Goal: Task Accomplishment & Management: Manage account settings

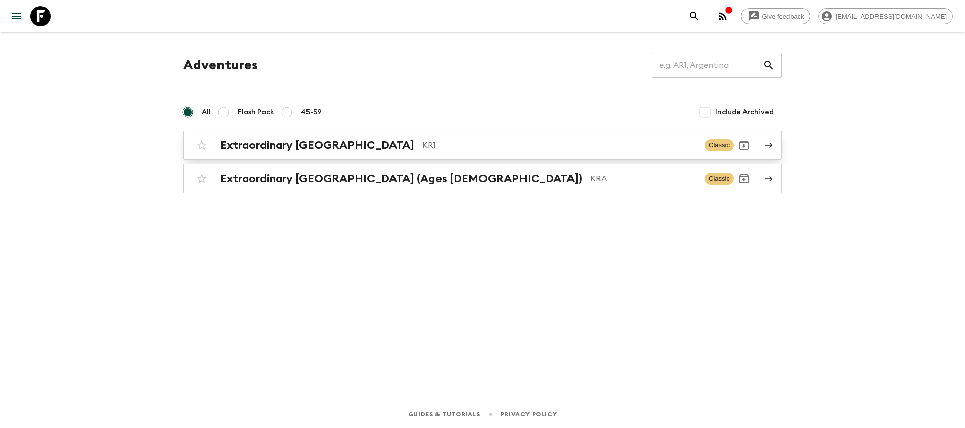
click at [422, 140] on p "KR1" at bounding box center [559, 145] width 274 height 12
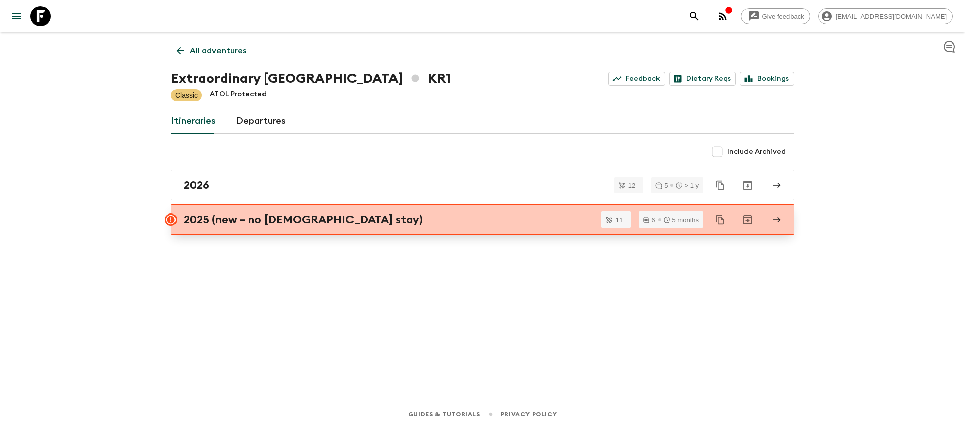
click at [397, 218] on div "2025 (new – no [DEMOGRAPHIC_DATA] stay)" at bounding box center [473, 219] width 579 height 13
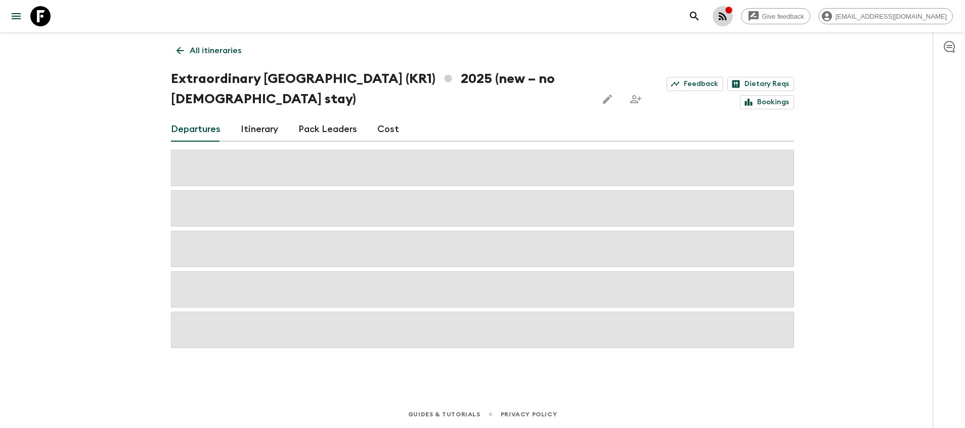
click at [729, 18] on icon "button" at bounding box center [723, 16] width 12 height 12
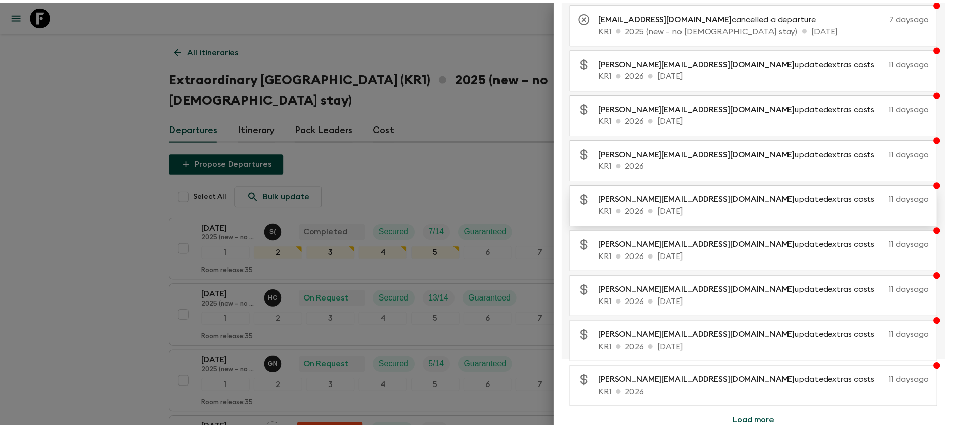
scroll to position [118, 0]
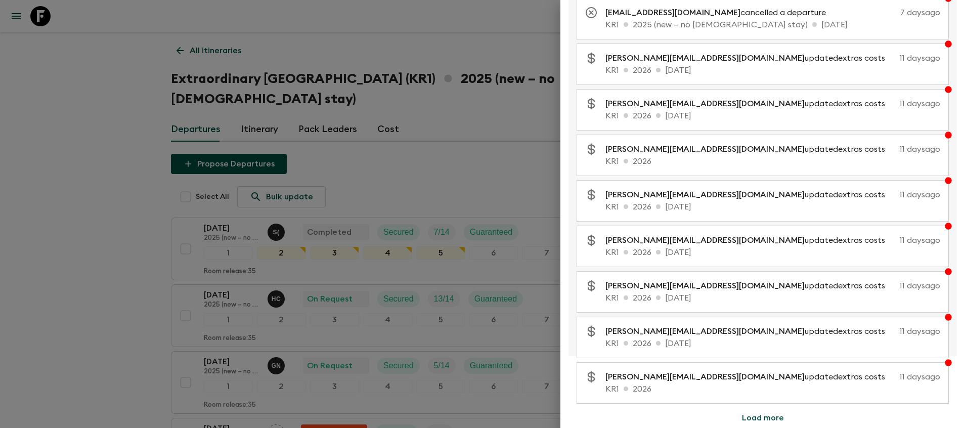
click at [106, 281] on div at bounding box center [482, 214] width 965 height 428
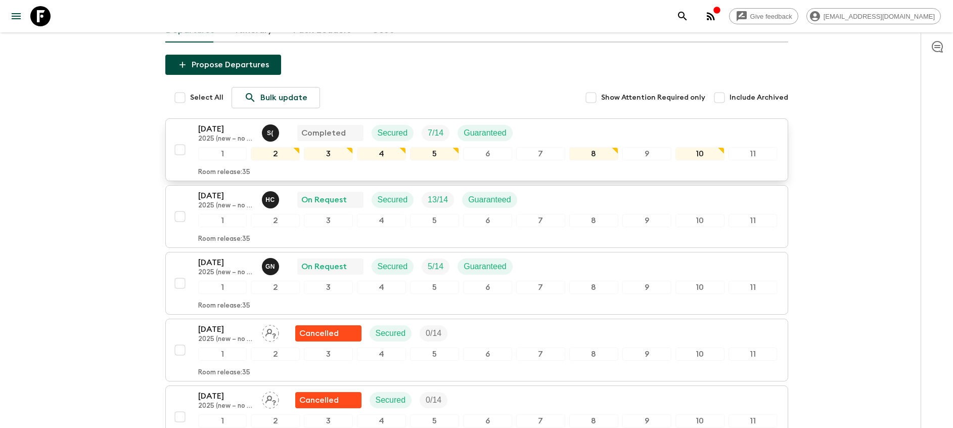
scroll to position [76, 0]
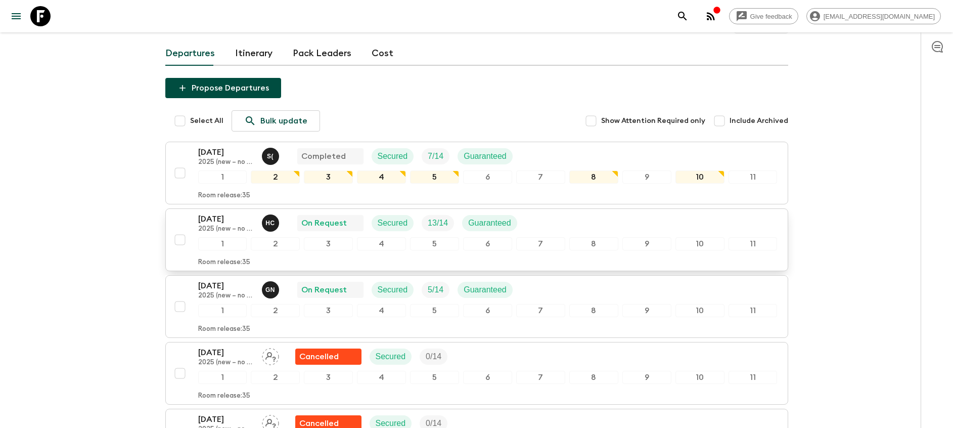
click at [555, 221] on div "[DATE] 2025 (new – no temple stay) H C On Request Secured 13 / 14 Guaranteed" at bounding box center [488, 223] width 580 height 20
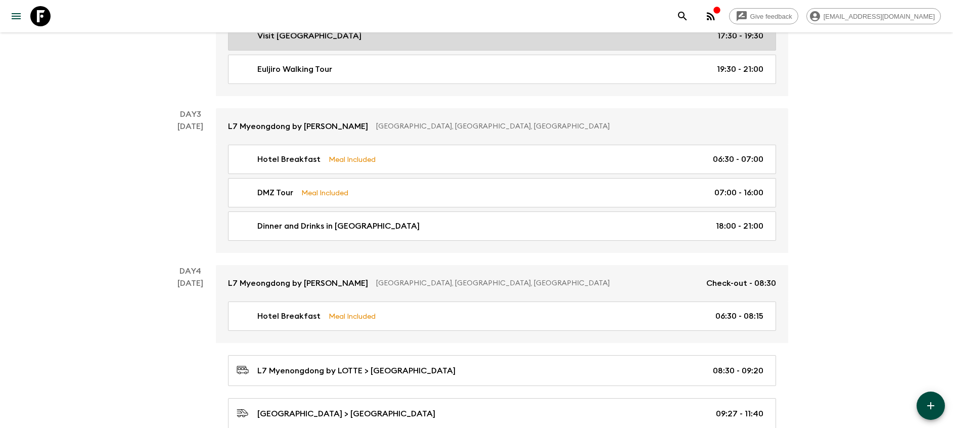
scroll to position [607, 0]
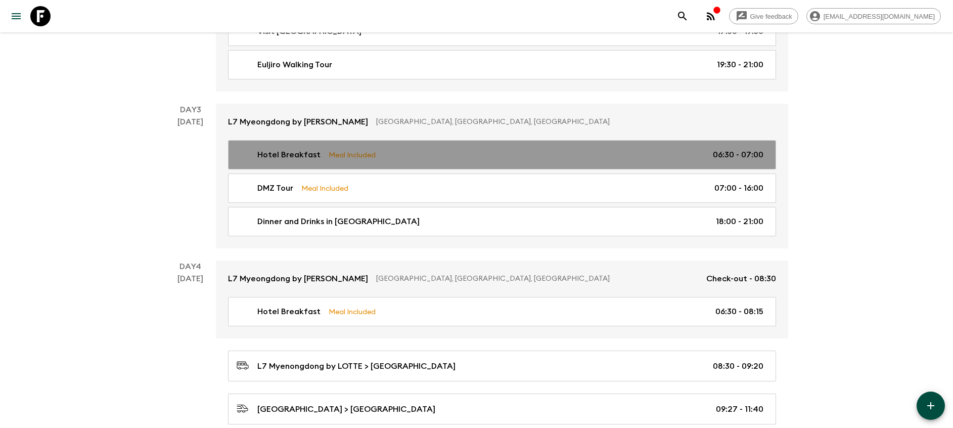
click at [658, 151] on div "Hotel Breakfast Meal Included 06:30 - 07:00" at bounding box center [500, 155] width 527 height 12
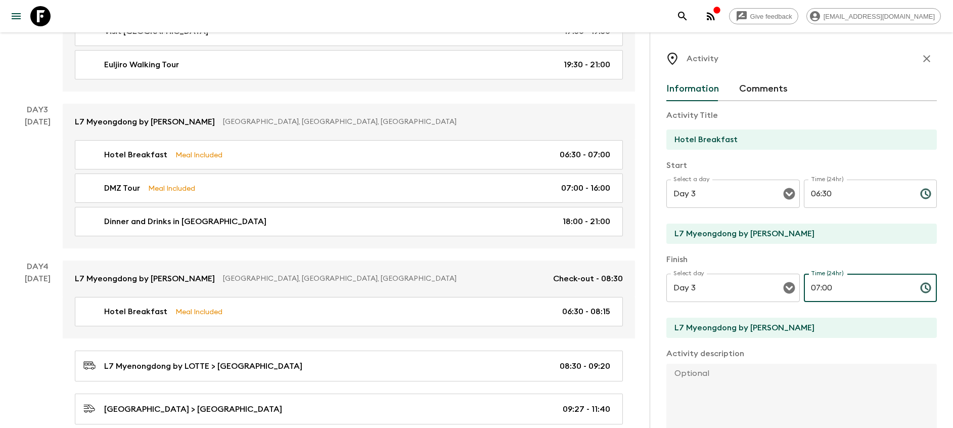
click at [812, 283] on input "07:00" at bounding box center [858, 288] width 108 height 28
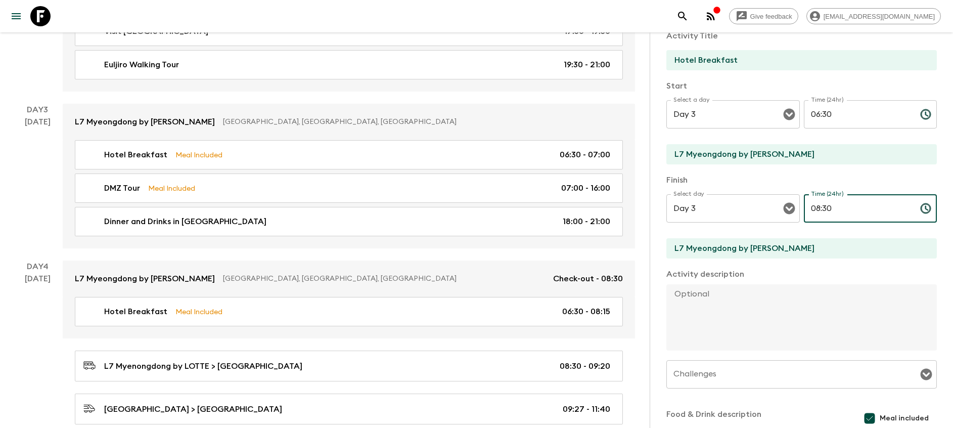
scroll to position [205, 0]
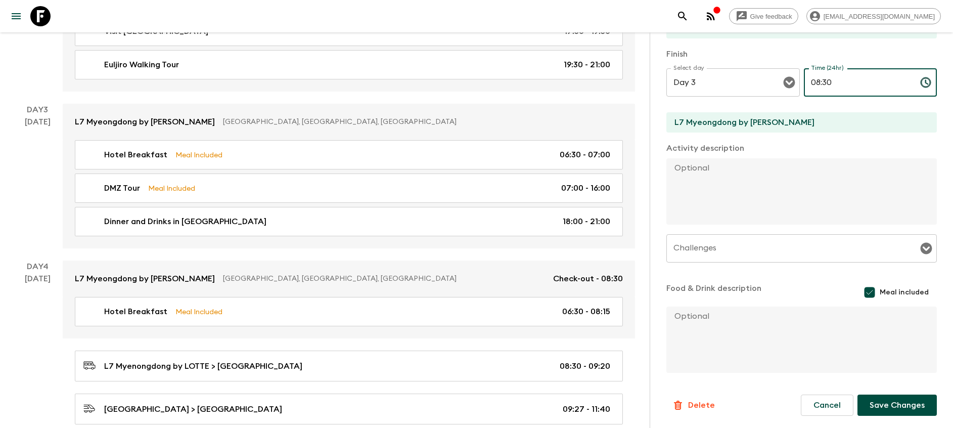
type input "08:30"
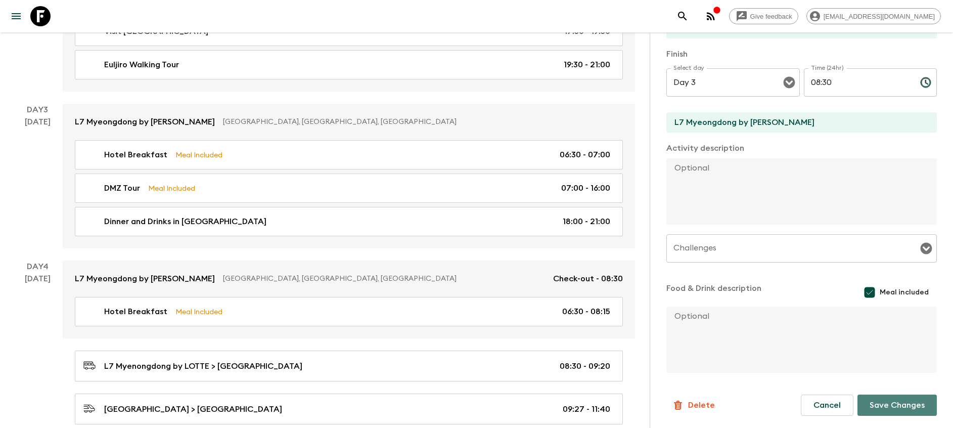
click at [895, 399] on button "Save Changes" at bounding box center [897, 404] width 79 height 21
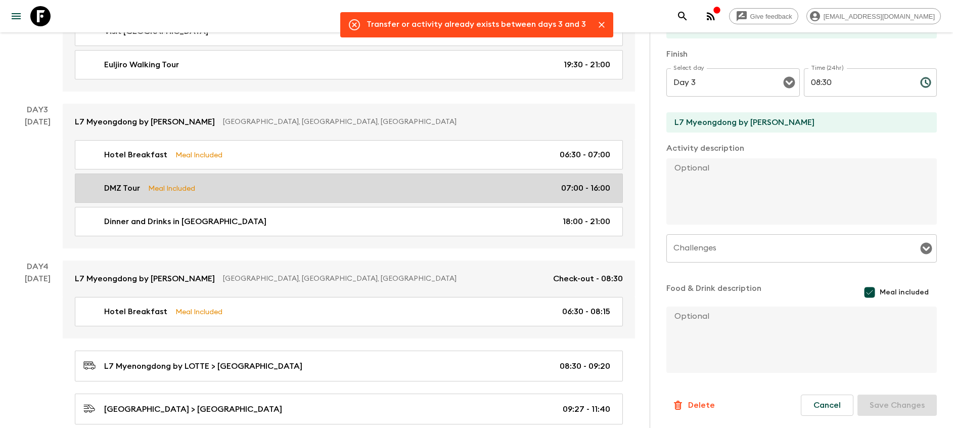
click at [403, 175] on link "DMZ Tour Meal Included 07:00 - 16:00" at bounding box center [349, 187] width 548 height 29
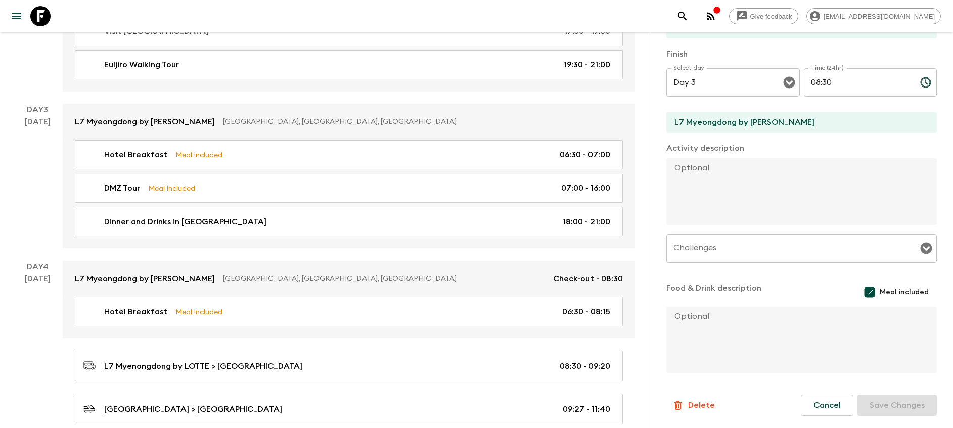
type input "DMZ Tour"
type input "[GEOGRAPHIC_DATA]"
type textarea "Lo'i do sitam conse adipi el sed doe tempori ut labo etdol ma 5:57al en admi ve…"
type textarea "Your Pack Leader will re-confirm the meeting time the day prior based on the cu…"
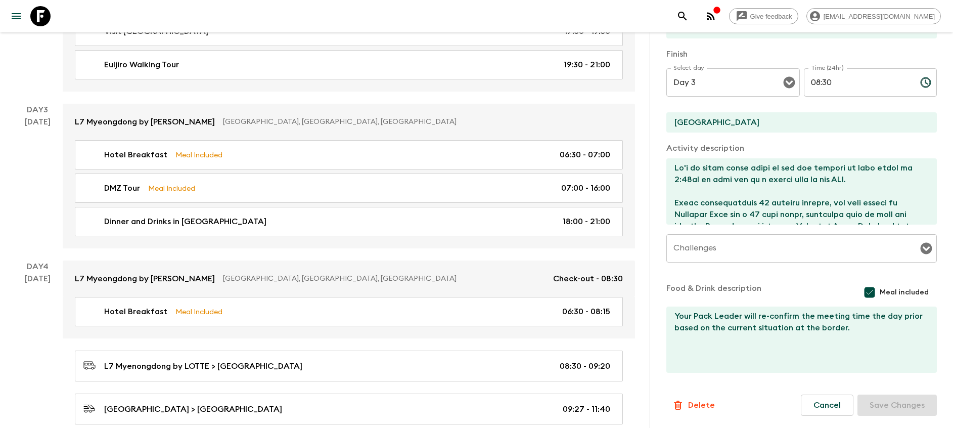
type input "07:00"
type input "16:00"
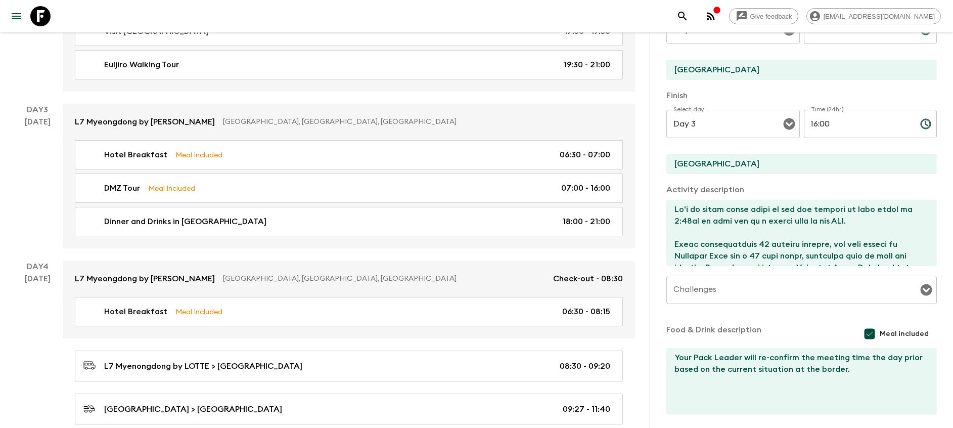
scroll to position [129, 0]
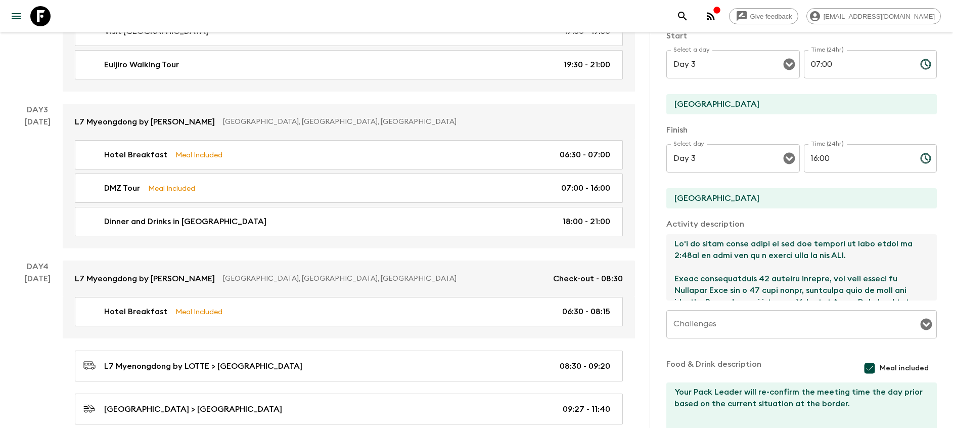
drag, startPoint x: 679, startPoint y: 253, endPoint x: 672, endPoint y: 253, distance: 7.1
click at [672, 253] on textarea at bounding box center [798, 267] width 262 height 66
click at [686, 253] on textarea at bounding box center [798, 267] width 262 height 66
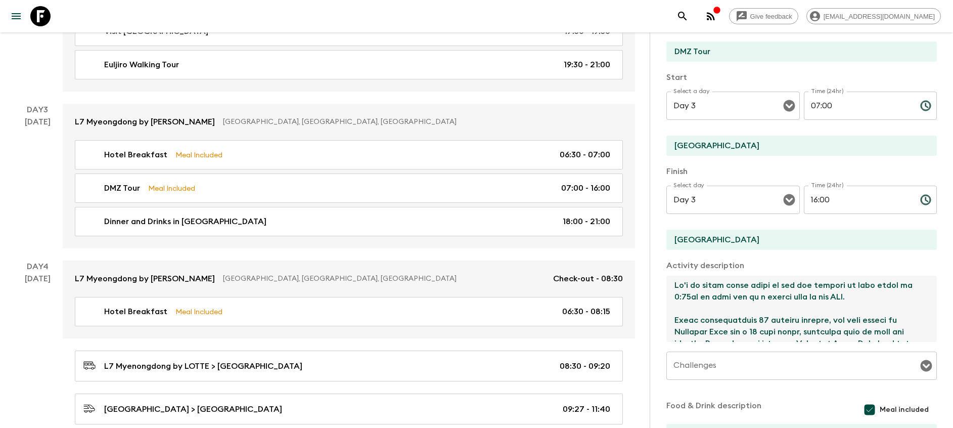
scroll to position [54, 0]
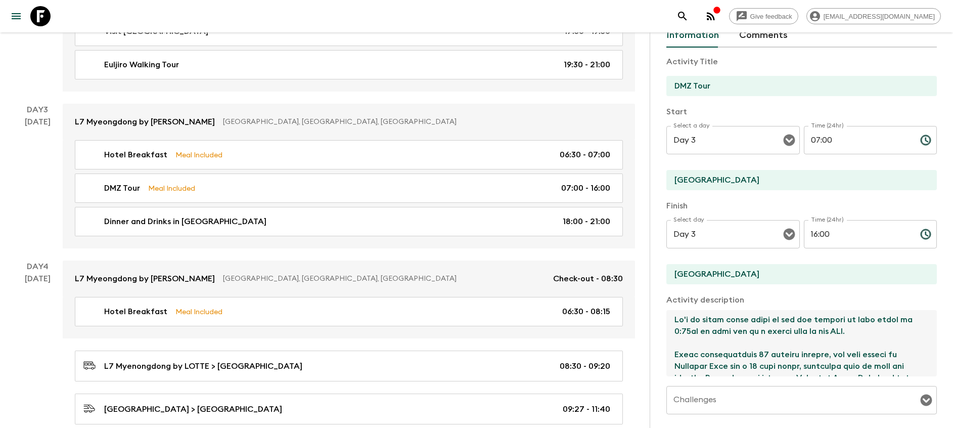
type textarea "Lo'i do sitam conse adipi el sed doe tempori ut labo etdol ma 2:26al en admi ve…"
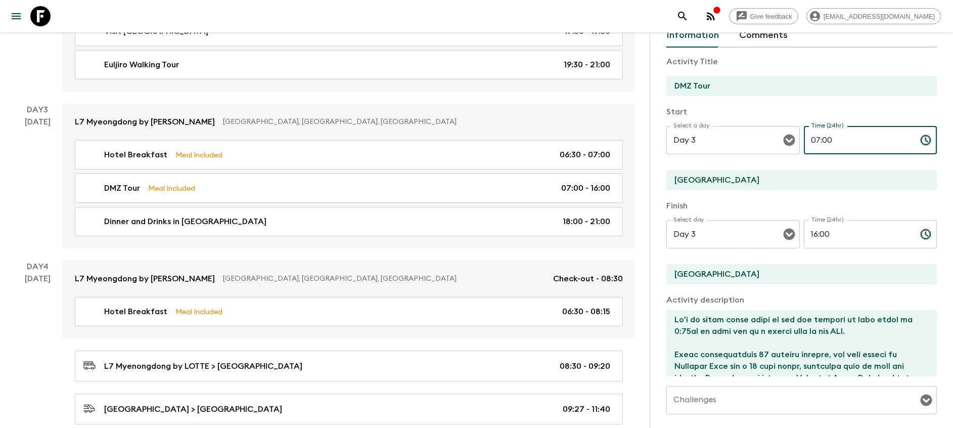
click at [810, 137] on input "07:00" at bounding box center [858, 140] width 108 height 28
click at [821, 138] on input "08:00" at bounding box center [858, 140] width 108 height 28
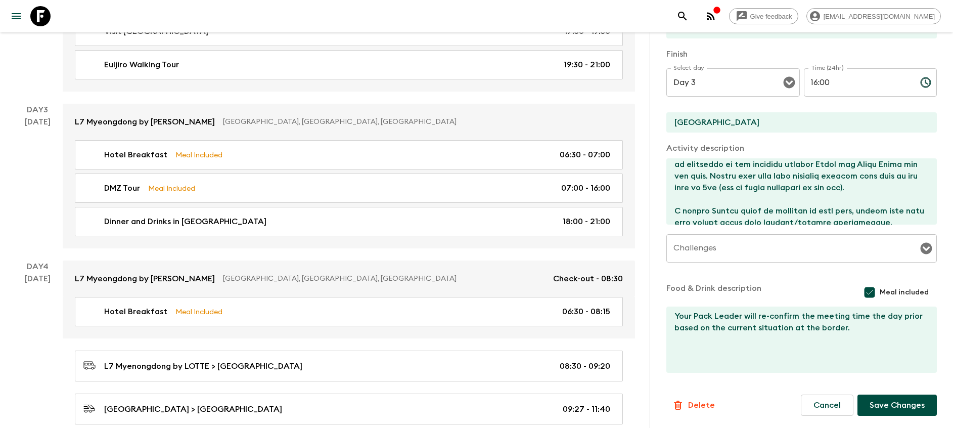
scroll to position [227, 0]
type input "08:30"
click at [898, 397] on button "Save Changes" at bounding box center [897, 404] width 79 height 21
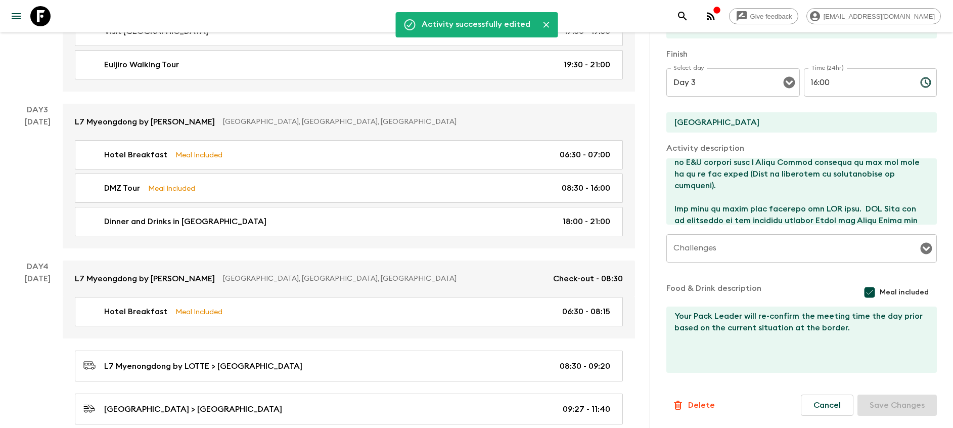
drag, startPoint x: 557, startPoint y: 156, endPoint x: 815, endPoint y: 106, distance: 262.1
click at [557, 156] on div "Hotel Breakfast Meal Included 06:30 - 07:00" at bounding box center [346, 155] width 527 height 12
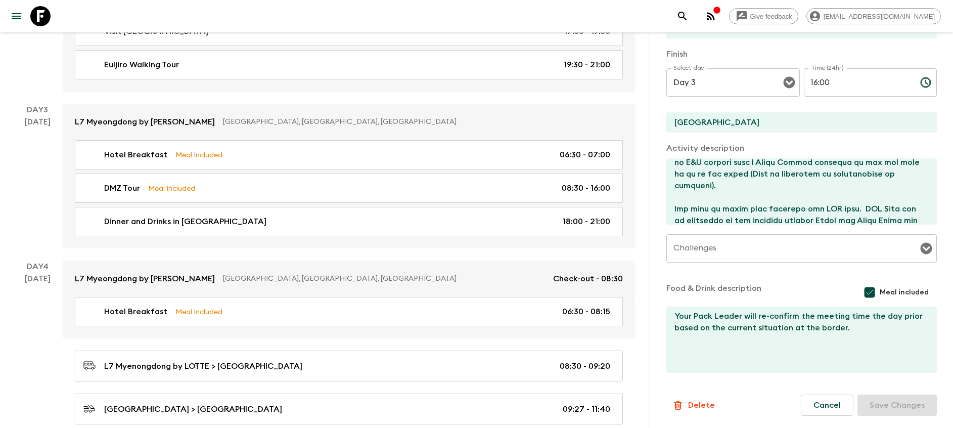
type input "Hotel Breakfast"
type input "L7 Myeongdong by [PERSON_NAME]"
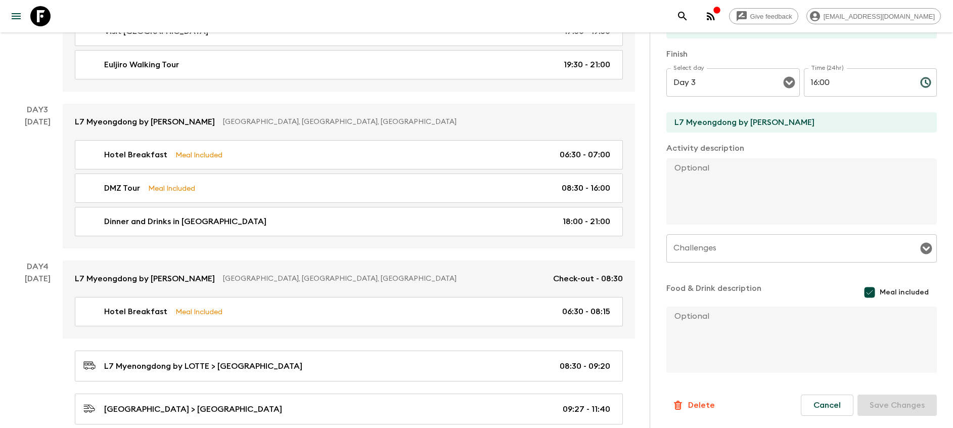
type input "06:30"
click at [810, 80] on input "07:00" at bounding box center [858, 82] width 108 height 28
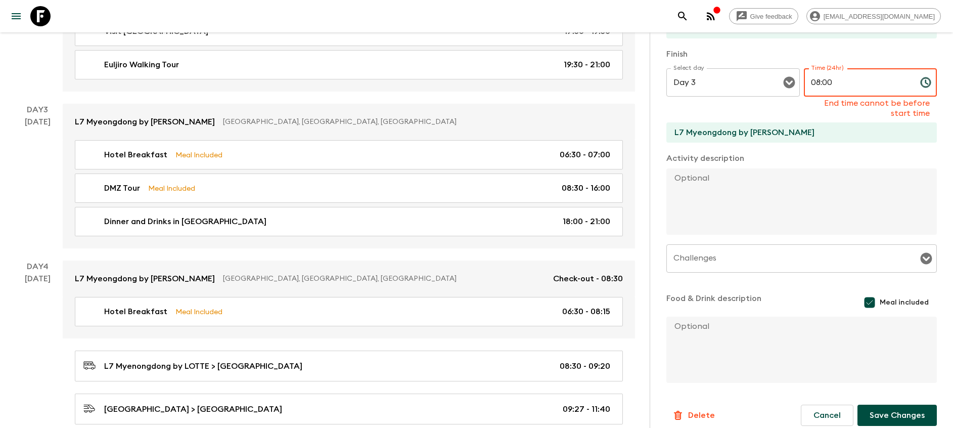
scroll to position [205, 0]
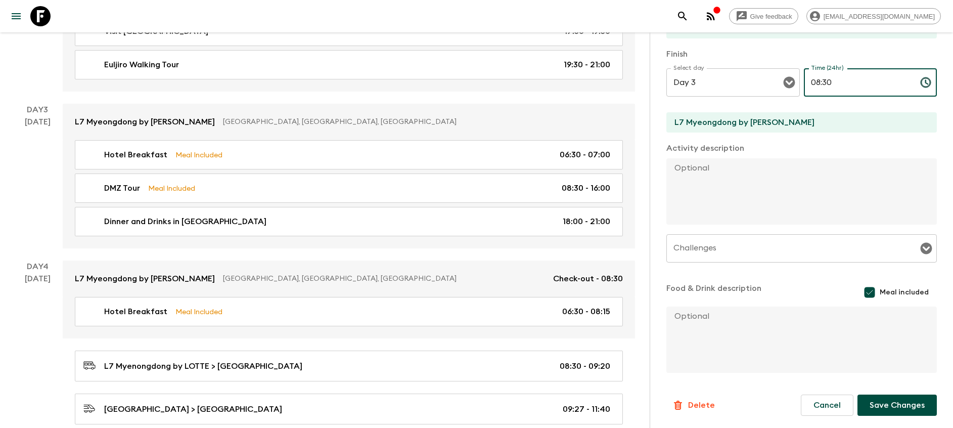
type input "08:30"
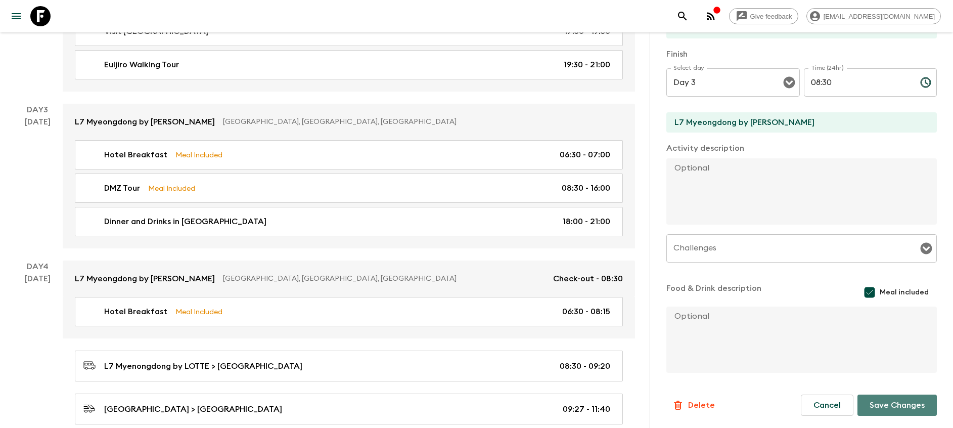
click at [887, 402] on button "Save Changes" at bounding box center [897, 404] width 79 height 21
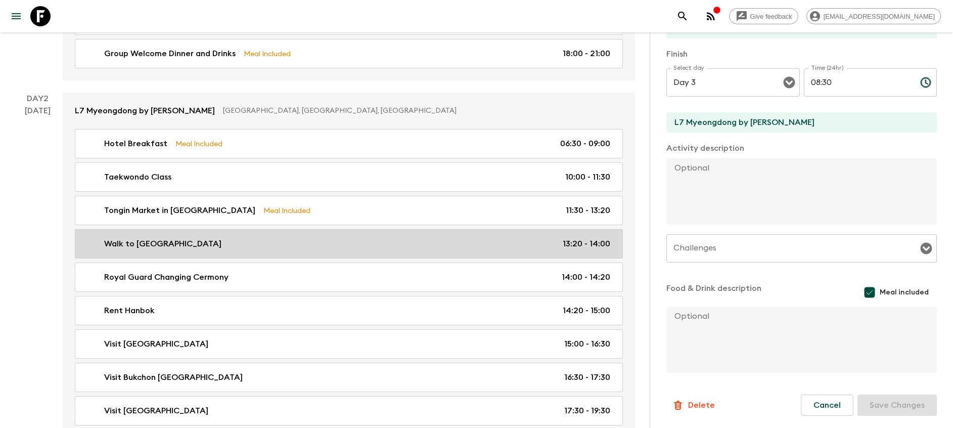
scroll to position [0, 0]
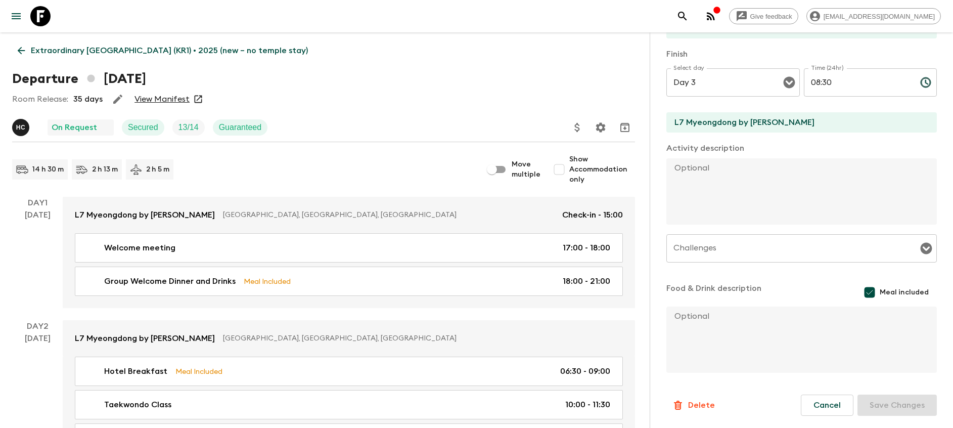
click at [495, 167] on input "Move multiple" at bounding box center [492, 169] width 58 height 19
checkbox input "true"
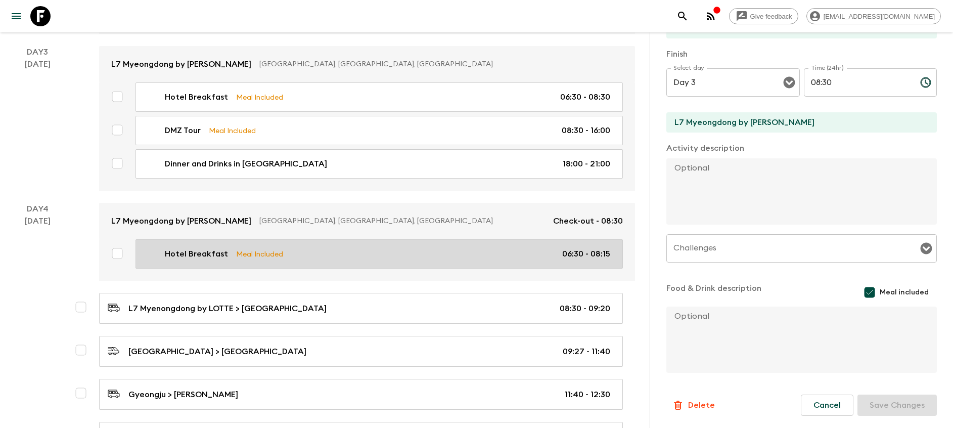
scroll to position [683, 0]
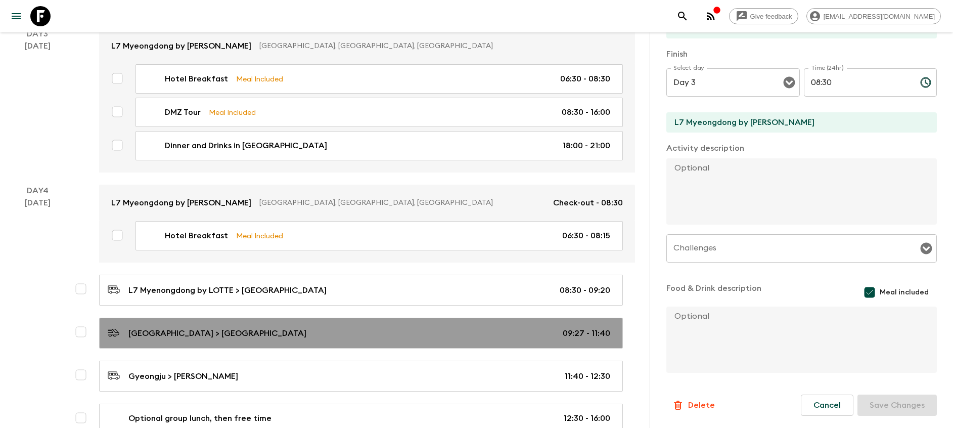
click at [525, 335] on div "[GEOGRAPHIC_DATA] > [GEOGRAPHIC_DATA] 09:27 - 11:40" at bounding box center [359, 333] width 503 height 14
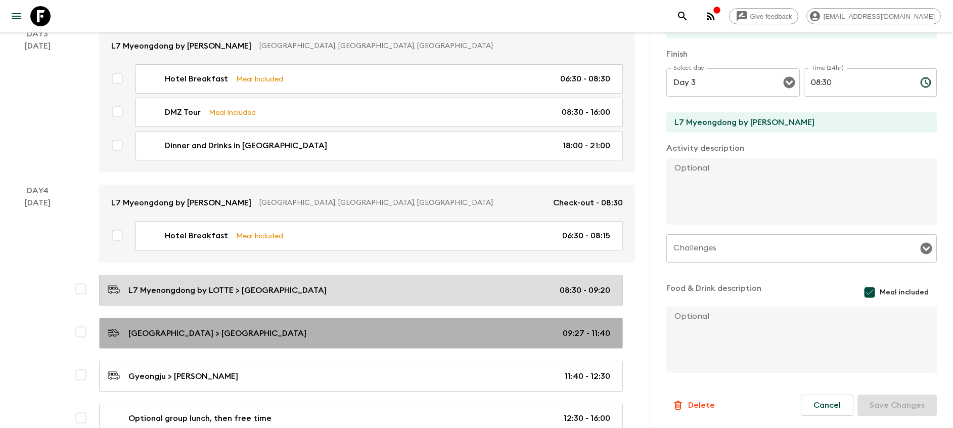
checkbox input "true"
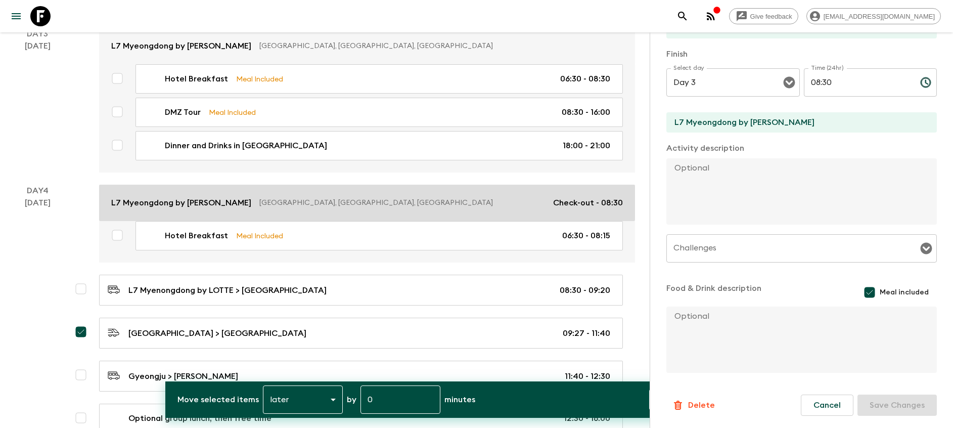
scroll to position [759, 0]
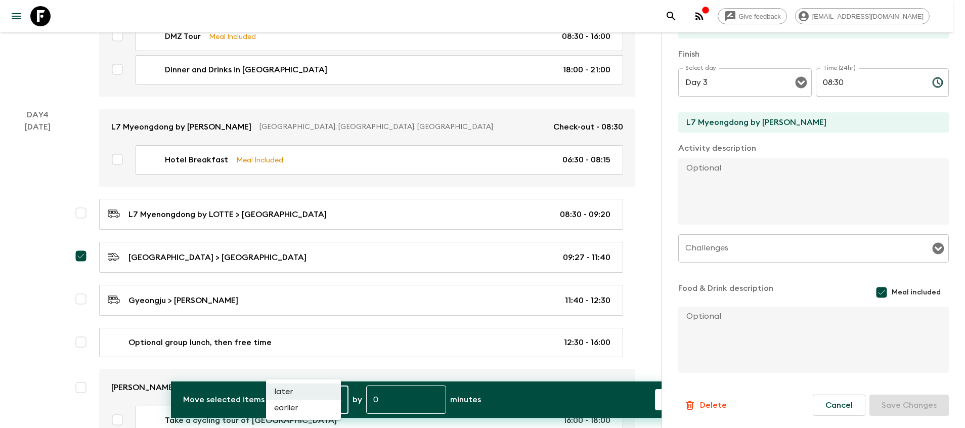
click at [386, 400] on div at bounding box center [482, 214] width 965 height 428
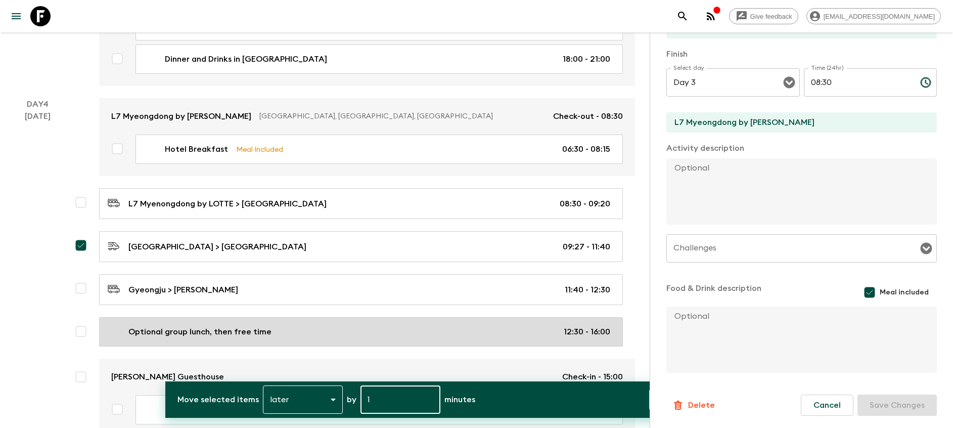
scroll to position [834, 0]
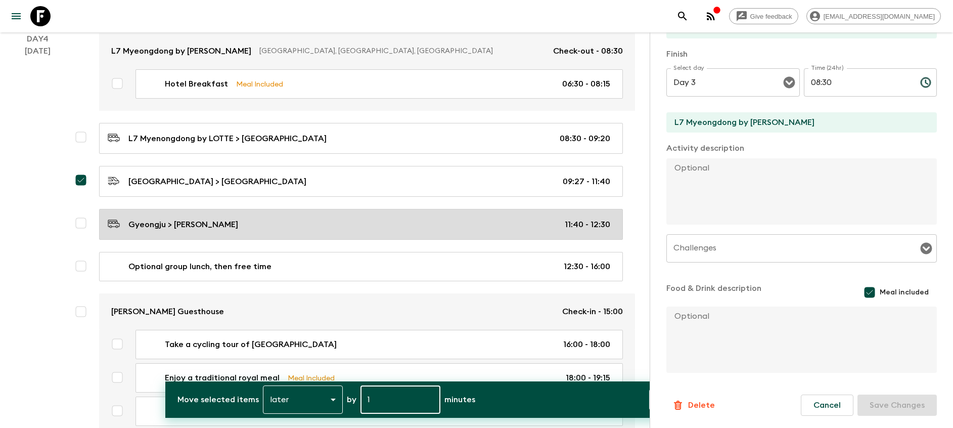
type input "1"
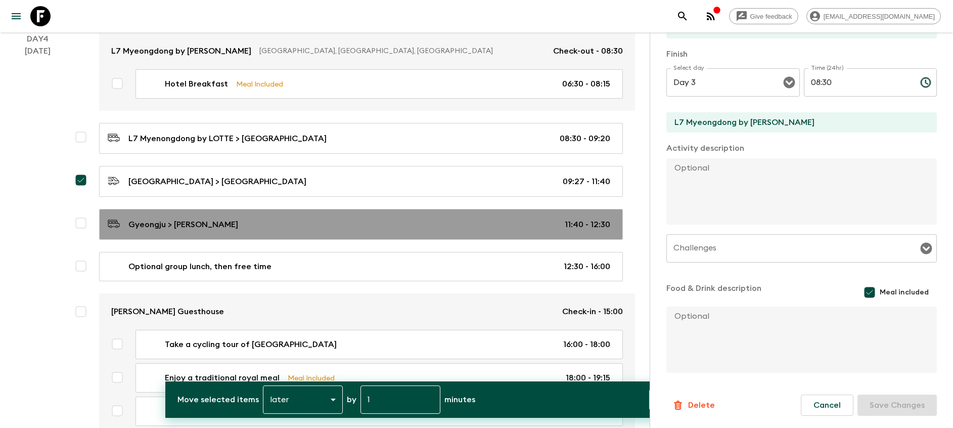
click at [336, 212] on button "Gyeongju > Hwangnamkwan Hanok Guesthouse 11:40 - 12:30" at bounding box center [361, 224] width 524 height 31
checkbox input "true"
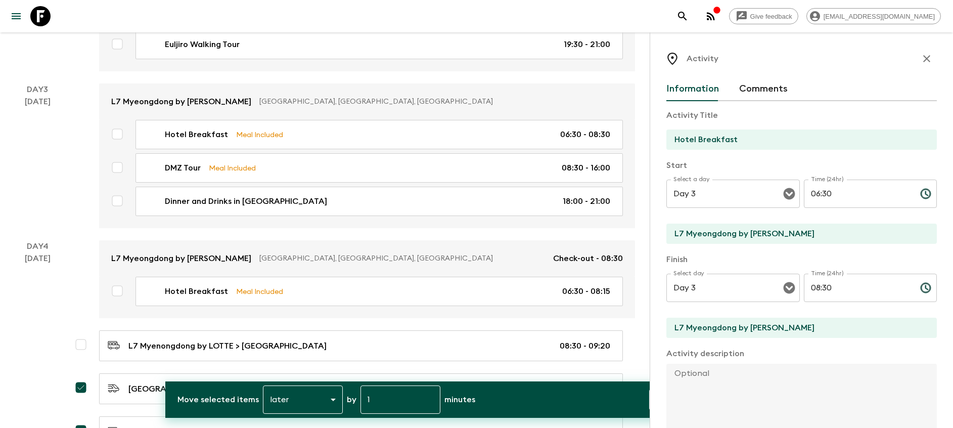
scroll to position [531, 0]
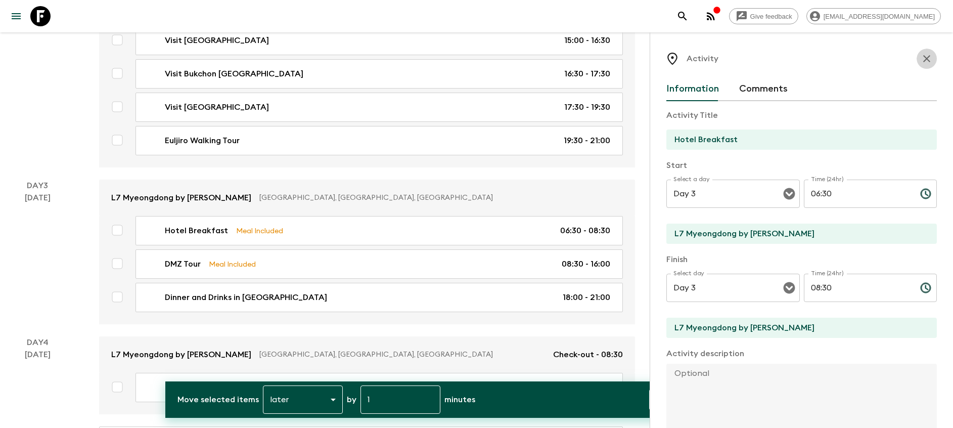
click at [921, 54] on icon "button" at bounding box center [927, 59] width 12 height 12
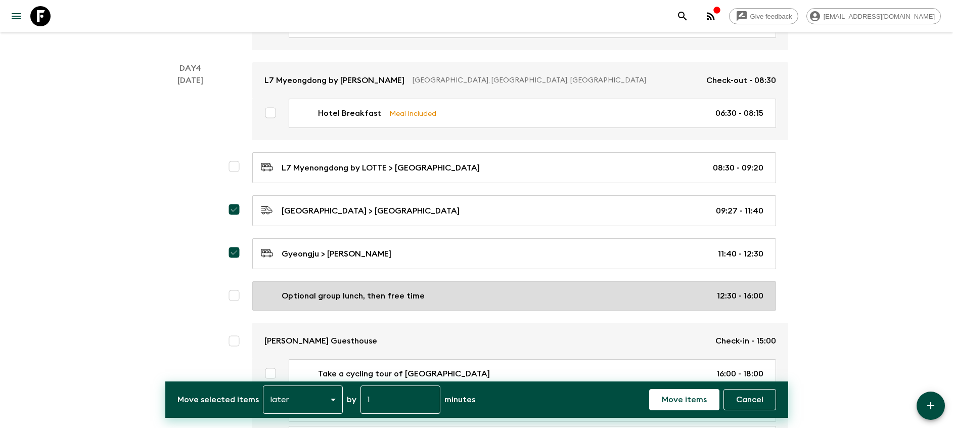
scroll to position [834, 0]
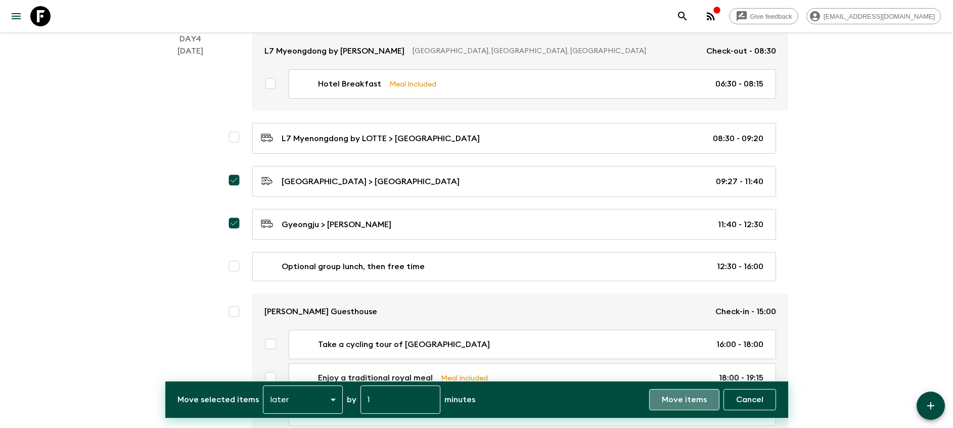
click at [696, 394] on p "Move items" at bounding box center [684, 399] width 45 height 12
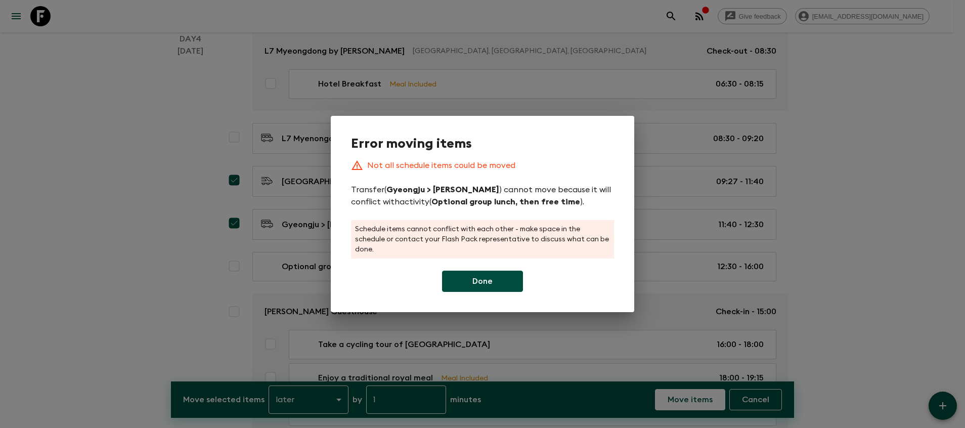
click at [478, 288] on button "Done" at bounding box center [482, 281] width 81 height 21
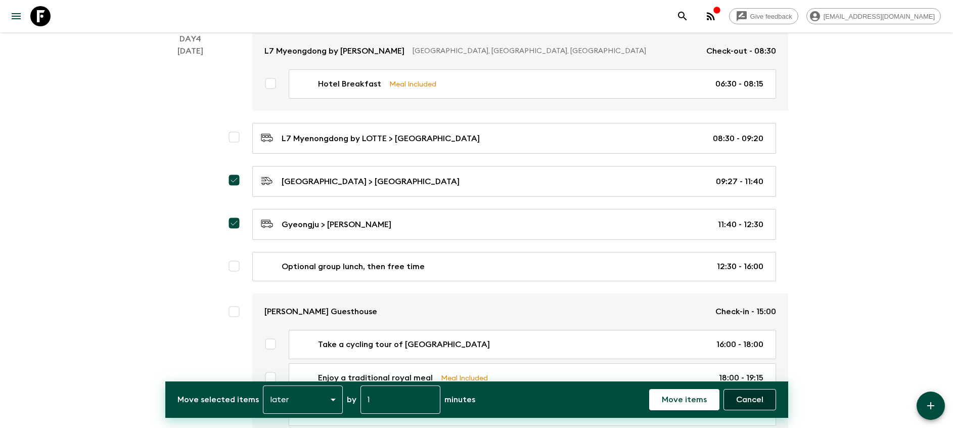
click at [762, 398] on p "Cancel" at bounding box center [749, 399] width 27 height 12
checkbox input "false"
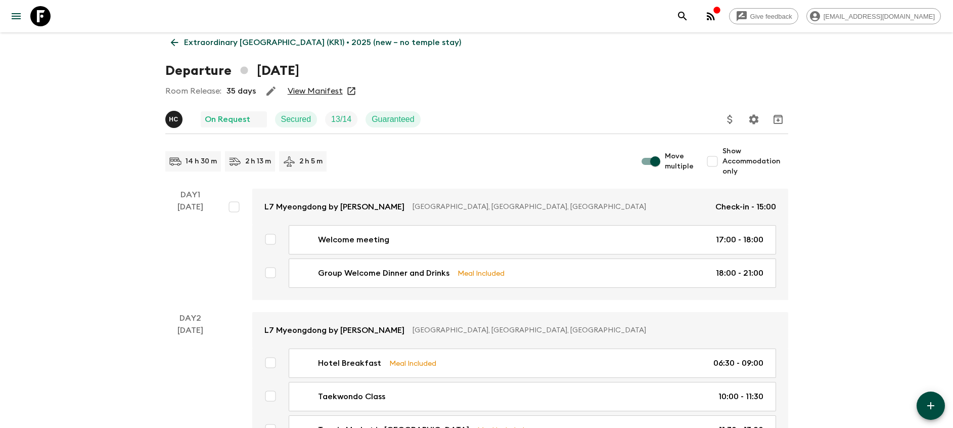
scroll to position [0, 0]
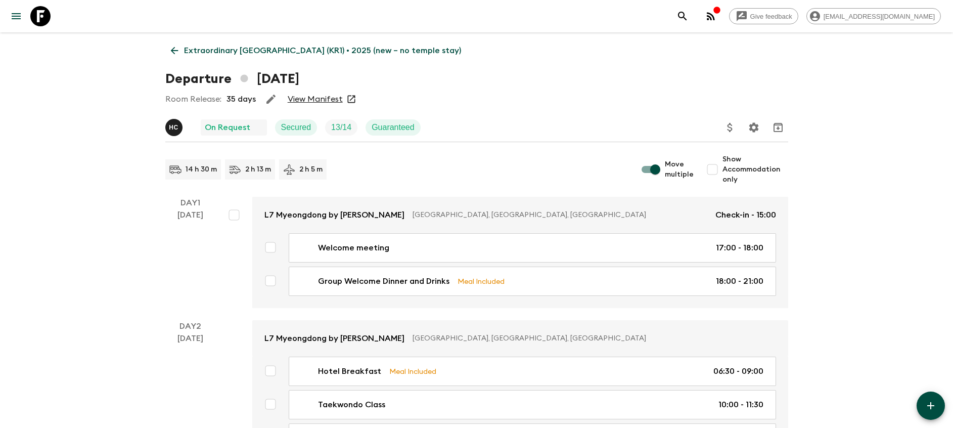
click at [652, 165] on input "Move multiple" at bounding box center [656, 169] width 58 height 19
checkbox input "false"
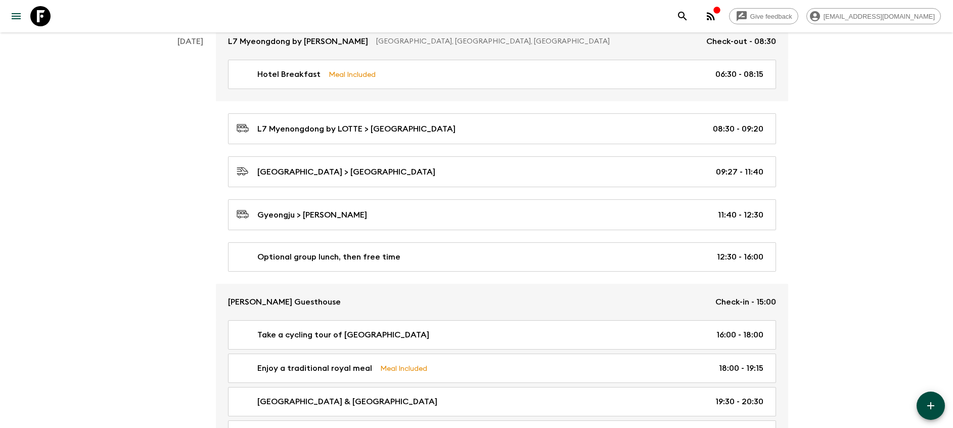
scroll to position [759, 0]
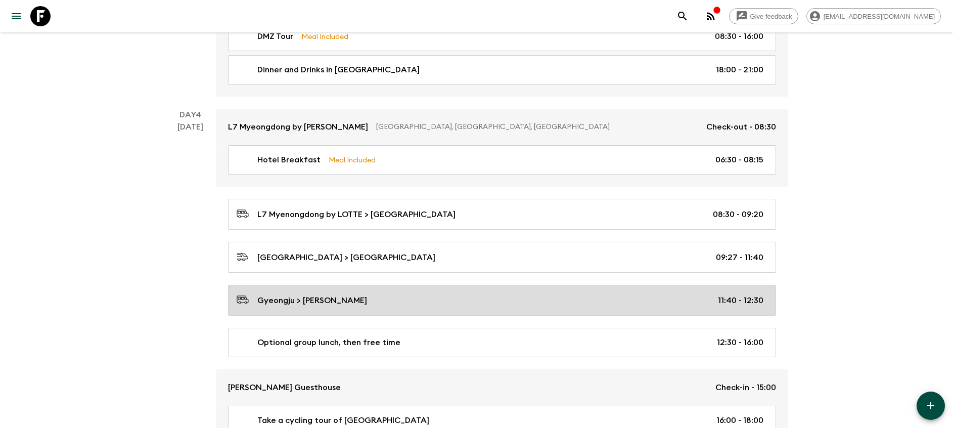
click at [671, 305] on div "Gyeongju > Hwangnamkwan Hanok Guesthouse 11:40 - 12:30" at bounding box center [500, 300] width 527 height 14
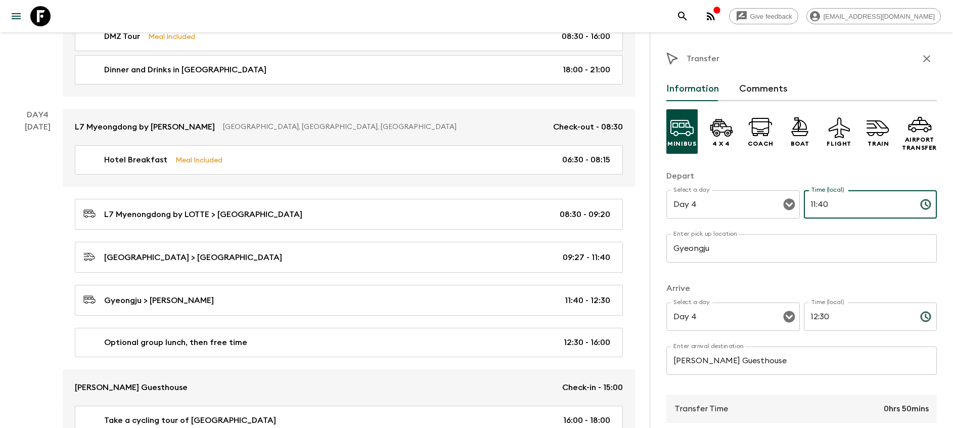
drag, startPoint x: 816, startPoint y: 205, endPoint x: 881, endPoint y: 209, distance: 64.8
click at [882, 206] on input "11:40" at bounding box center [858, 204] width 108 height 28
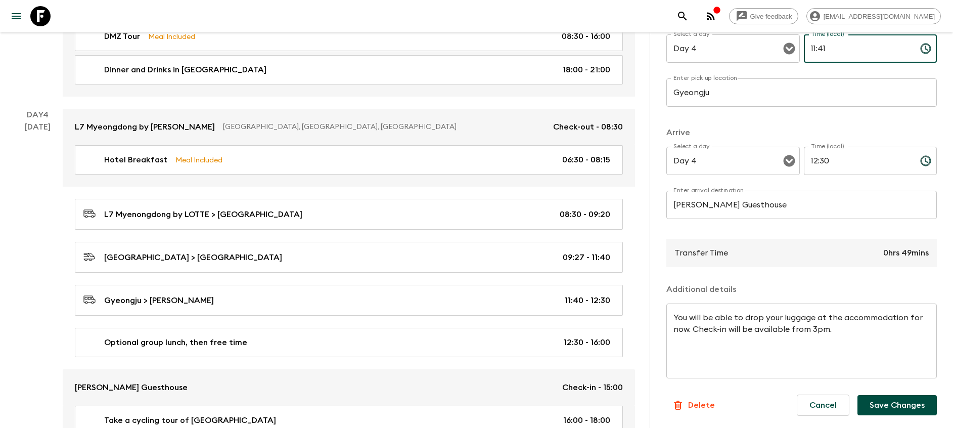
type input "11:41"
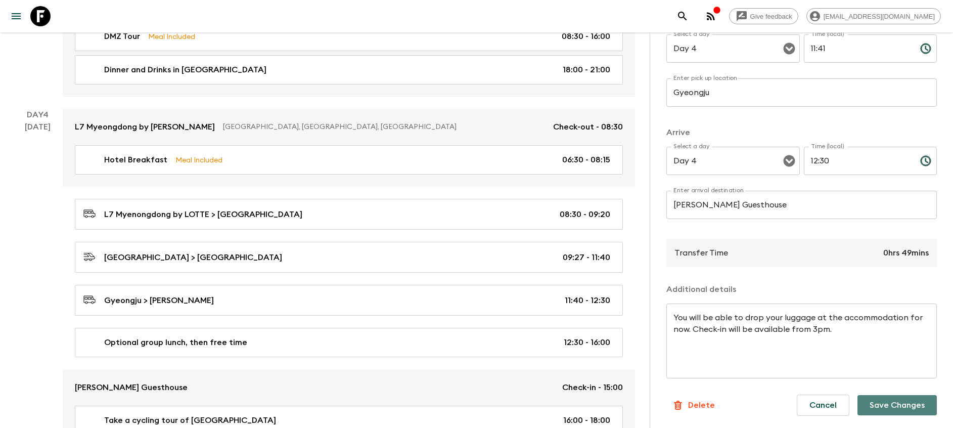
click at [894, 407] on button "Save Changes" at bounding box center [897, 405] width 79 height 20
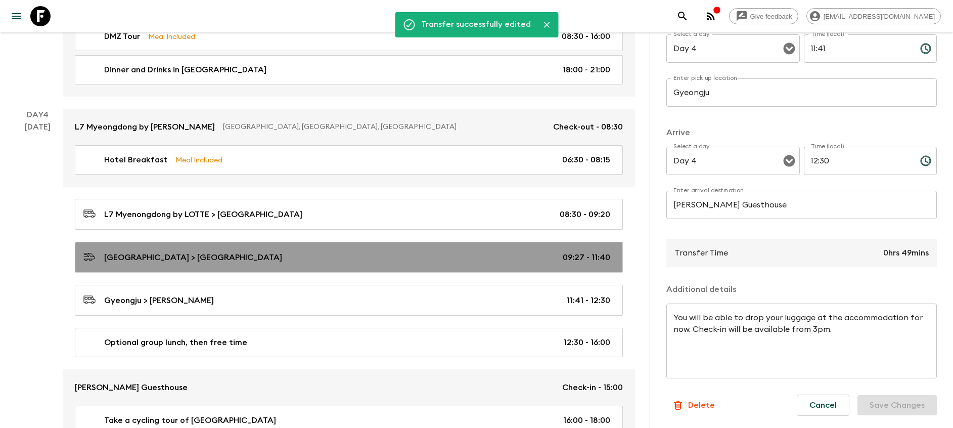
click at [531, 260] on div "[GEOGRAPHIC_DATA] > [GEOGRAPHIC_DATA] 09:27 - 11:40" at bounding box center [346, 257] width 527 height 14
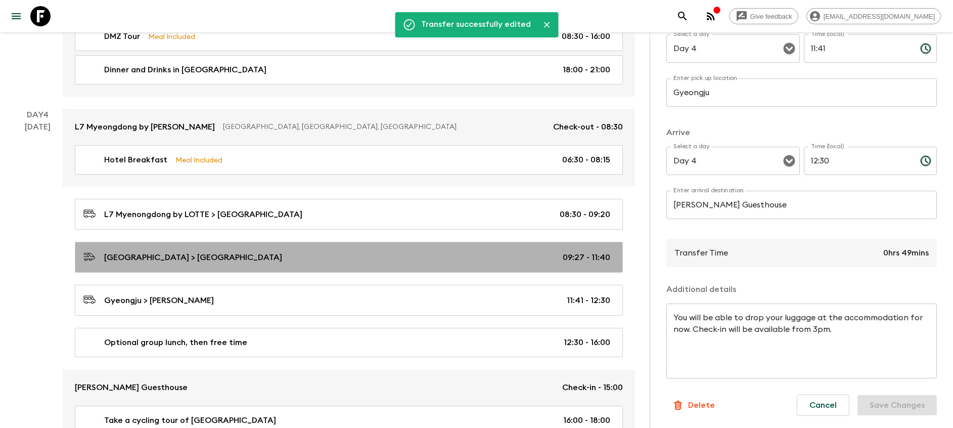
type input "[GEOGRAPHIC_DATA]"
type input "Gyeongju"
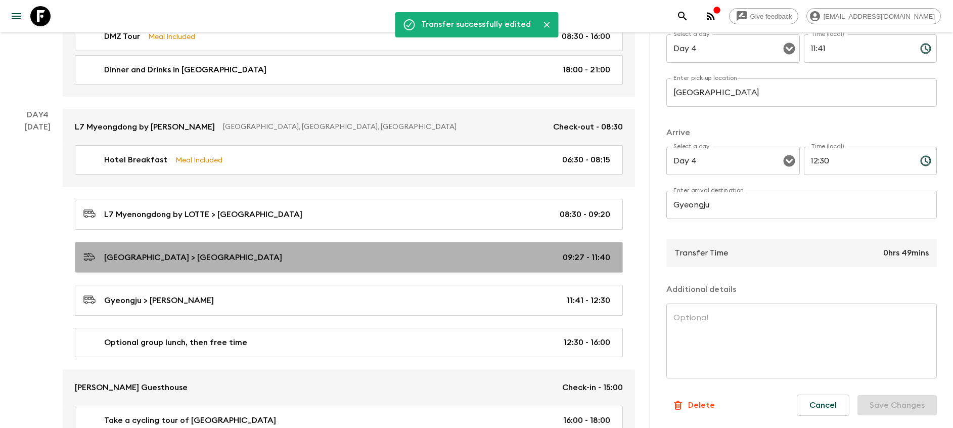
type input "09:27"
type input "11:40"
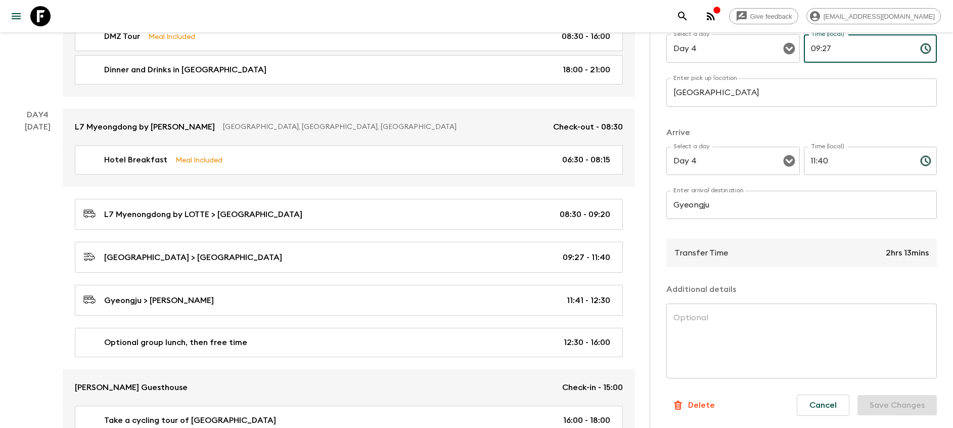
drag, startPoint x: 824, startPoint y: 48, endPoint x: 852, endPoint y: 47, distance: 27.3
click at [852, 47] on input "09:27" at bounding box center [858, 48] width 108 height 28
type input "09:28"
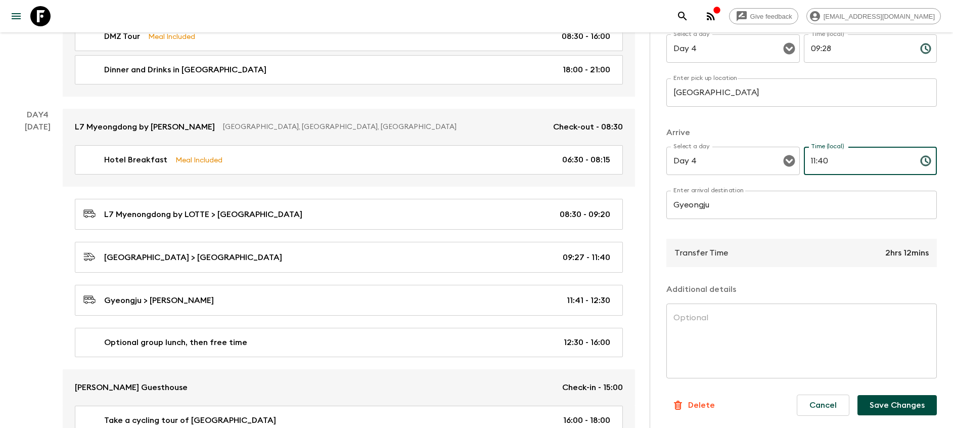
drag, startPoint x: 818, startPoint y: 158, endPoint x: 957, endPoint y: 159, distance: 139.6
type input "11:41"
click at [906, 399] on button "Save Changes" at bounding box center [897, 405] width 79 height 20
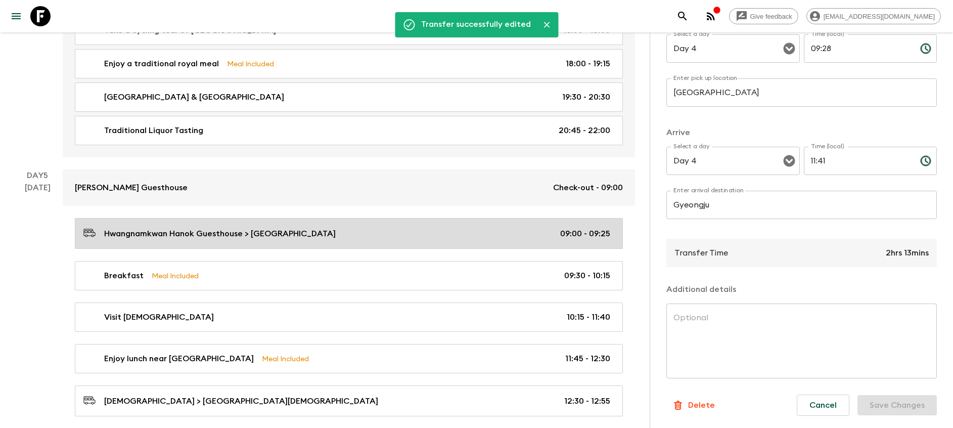
scroll to position [1214, 0]
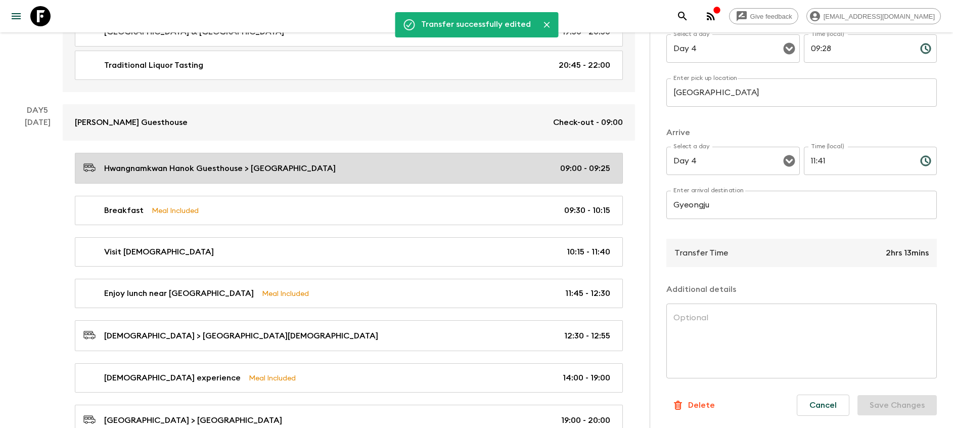
click at [478, 156] on link "Hwangnamkwan Hanok Guesthouse > [GEOGRAPHIC_DATA] 09:00 - 09:25" at bounding box center [349, 168] width 548 height 31
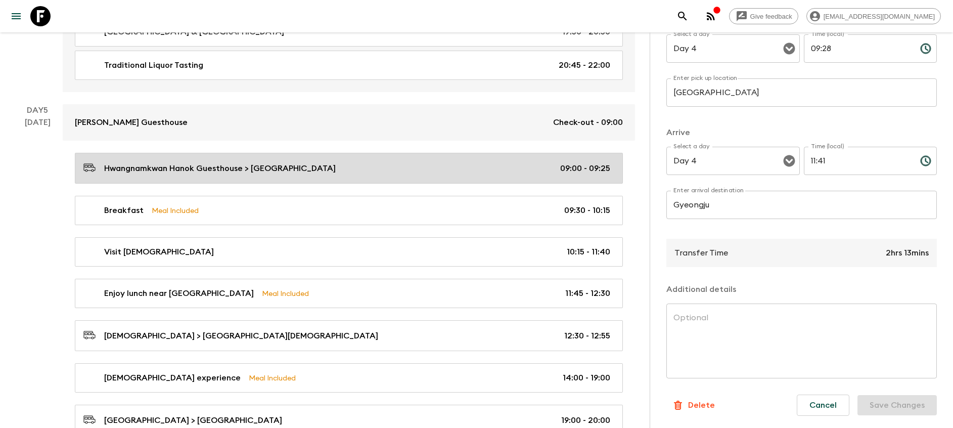
type input "[PERSON_NAME] Guesthouse"
type input "[DEMOGRAPHIC_DATA]"
type input "Day 5"
type input "09:00"
type input "Day 5"
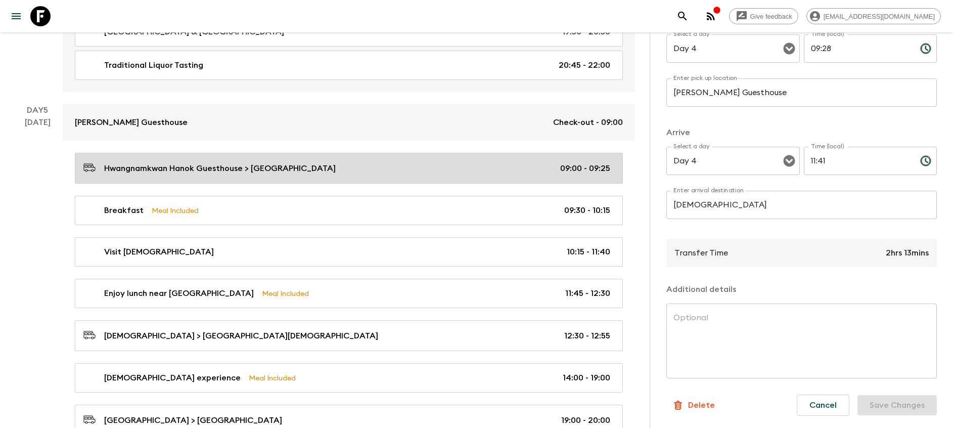
type input "09:25"
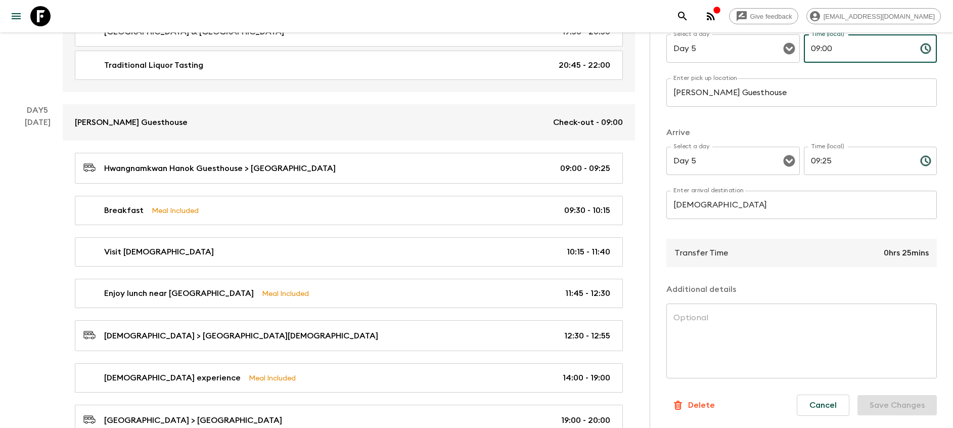
click at [812, 48] on input "09:00" at bounding box center [858, 48] width 108 height 28
type input "08:30"
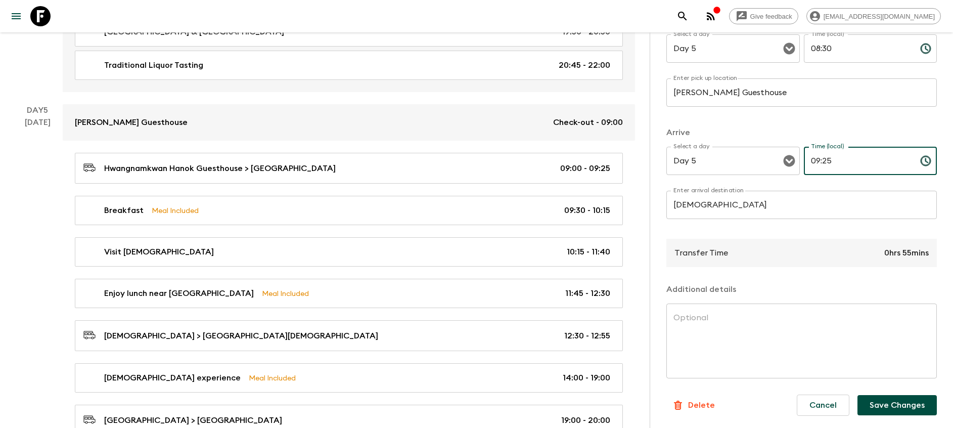
click at [808, 163] on input "09:25" at bounding box center [858, 161] width 108 height 28
type input "09:00"
click at [885, 410] on button "Save Changes" at bounding box center [897, 405] width 79 height 20
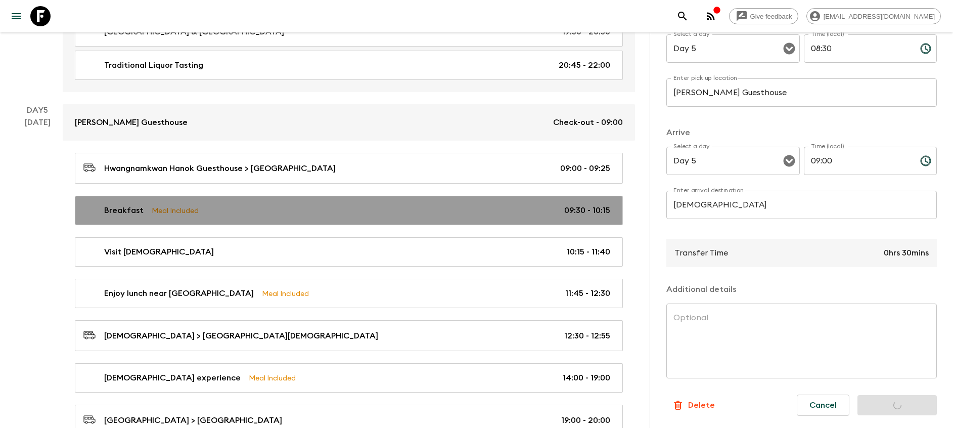
click at [502, 212] on div "Breakfast Meal Included 09:30 - 10:15" at bounding box center [346, 210] width 527 height 12
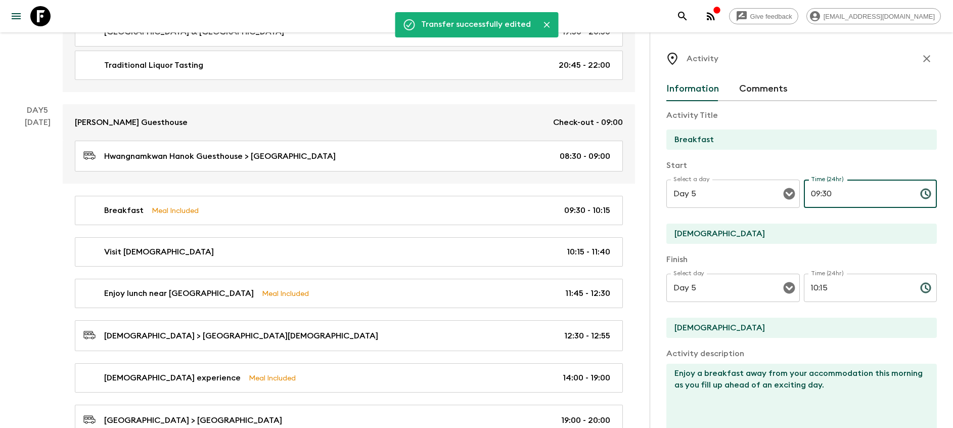
click at [815, 189] on input "09:30" at bounding box center [858, 194] width 108 height 28
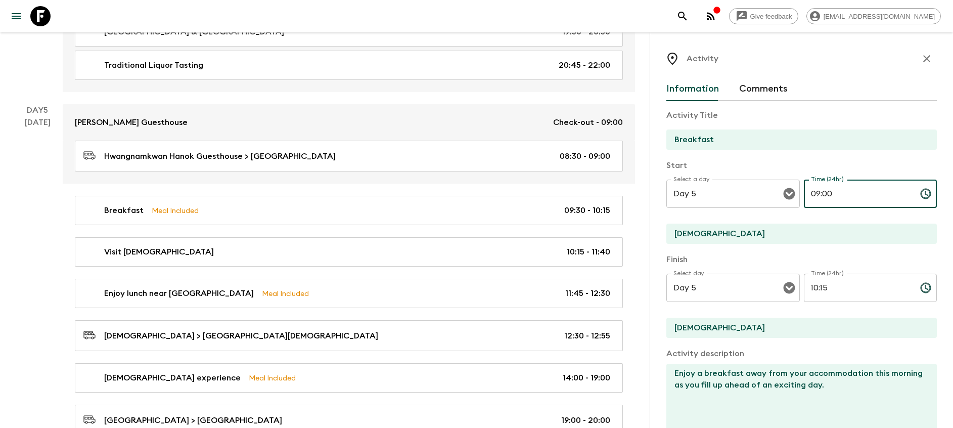
type input "09:00"
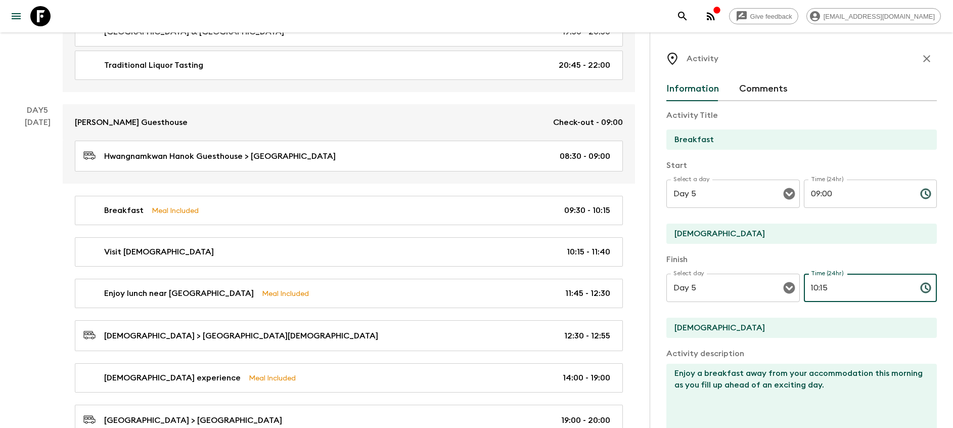
drag, startPoint x: 804, startPoint y: 287, endPoint x: 826, endPoint y: 287, distance: 22.3
click at [826, 287] on input "10:15" at bounding box center [858, 288] width 108 height 28
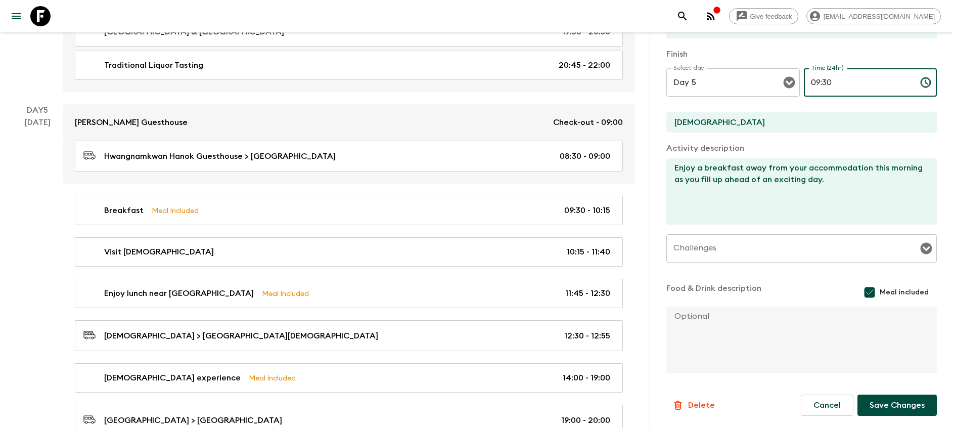
type input "09:30"
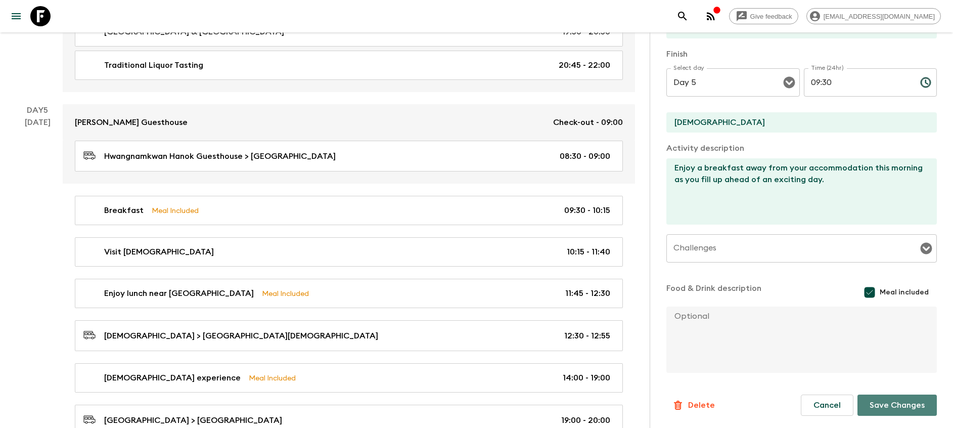
click at [908, 408] on button "Save Changes" at bounding box center [897, 404] width 79 height 21
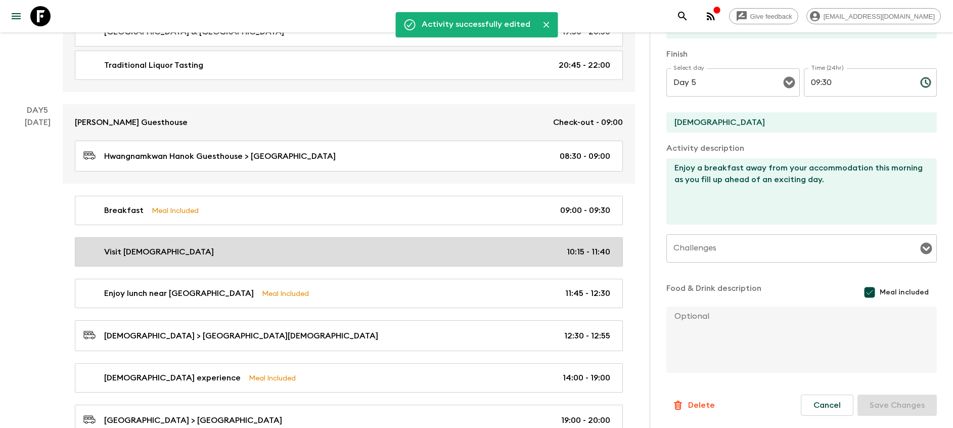
click at [460, 238] on link "Visit [DEMOGRAPHIC_DATA] 10:15 - 11:40" at bounding box center [349, 251] width 548 height 29
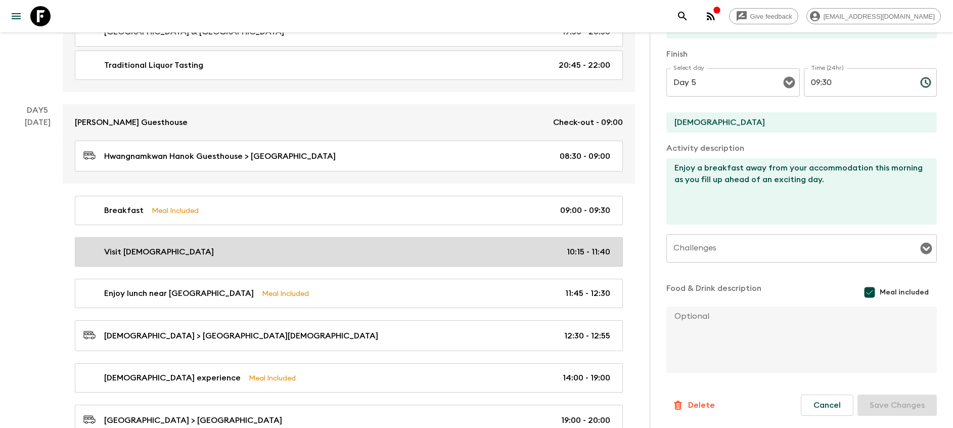
type input "Visit [DEMOGRAPHIC_DATA]"
type input "Gyeongju"
checkbox input "false"
type textarea "This morning, pay a visit to the famous [GEOGRAPHIC_DATA], a designated UNESCO …"
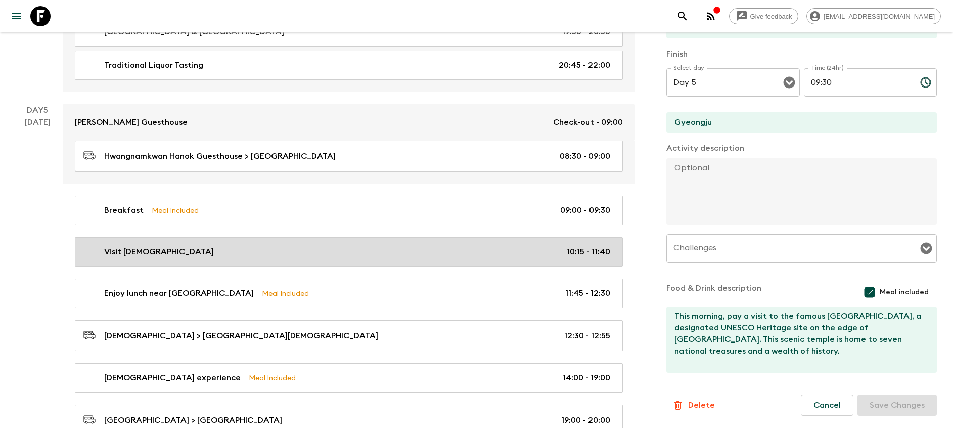
type input "10:15"
type input "11:40"
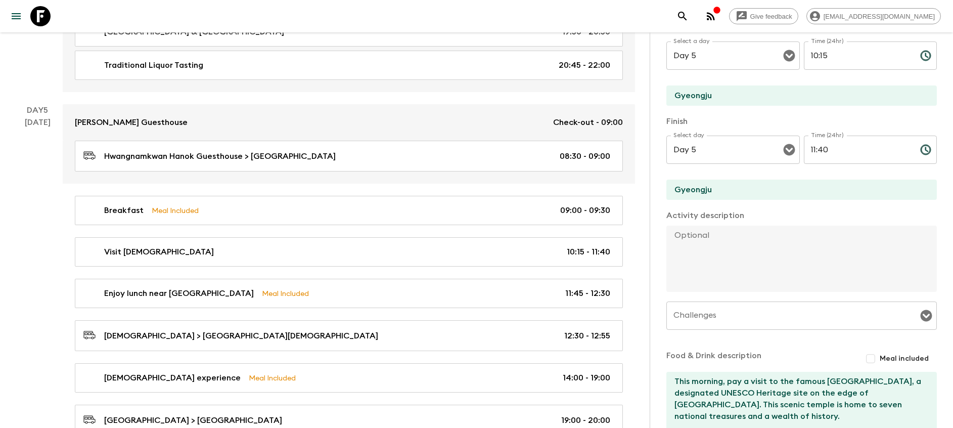
scroll to position [52, 0]
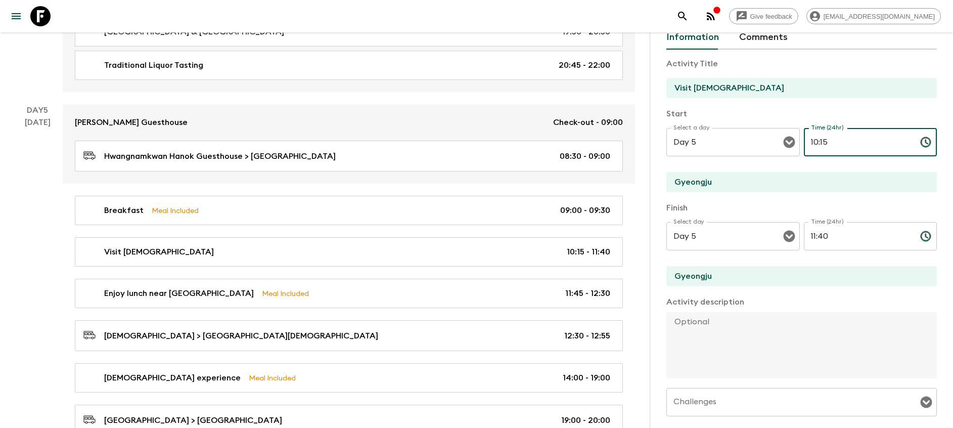
drag, startPoint x: 805, startPoint y: 143, endPoint x: 931, endPoint y: 139, distance: 126.0
click at [931, 139] on div "Activity Information Comments Activity Title Visit Bulguksa [DEMOGRAPHIC_DATA] …" at bounding box center [801, 246] width 303 height 428
type input "09:30"
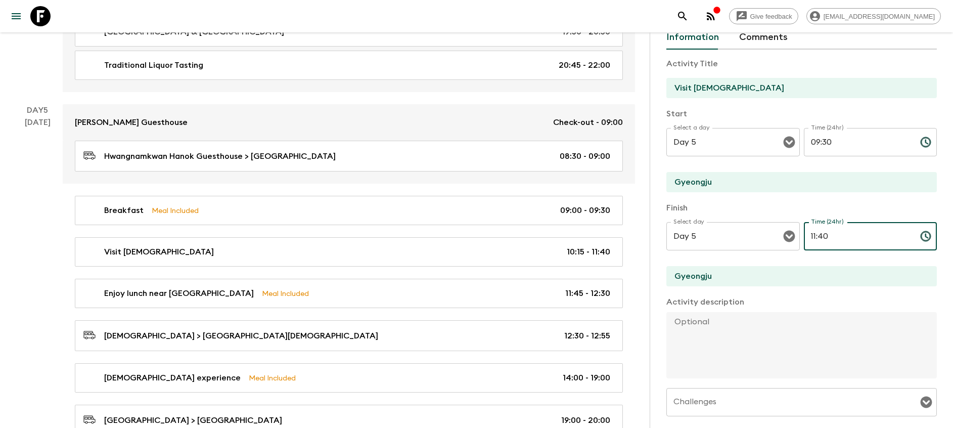
drag, startPoint x: 803, startPoint y: 235, endPoint x: 922, endPoint y: 236, distance: 119.4
click at [922, 236] on div "11:40 Time (24hr)" at bounding box center [871, 236] width 134 height 28
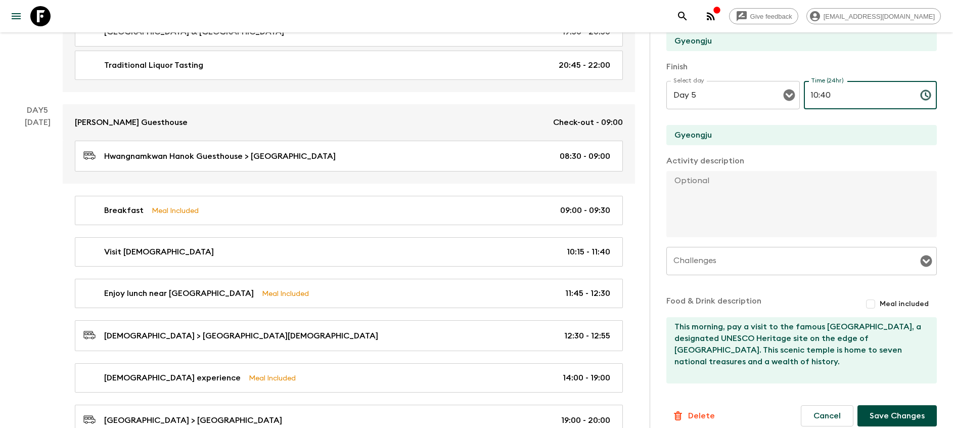
scroll to position [203, 0]
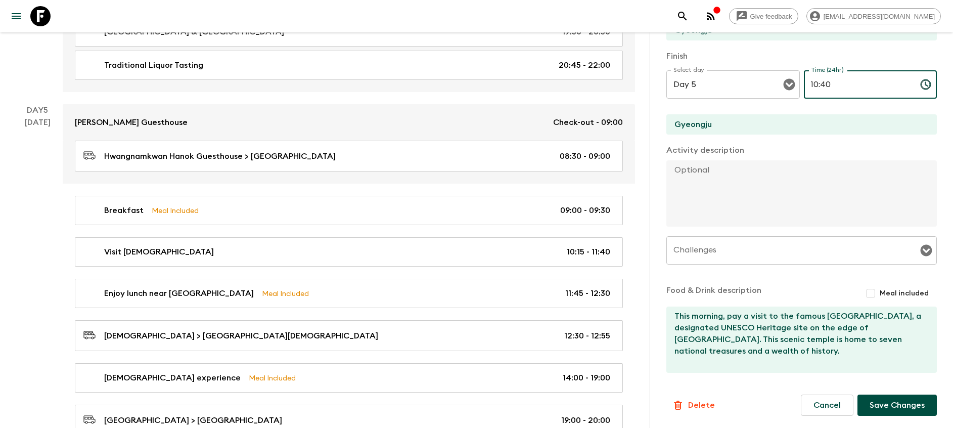
type input "10:40"
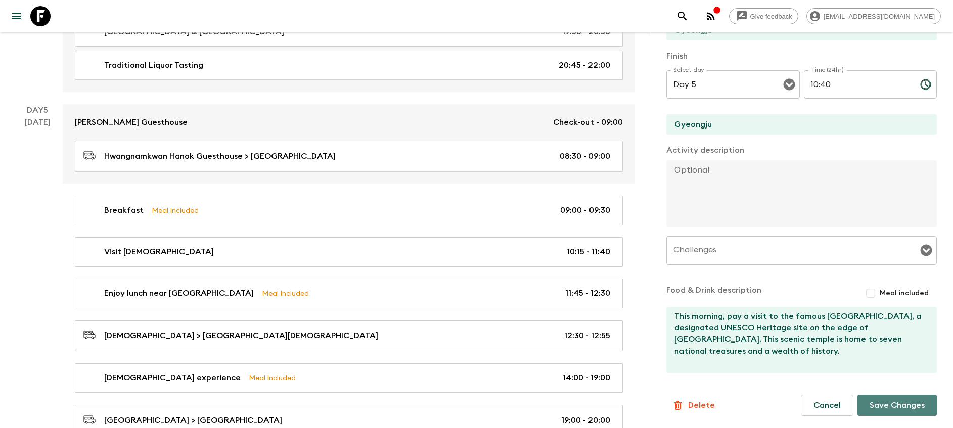
click at [873, 407] on button "Save Changes" at bounding box center [897, 404] width 79 height 21
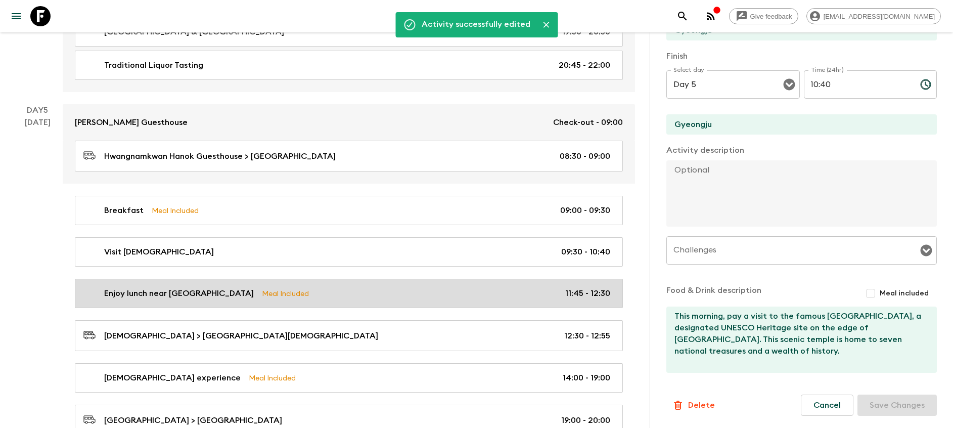
click at [440, 287] on link "Enjoy lunch near [GEOGRAPHIC_DATA] Meal Included 11:45 - 12:30" at bounding box center [349, 293] width 548 height 29
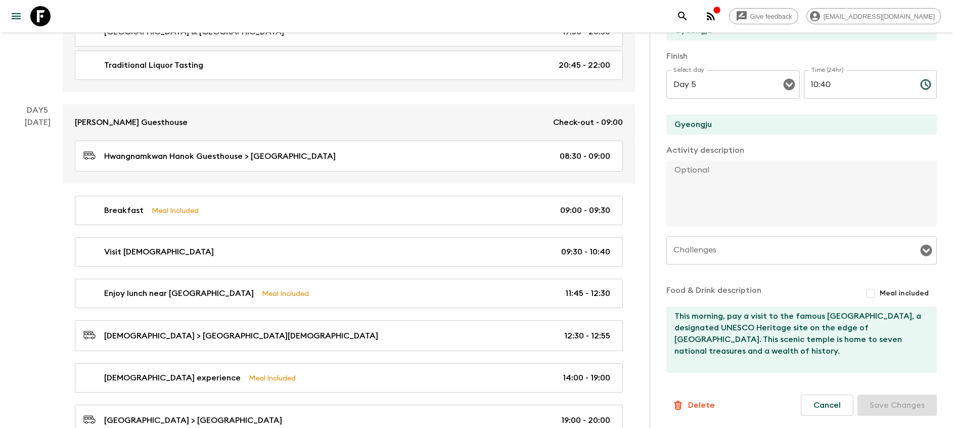
type input "Enjoy lunch near [GEOGRAPHIC_DATA]"
type input "[DEMOGRAPHIC_DATA]"
checkbox input "true"
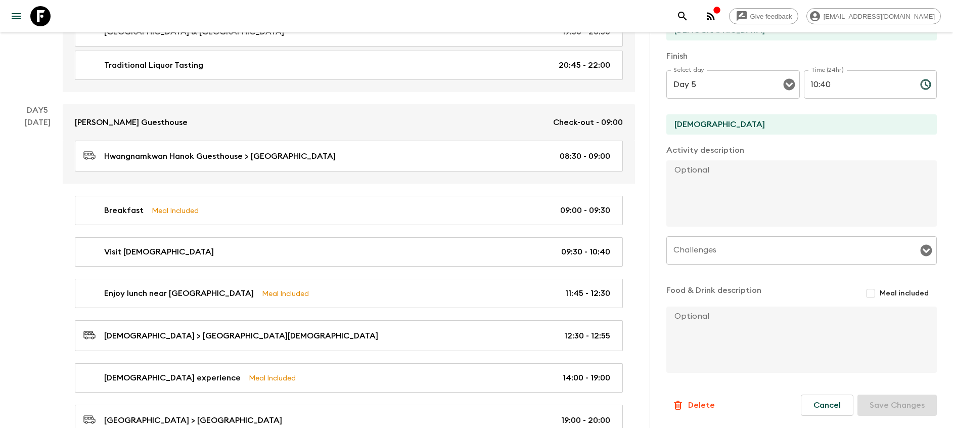
type input "11:45"
type input "12:30"
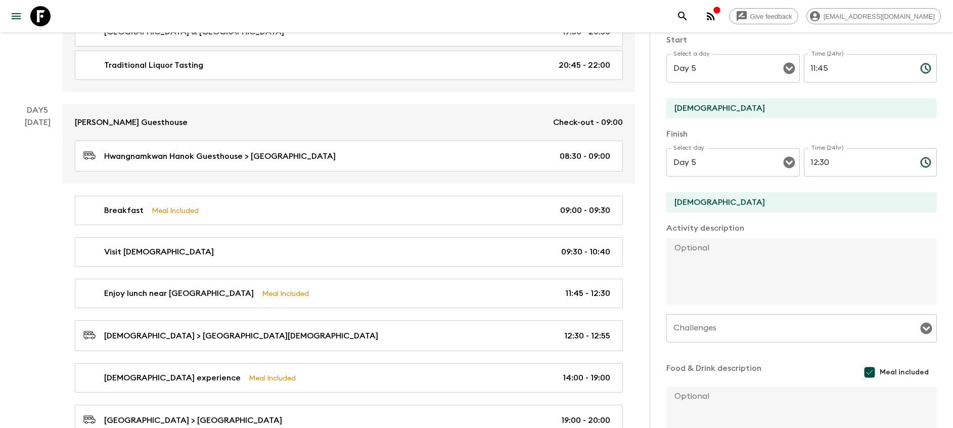
scroll to position [52, 0]
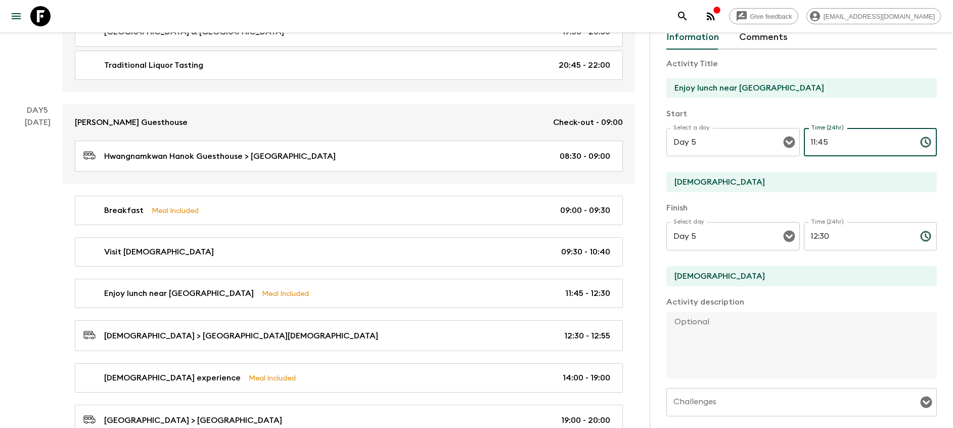
drag, startPoint x: 805, startPoint y: 135, endPoint x: 911, endPoint y: 137, distance: 106.2
click at [911, 137] on div "11:45 Time (24hr)" at bounding box center [871, 142] width 134 height 28
drag, startPoint x: 843, startPoint y: 139, endPoint x: 728, endPoint y: 140, distance: 114.8
click at [728, 140] on div "Select a day Day 5 Select a day ​ Time (24hr) 11:10 Time (24hr) ​" at bounding box center [802, 148] width 271 height 40
type input "11:40"
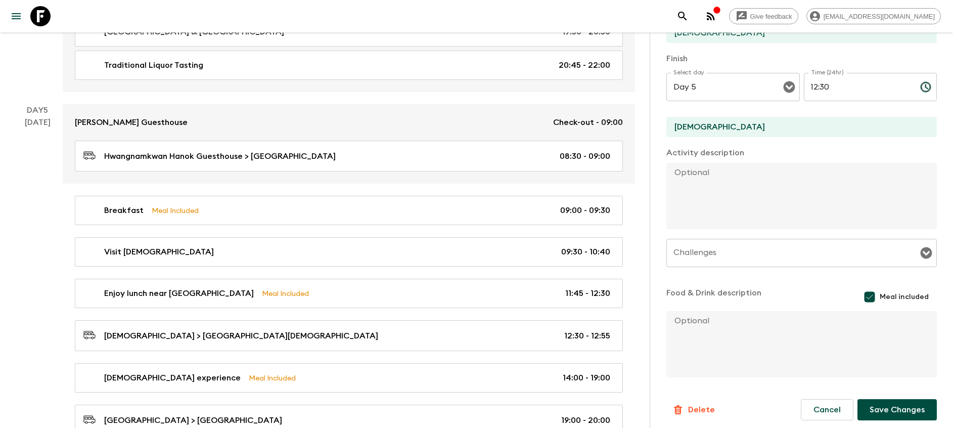
scroll to position [205, 0]
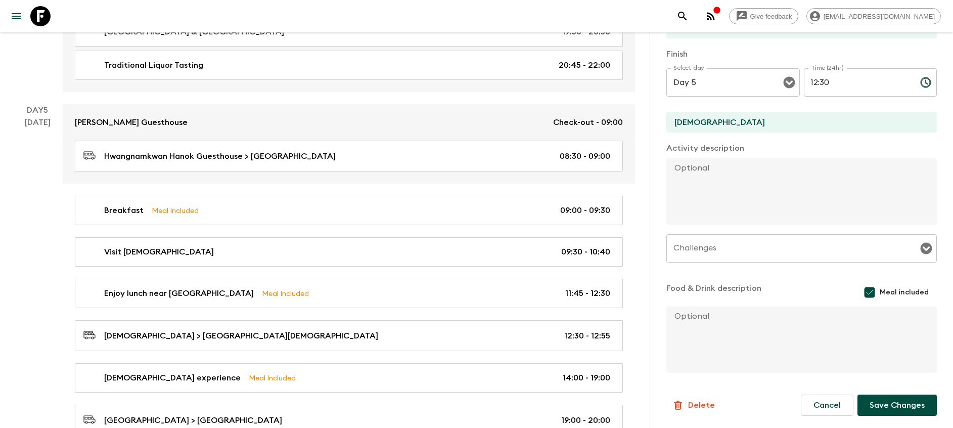
click at [899, 413] on button "Save Changes" at bounding box center [897, 404] width 79 height 21
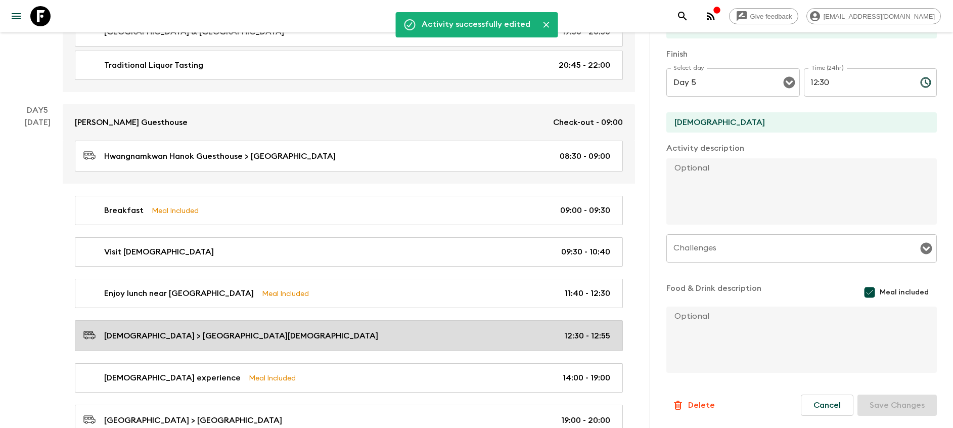
click at [479, 324] on link "[DEMOGRAPHIC_DATA] > [GEOGRAPHIC_DATA][DEMOGRAPHIC_DATA] 12:30 - 12:55" at bounding box center [349, 335] width 548 height 31
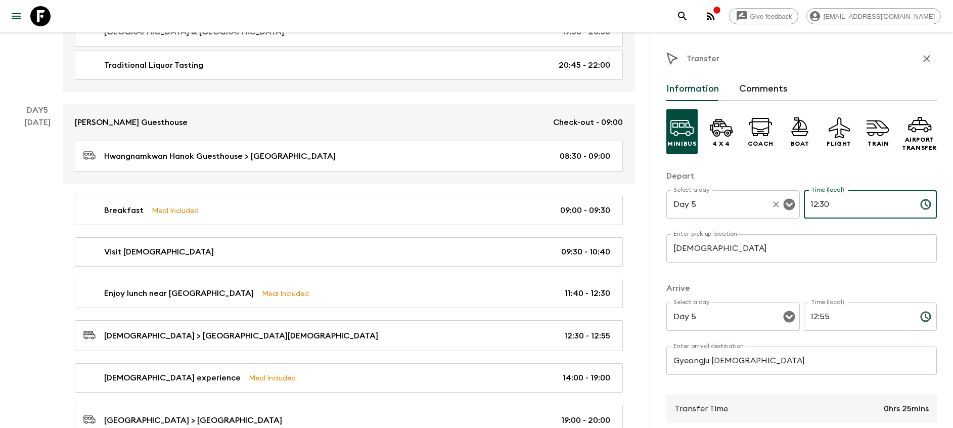
drag, startPoint x: 829, startPoint y: 202, endPoint x: 737, endPoint y: 204, distance: 92.6
click at [737, 203] on div "Select a day Day 5 Select a day ​ Time (local) 12:30 Time (local) ​" at bounding box center [802, 210] width 271 height 40
type input "10:40"
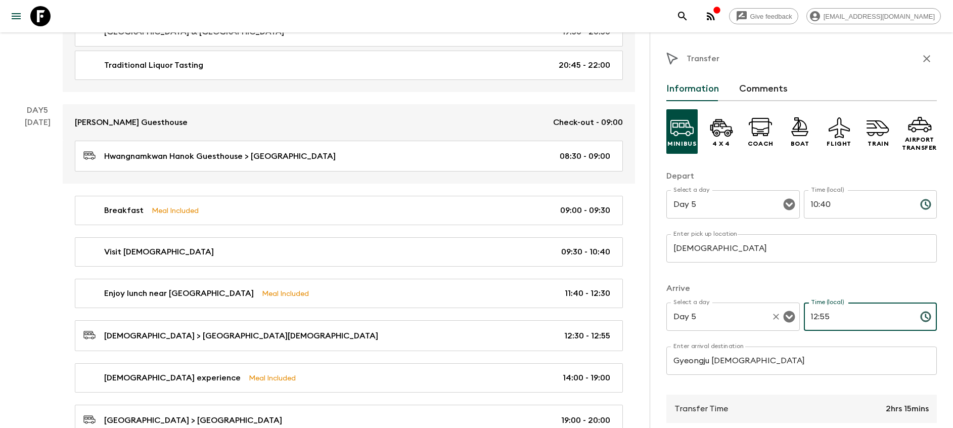
drag, startPoint x: 866, startPoint y: 318, endPoint x: 718, endPoint y: 318, distance: 148.7
click at [718, 318] on div "Select a day Day 5 Select a day ​ Time (local) 12:55 Time (local) ​" at bounding box center [802, 322] width 271 height 40
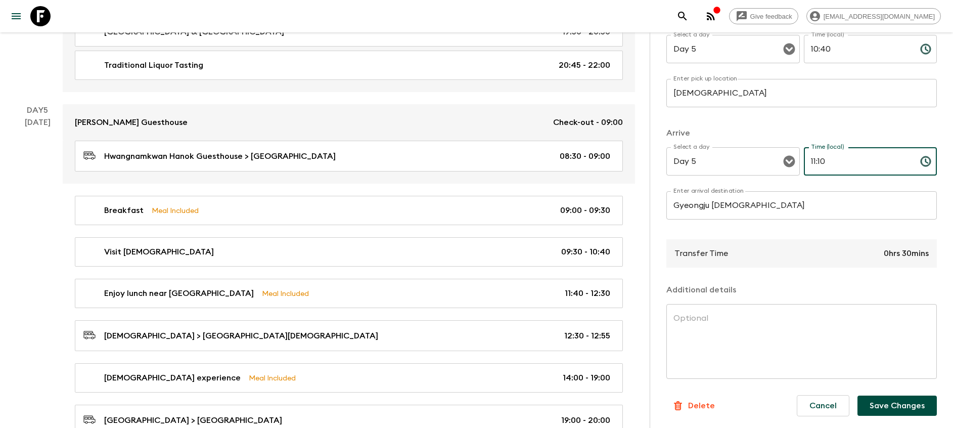
scroll to position [156, 0]
type input "11:10"
click at [889, 404] on button "Save Changes" at bounding box center [897, 405] width 79 height 20
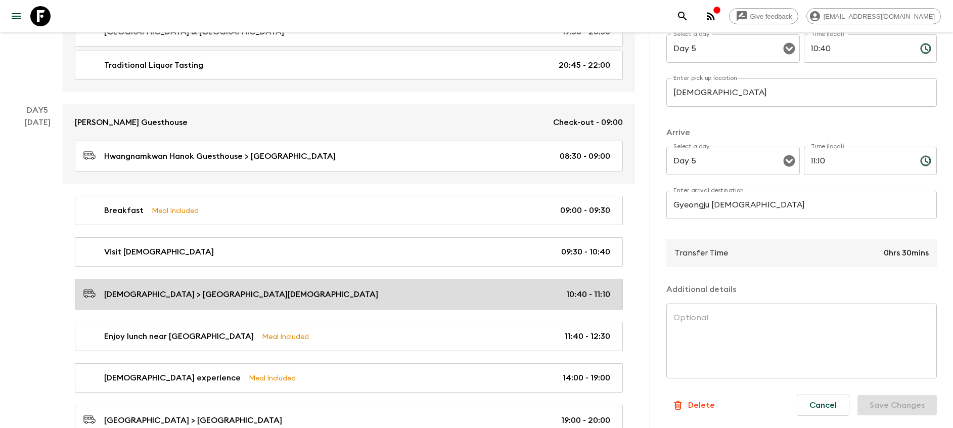
scroll to position [1290, 0]
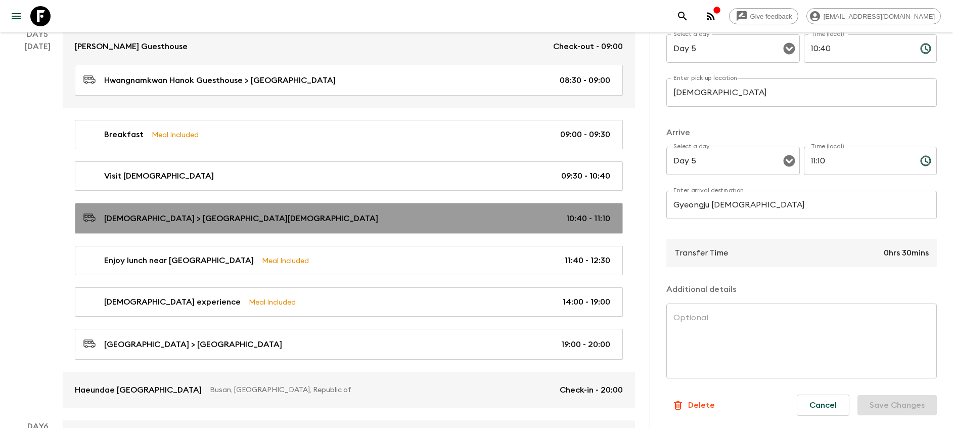
click at [394, 216] on div "[DEMOGRAPHIC_DATA] > [DEMOGRAPHIC_DATA] 10:40 - 11:10" at bounding box center [346, 218] width 527 height 14
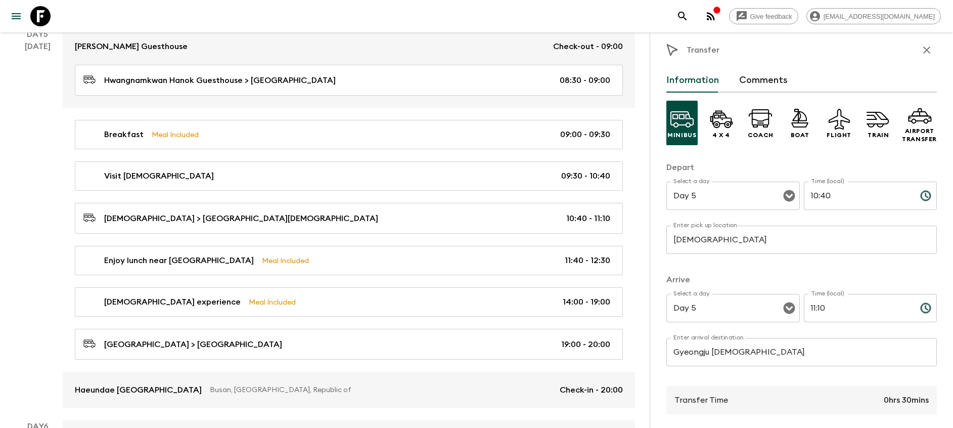
scroll to position [4, 0]
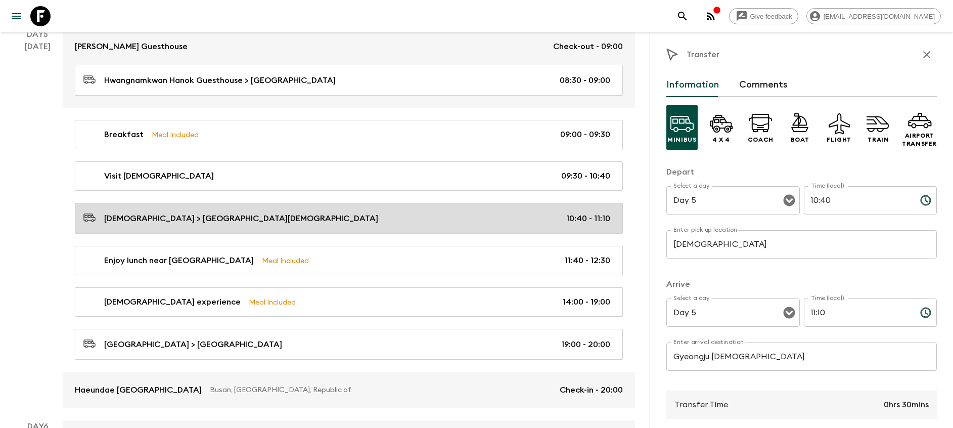
click at [277, 222] on div "[DEMOGRAPHIC_DATA] > [DEMOGRAPHIC_DATA] 10:40 - 11:10" at bounding box center [346, 218] width 527 height 14
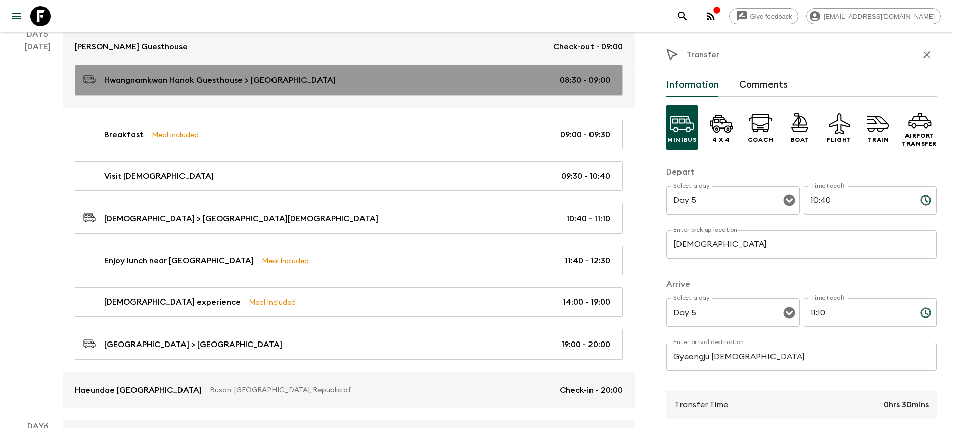
click at [324, 79] on div "Hwangnamkwan Hanok Guesthouse > [GEOGRAPHIC_DATA] 08:30 - 09:00" at bounding box center [346, 80] width 527 height 14
type input "[PERSON_NAME] Guesthouse"
type input "[DEMOGRAPHIC_DATA]"
type input "08:30"
type input "09:00"
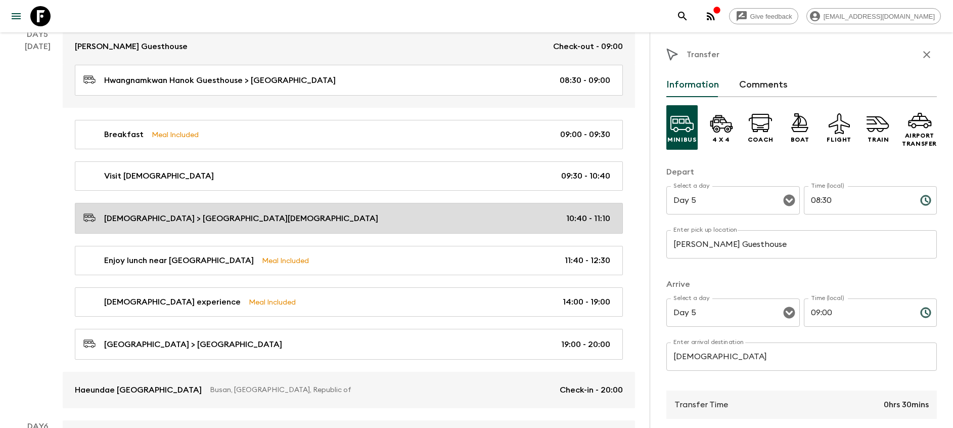
click at [352, 216] on div "[DEMOGRAPHIC_DATA] > [DEMOGRAPHIC_DATA] 10:40 - 11:10" at bounding box center [346, 218] width 527 height 14
type input "[DEMOGRAPHIC_DATA]"
type input "Gyeongju [DEMOGRAPHIC_DATA]"
type input "10:40"
type input "11:10"
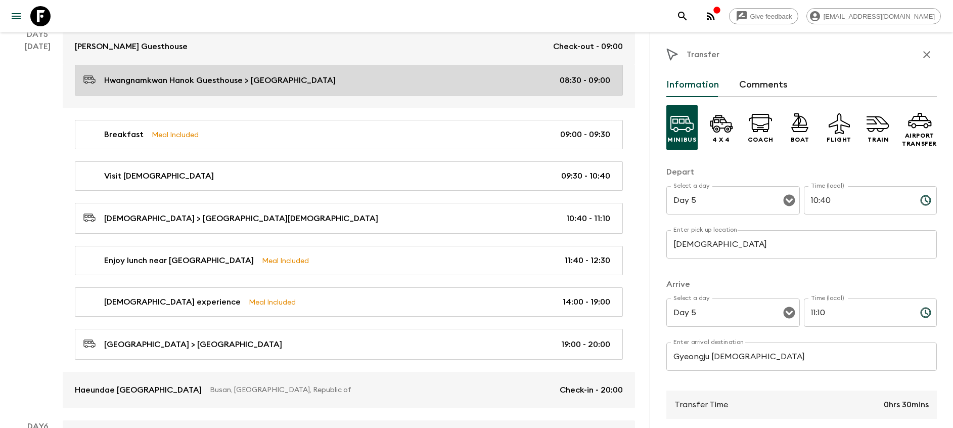
click at [372, 83] on div "Hwangnamkwan Hanok Guesthouse > [GEOGRAPHIC_DATA] 08:30 - 09:00" at bounding box center [346, 80] width 527 height 14
type input "[PERSON_NAME] Guesthouse"
type input "[DEMOGRAPHIC_DATA]"
type input "08:30"
type input "09:00"
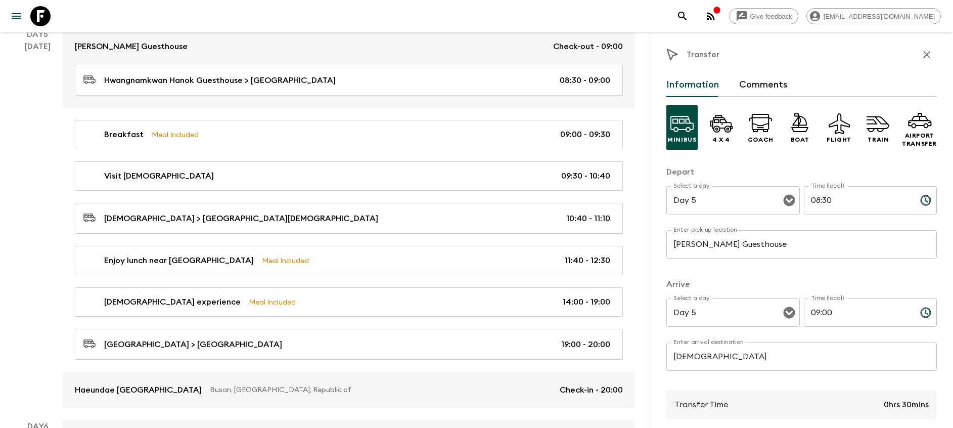
drag, startPoint x: 38, startPoint y: 275, endPoint x: 30, endPoint y: 271, distance: 9.0
click at [38, 275] on div "[DATE]" at bounding box center [38, 224] width 26 height 368
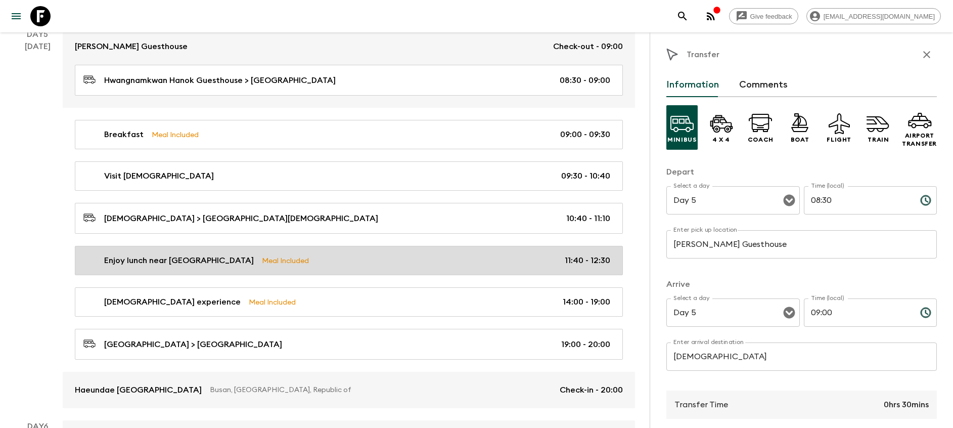
click at [362, 262] on div "Enjoy lunch near [GEOGRAPHIC_DATA] Meal Included 11:40 - 12:30" at bounding box center [346, 260] width 527 height 12
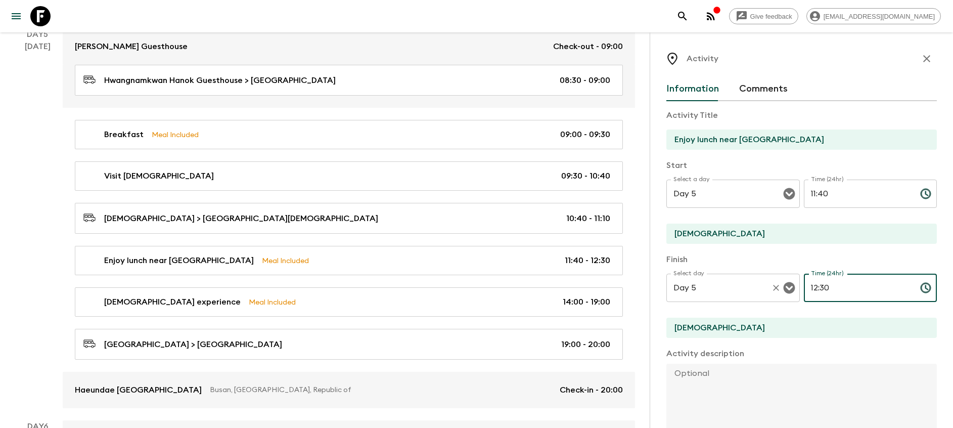
drag, startPoint x: 840, startPoint y: 289, endPoint x: 728, endPoint y: 279, distance: 112.2
click at [728, 279] on div "Select day Day 5 Select day ​ Time (24hr) 12:30 Time (24hr) ​" at bounding box center [802, 294] width 271 height 40
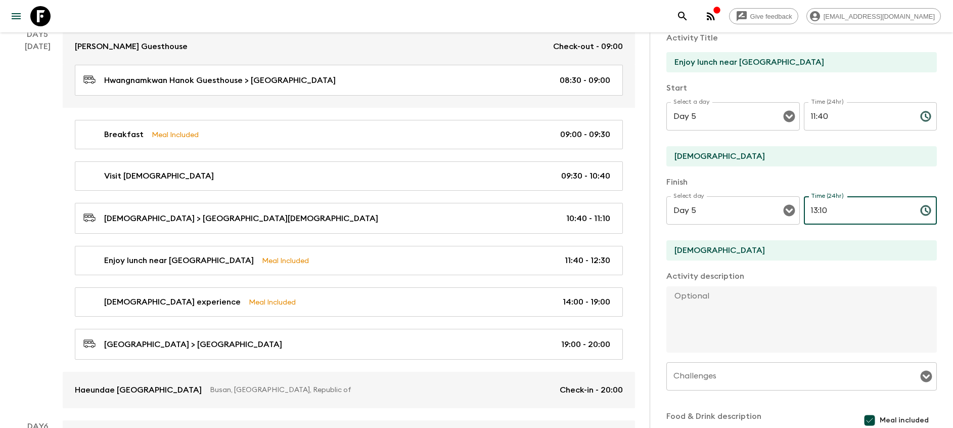
scroll to position [54, 0]
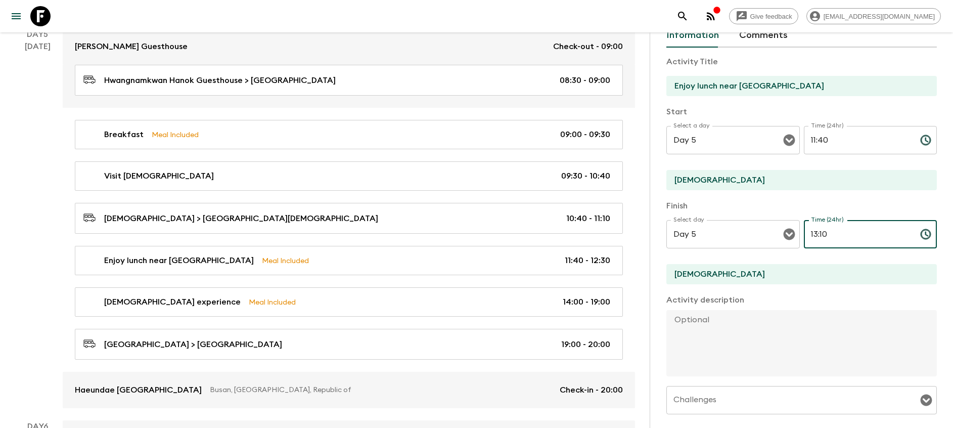
type input "13:10"
click at [700, 180] on input "[DEMOGRAPHIC_DATA]" at bounding box center [798, 180] width 262 height 20
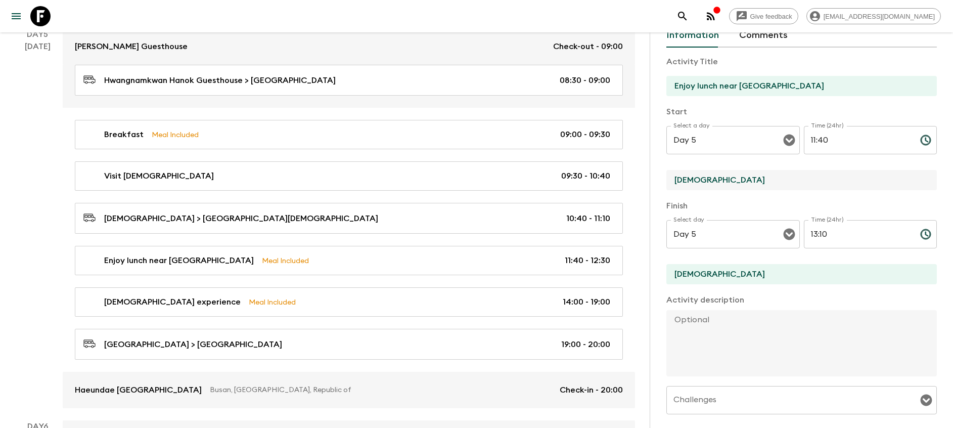
click at [700, 180] on input "[DEMOGRAPHIC_DATA]" at bounding box center [798, 180] width 262 height 20
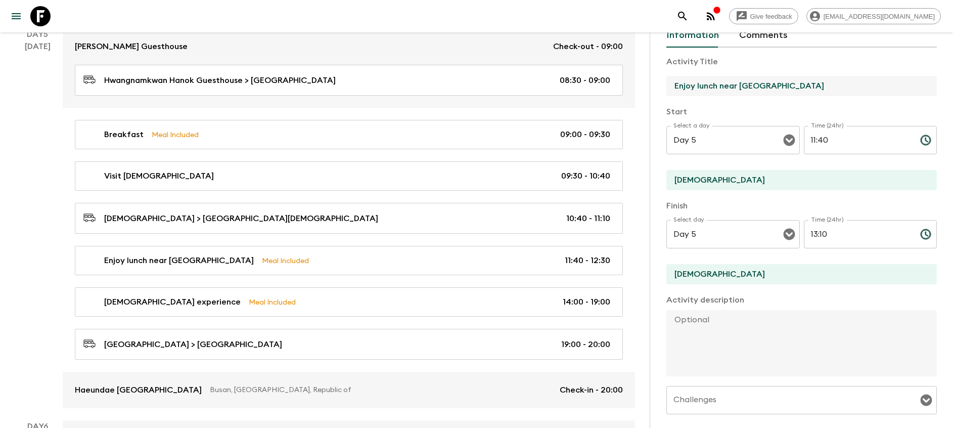
click at [746, 85] on input "Enjoy lunch near [GEOGRAPHIC_DATA]" at bounding box center [798, 86] width 262 height 20
drag, startPoint x: 721, startPoint y: 84, endPoint x: 773, endPoint y: 85, distance: 51.6
click at [773, 85] on input "Enjoy lunch near [GEOGRAPHIC_DATA]" at bounding box center [798, 86] width 262 height 20
click at [736, 80] on input "Enjoy lunch at [GEOGRAPHIC_DATA]" at bounding box center [798, 86] width 262 height 20
drag, startPoint x: 736, startPoint y: 81, endPoint x: 736, endPoint y: 97, distance: 16.2
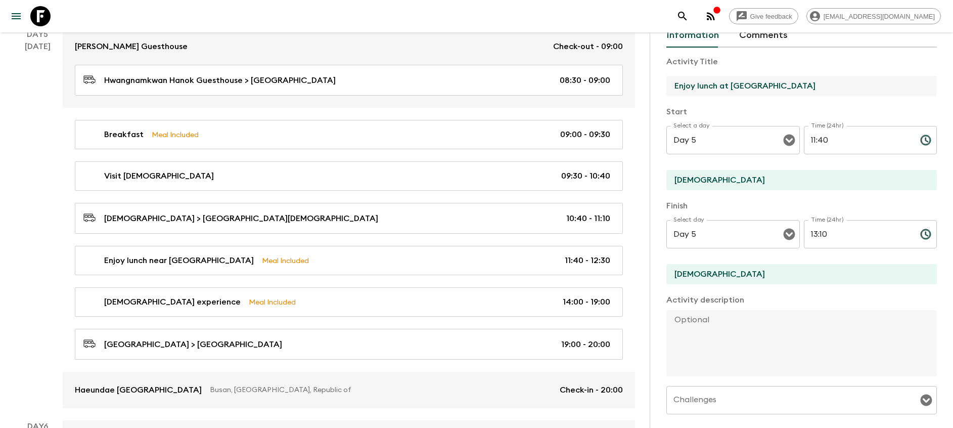
click at [736, 81] on input "Enjoy lunch at [GEOGRAPHIC_DATA]" at bounding box center [798, 86] width 262 height 20
type input "Enjoy lunch at [GEOGRAPHIC_DATA]"
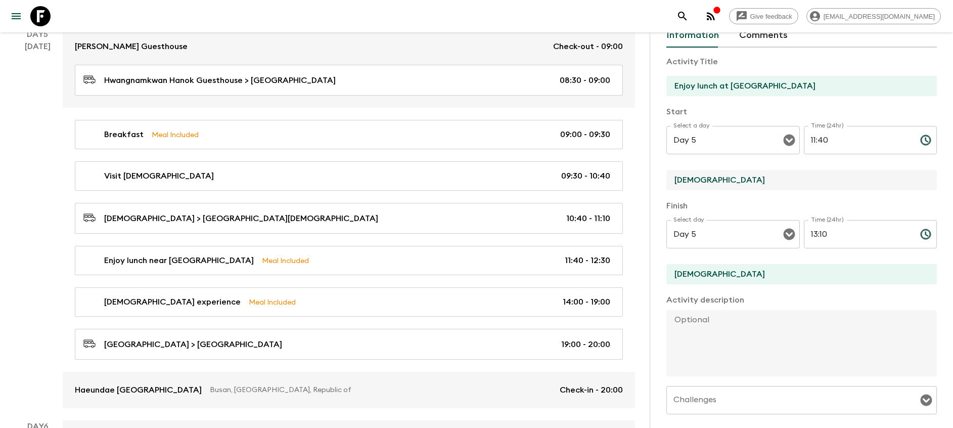
drag, startPoint x: 709, startPoint y: 181, endPoint x: 631, endPoint y: 178, distance: 78.5
paste input "Golgul"
type input "[DEMOGRAPHIC_DATA]"
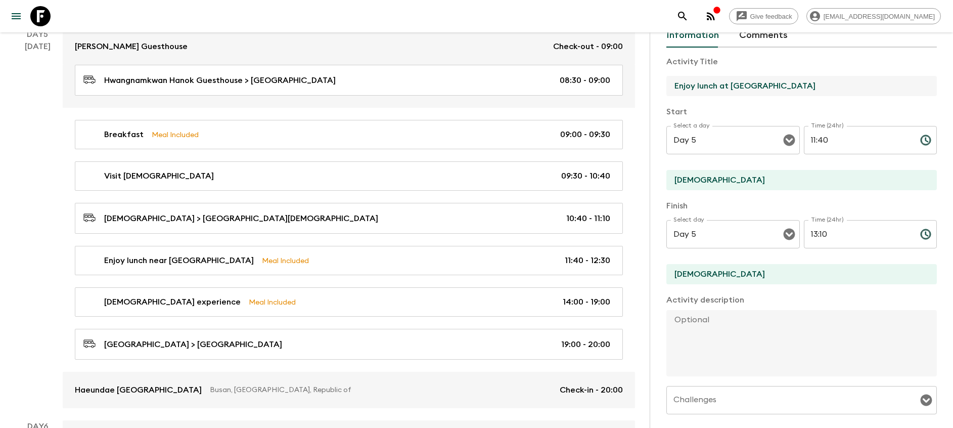
click at [697, 83] on input "Enjoy lunch at [GEOGRAPHIC_DATA]" at bounding box center [798, 86] width 262 height 20
click at [691, 274] on input "[DEMOGRAPHIC_DATA]" at bounding box center [798, 274] width 262 height 20
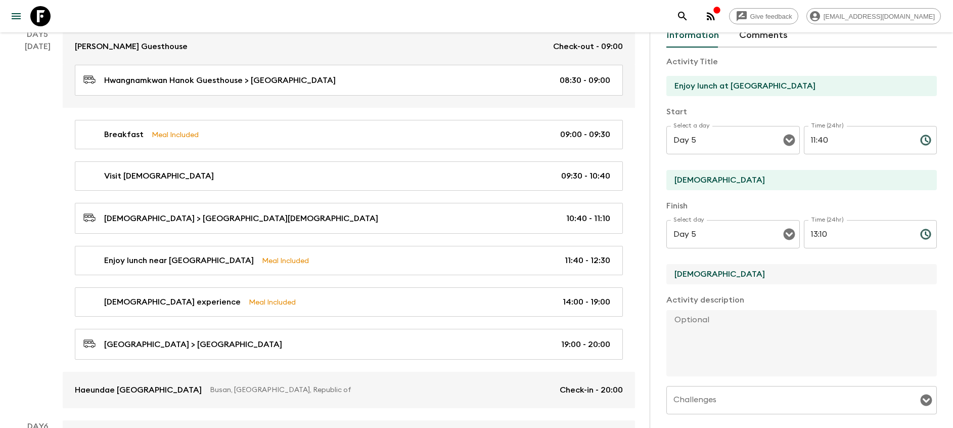
click at [691, 274] on input "[DEMOGRAPHIC_DATA]" at bounding box center [798, 274] width 262 height 20
paste input "Golgulsa"
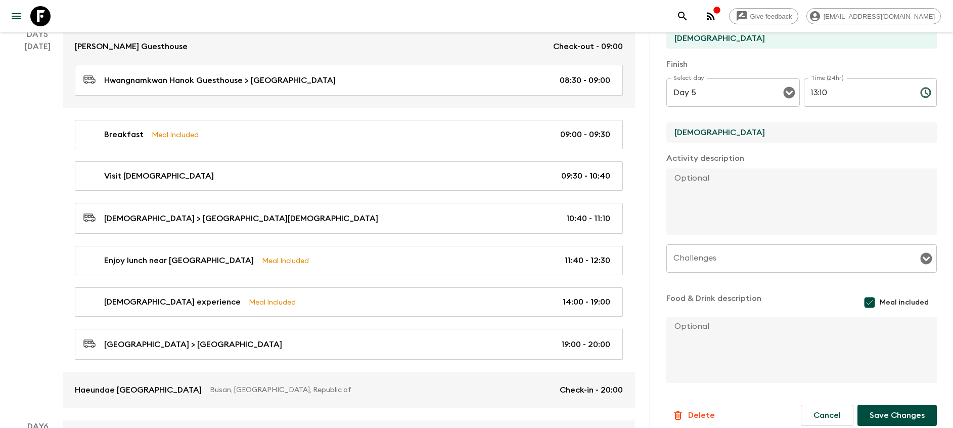
scroll to position [205, 0]
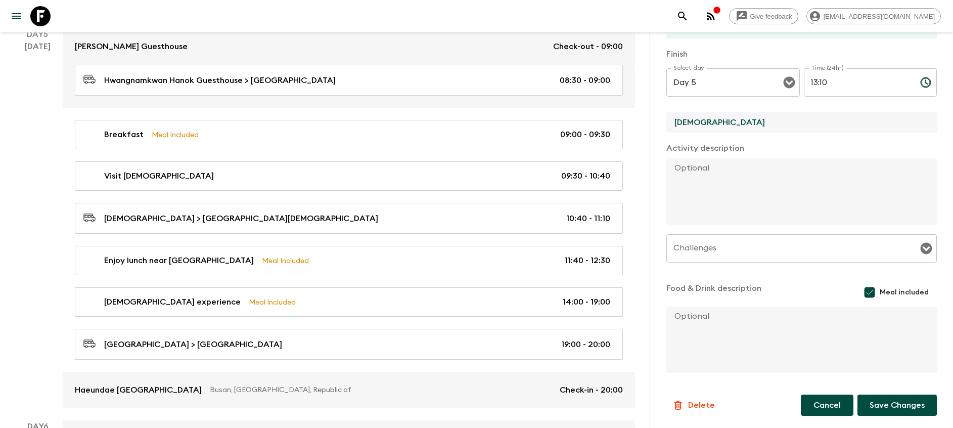
type input "[DEMOGRAPHIC_DATA]"
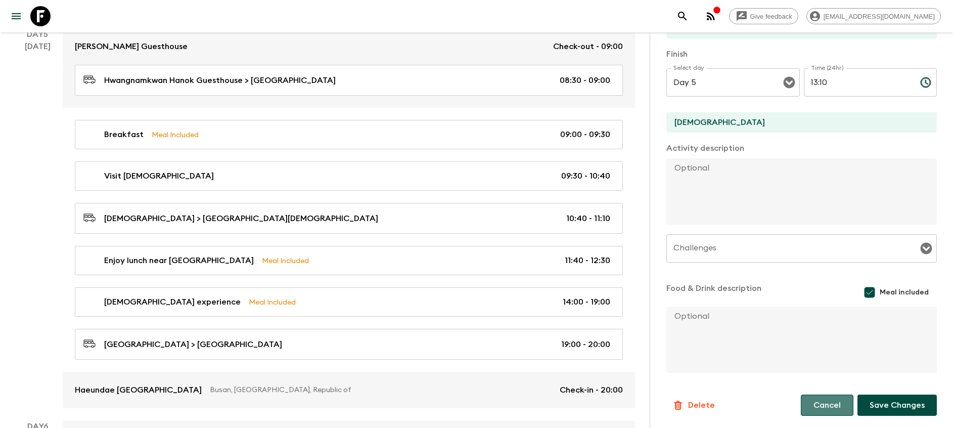
click at [826, 405] on button "Cancel" at bounding box center [827, 404] width 53 height 21
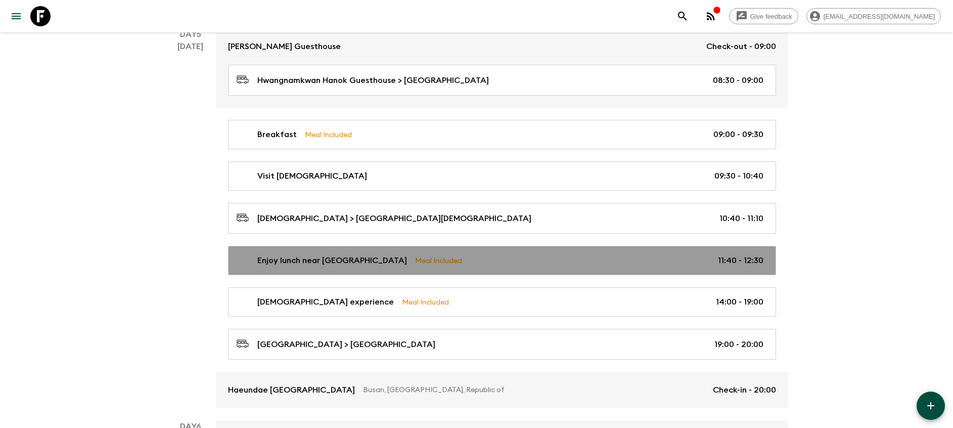
click at [314, 263] on p "Enjoy lunch near [GEOGRAPHIC_DATA]" at bounding box center [332, 260] width 150 height 12
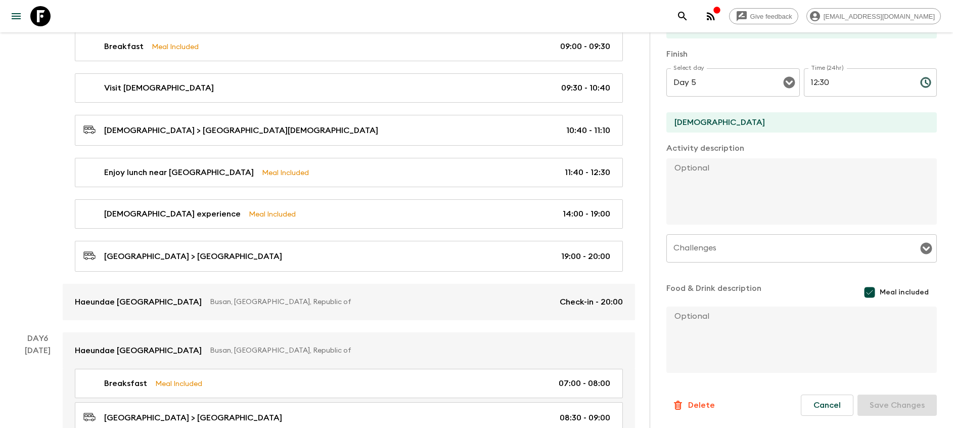
scroll to position [1290, 0]
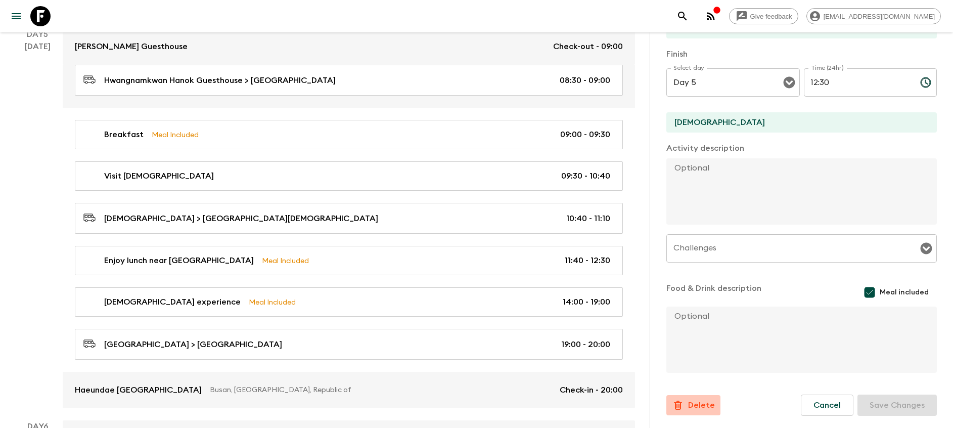
click at [695, 399] on button "Delete" at bounding box center [694, 405] width 54 height 20
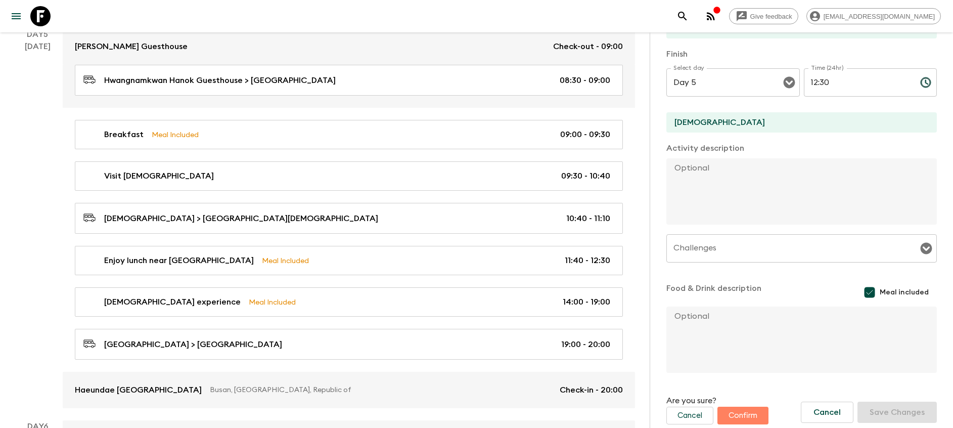
click at [754, 416] on button "Confirm" at bounding box center [743, 416] width 51 height 18
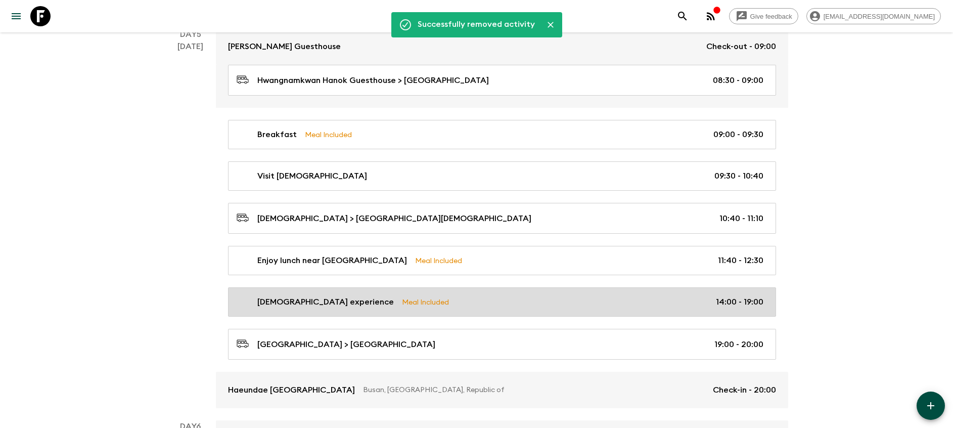
click at [295, 300] on p "[DEMOGRAPHIC_DATA] experience" at bounding box center [325, 302] width 137 height 12
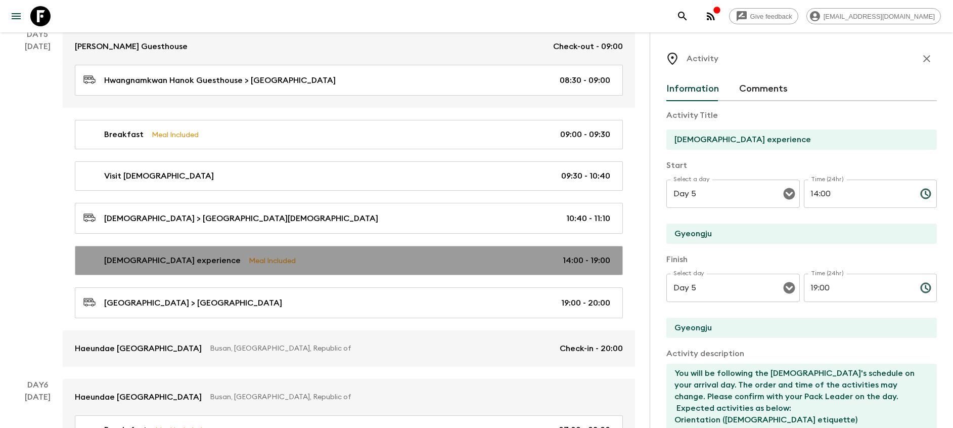
click at [293, 246] on link "[DEMOGRAPHIC_DATA] experience Meal Included 14:00 - 19:00" at bounding box center [349, 260] width 548 height 29
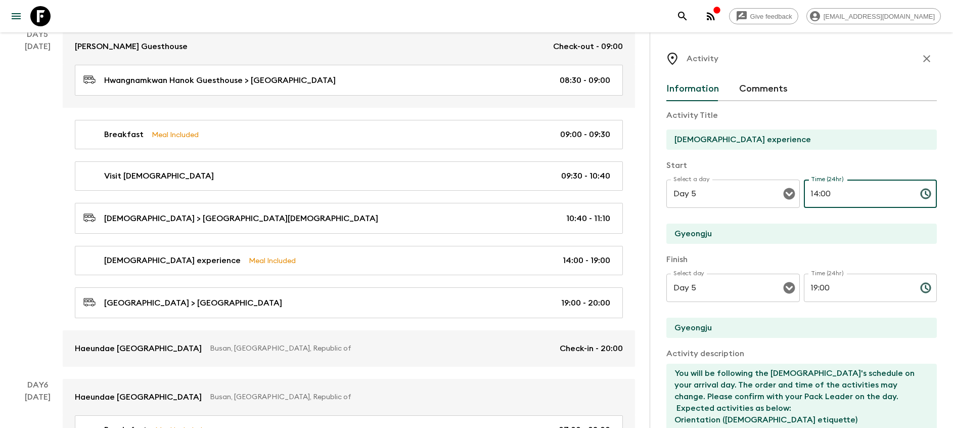
click at [810, 193] on input "14:00" at bounding box center [858, 194] width 108 height 28
type input "11:10"
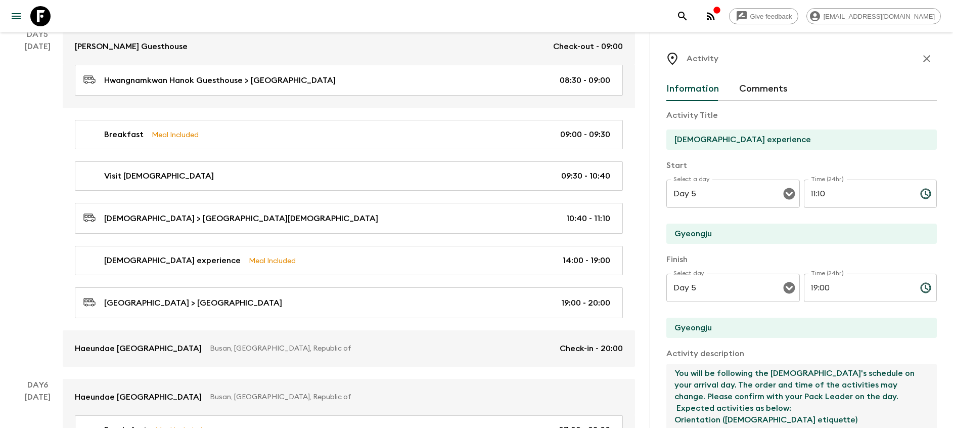
click at [770, 393] on textarea "You will be following the [DEMOGRAPHIC_DATA]'s schedule on your arrival day. Th…" at bounding box center [798, 397] width 262 height 66
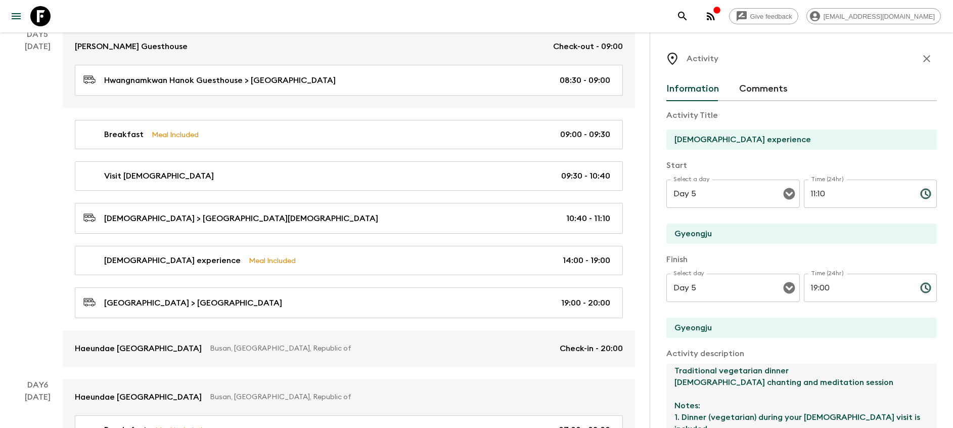
scroll to position [140, 0]
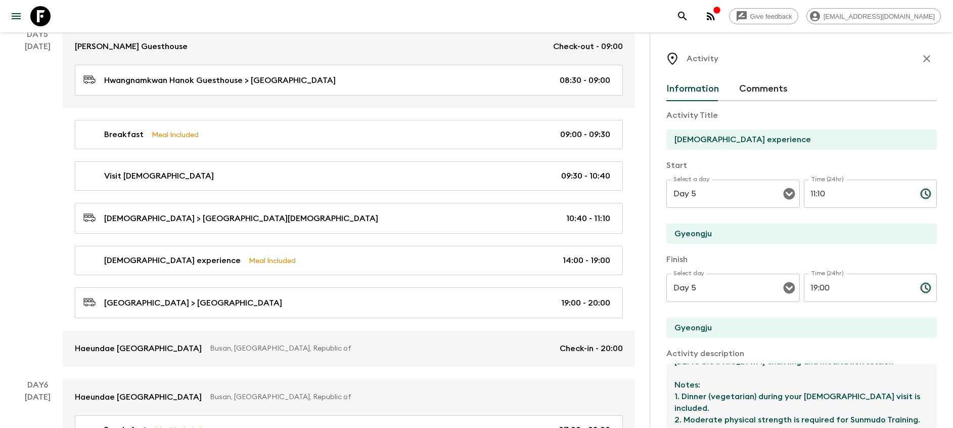
click at [711, 396] on textarea "You will be following the [DEMOGRAPHIC_DATA]'s schedule on your arrival day. Th…" at bounding box center [798, 397] width 262 height 66
click at [686, 395] on textarea "You will be following the [DEMOGRAPHIC_DATA]'s schedule on your arrival day. Th…" at bounding box center [798, 397] width 262 height 66
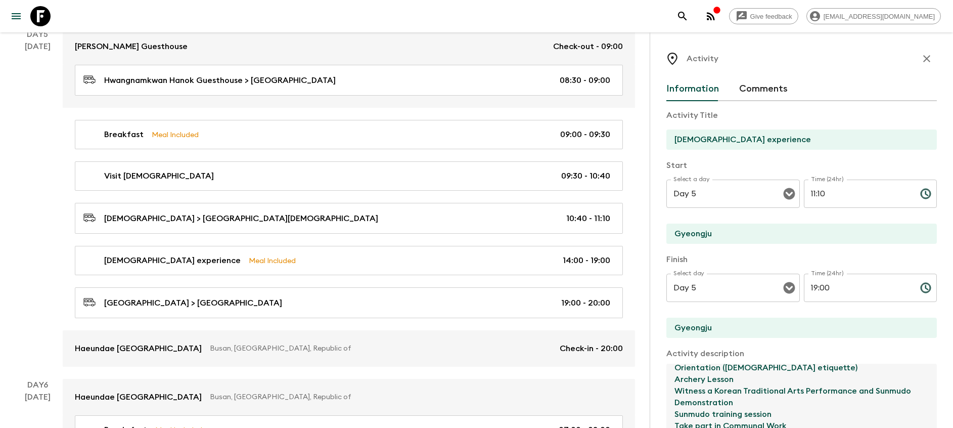
scroll to position [40, 0]
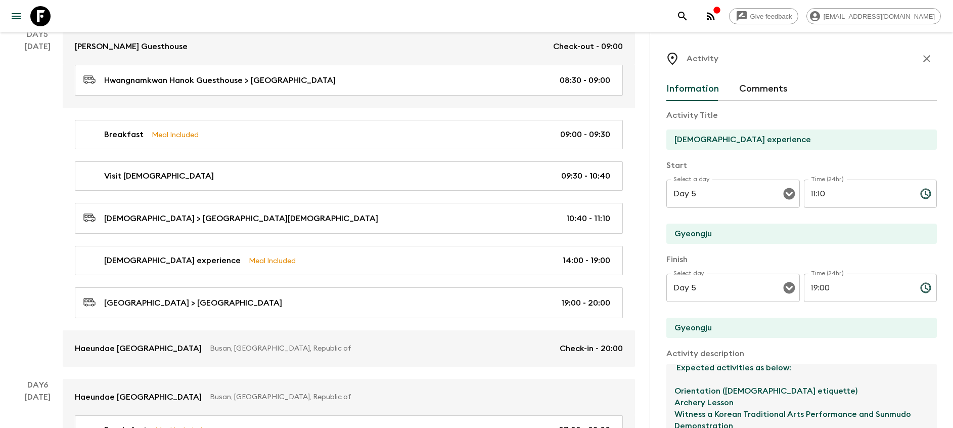
paste textarea "Traditional vegetarian dinner"
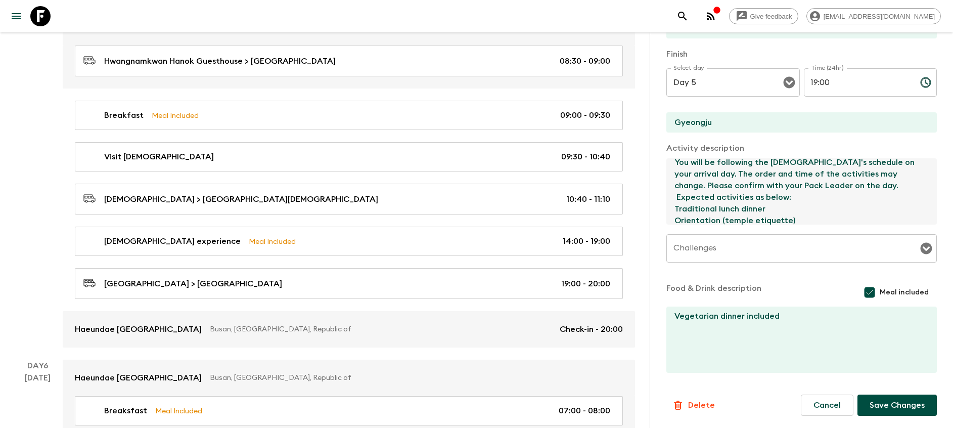
scroll to position [1365, 0]
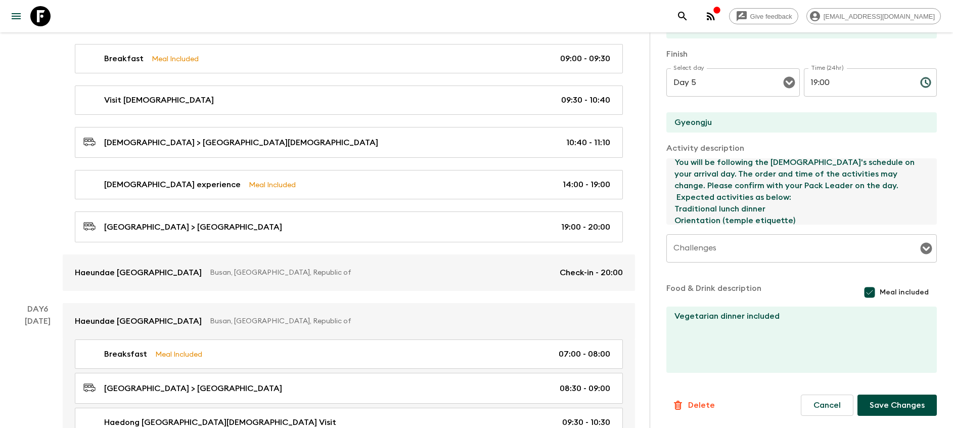
type textarea "You will be following the [DEMOGRAPHIC_DATA]'s schedule on your arrival day. Th…"
click at [715, 317] on textarea "Vegetarian dinner included" at bounding box center [798, 339] width 262 height 66
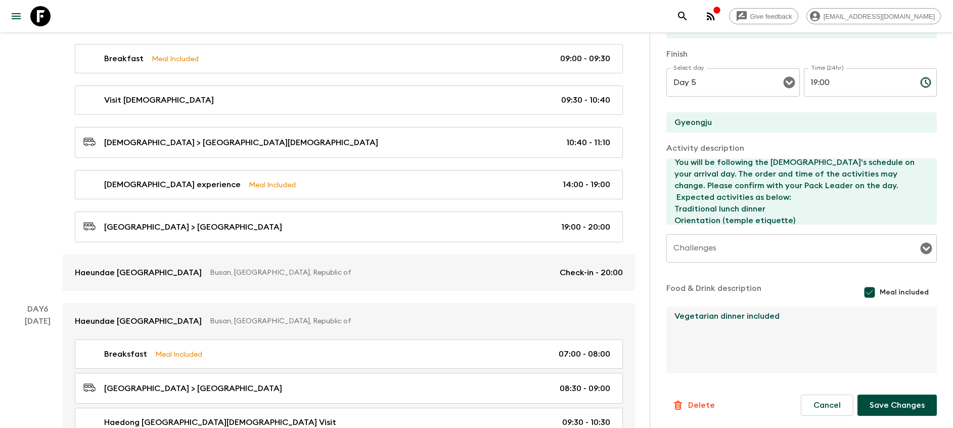
click at [721, 316] on textarea "Vegetarian dinner included" at bounding box center [798, 339] width 262 height 66
type textarea "Vegetarian lunch and dinner included"
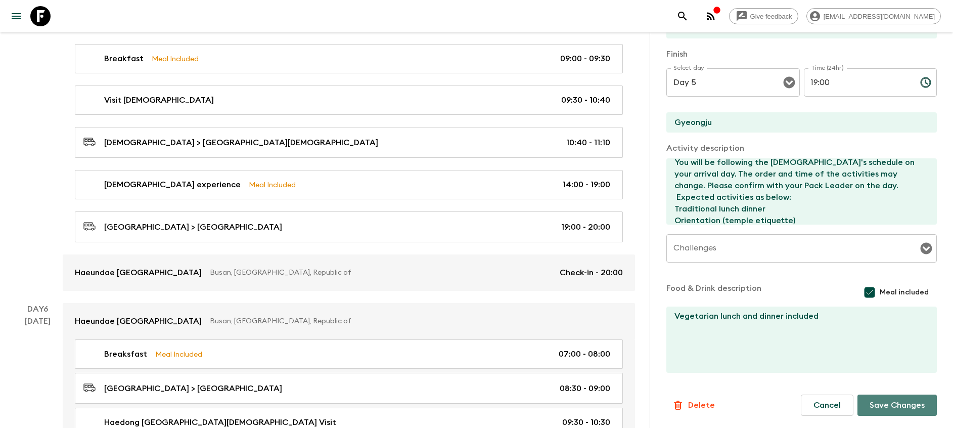
click at [888, 401] on button "Save Changes" at bounding box center [897, 404] width 79 height 21
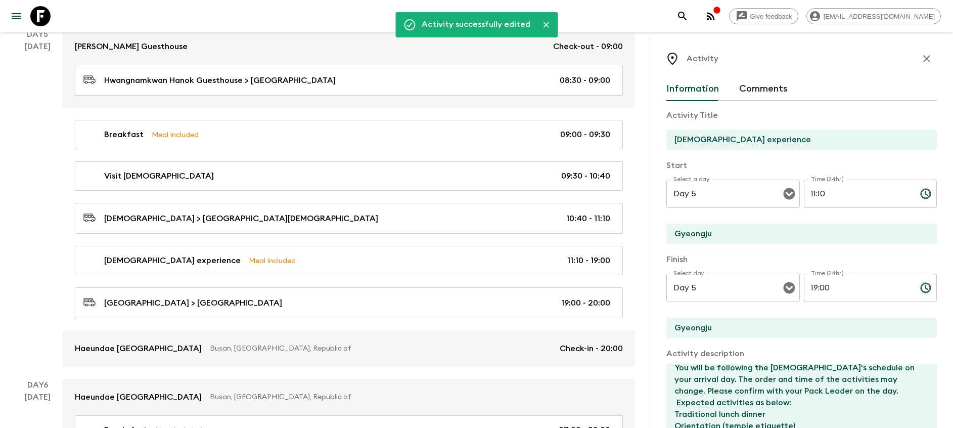
scroll to position [1138, 0]
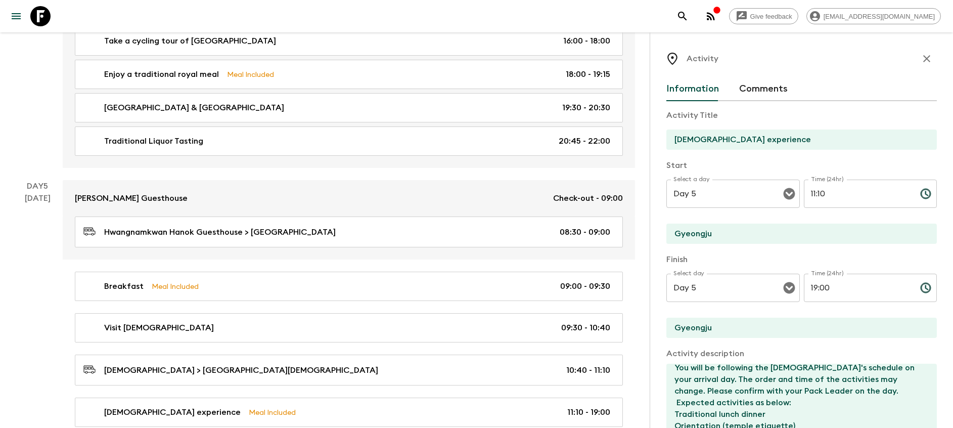
drag, startPoint x: 916, startPoint y: 60, endPoint x: 903, endPoint y: 60, distance: 13.7
click at [923, 60] on icon "button" at bounding box center [926, 58] width 7 height 7
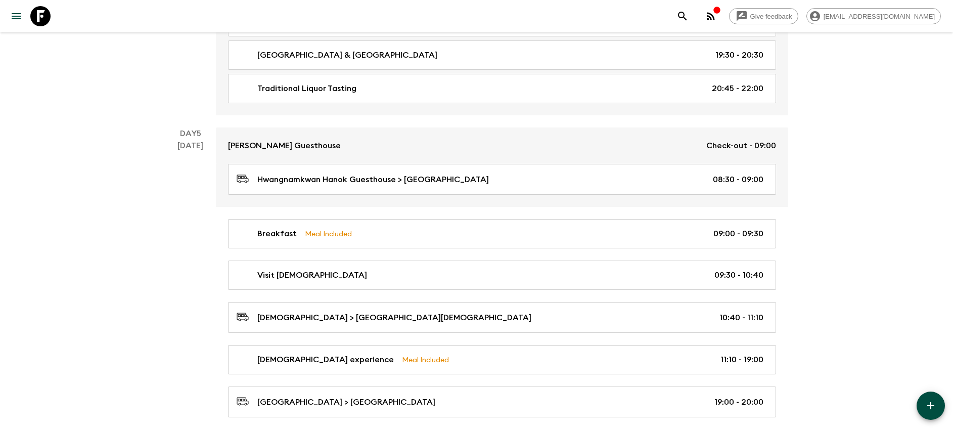
scroll to position [1214, 0]
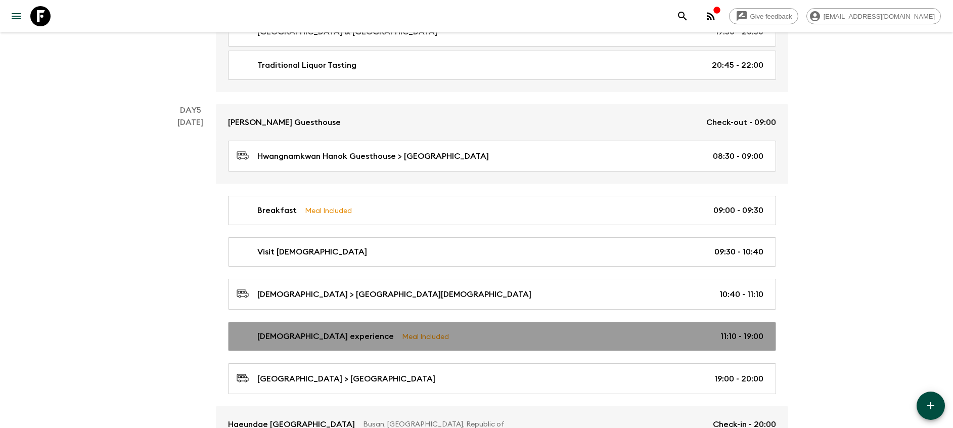
click at [438, 334] on div "[DEMOGRAPHIC_DATA] experience Meal Included 11:10 - 19:00" at bounding box center [500, 336] width 527 height 12
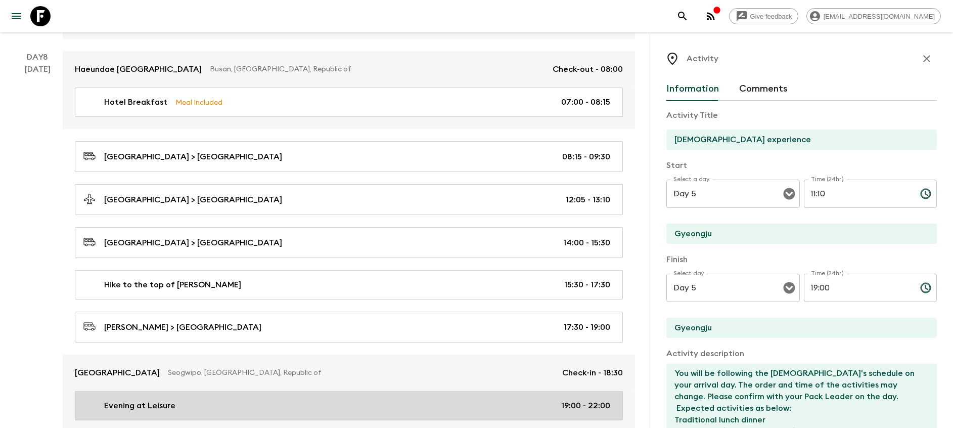
scroll to position [2352, 0]
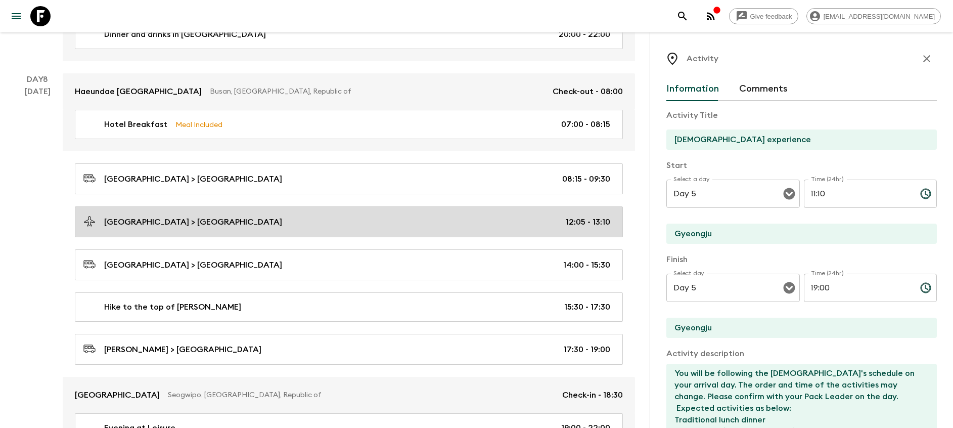
click at [530, 225] on div "[GEOGRAPHIC_DATA] > [GEOGRAPHIC_DATA] 12:05 - 13:10" at bounding box center [346, 222] width 527 height 14
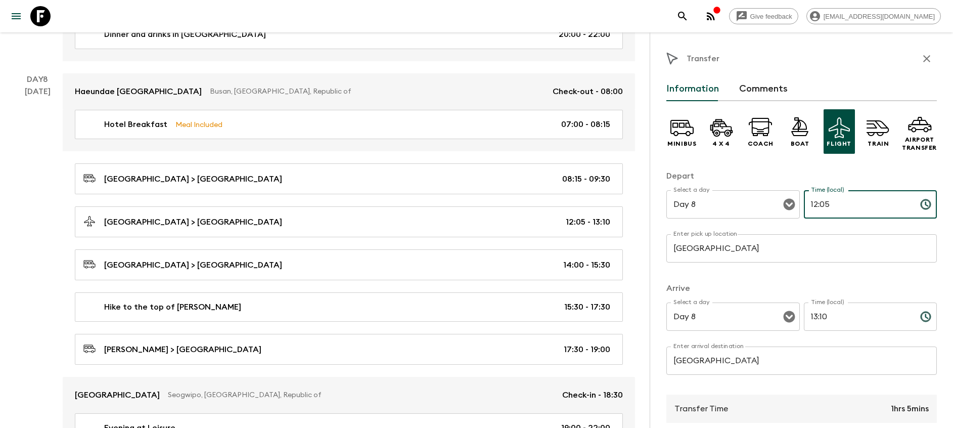
click at [815, 202] on input "12:05" at bounding box center [858, 204] width 108 height 28
type input "12:15"
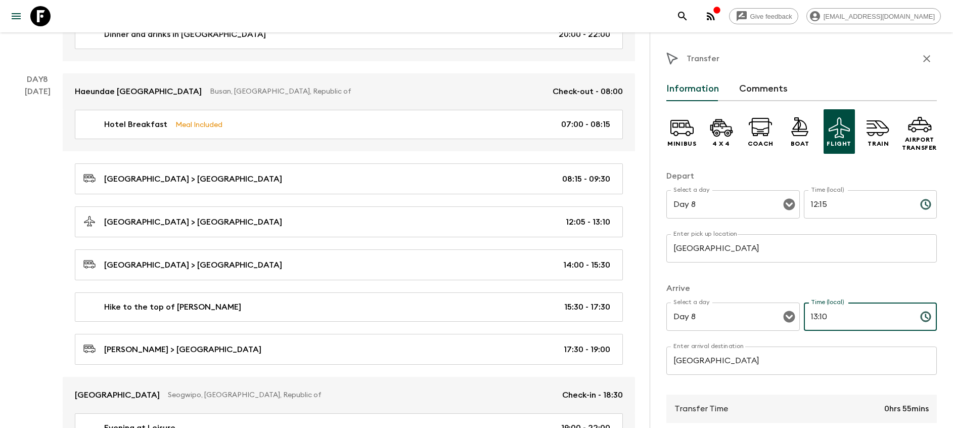
drag, startPoint x: 818, startPoint y: 311, endPoint x: 829, endPoint y: 314, distance: 11.4
click at [829, 314] on input "13:10" at bounding box center [858, 316] width 108 height 28
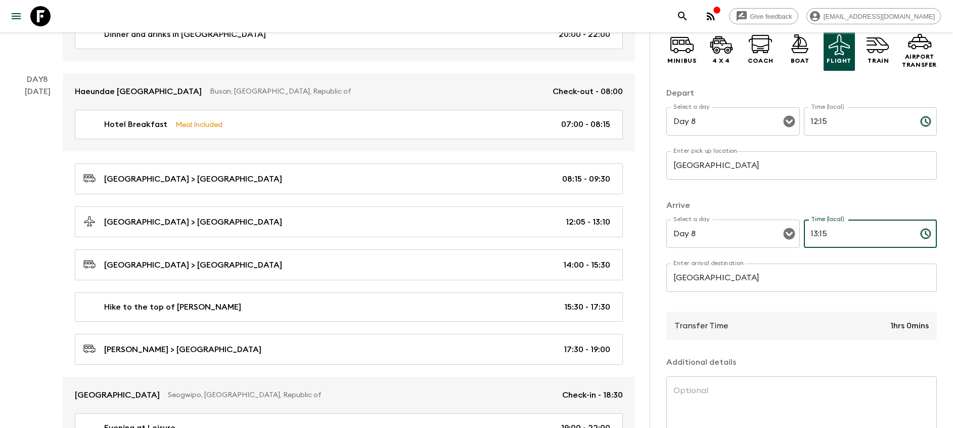
scroll to position [156, 0]
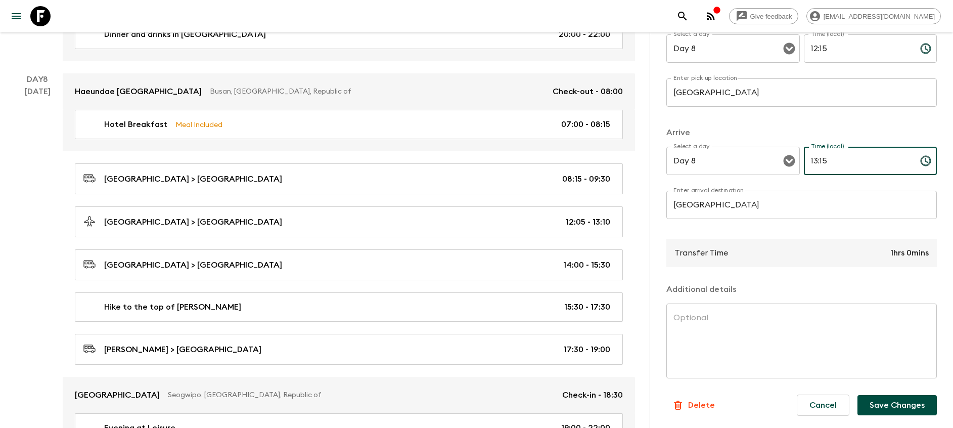
type input "13:15"
click at [886, 407] on button "Save Changes" at bounding box center [897, 405] width 79 height 20
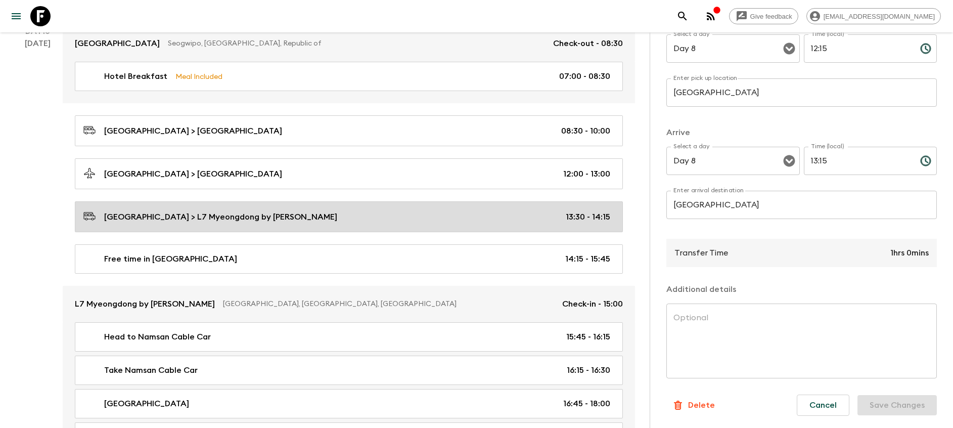
scroll to position [3110, 0]
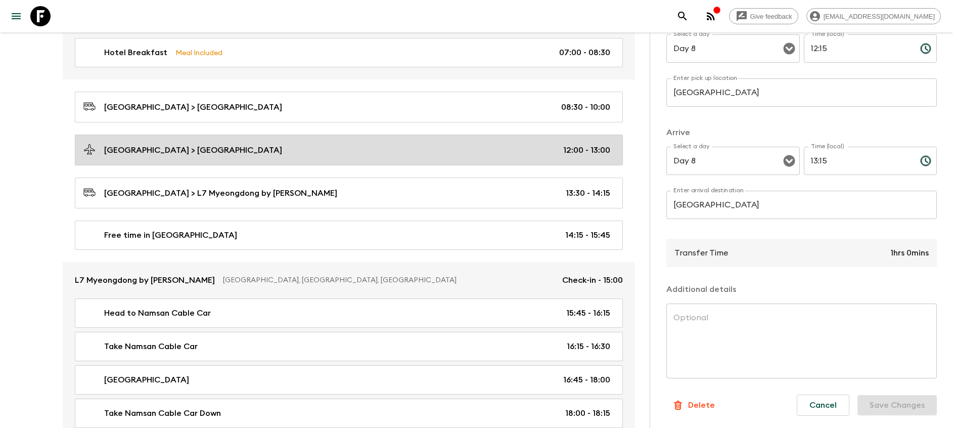
click at [389, 149] on div "[GEOGRAPHIC_DATA] > [GEOGRAPHIC_DATA] 12:00 - 13:00" at bounding box center [346, 150] width 527 height 14
type input "[GEOGRAPHIC_DATA]"
type input "Day 10"
type input "12:00"
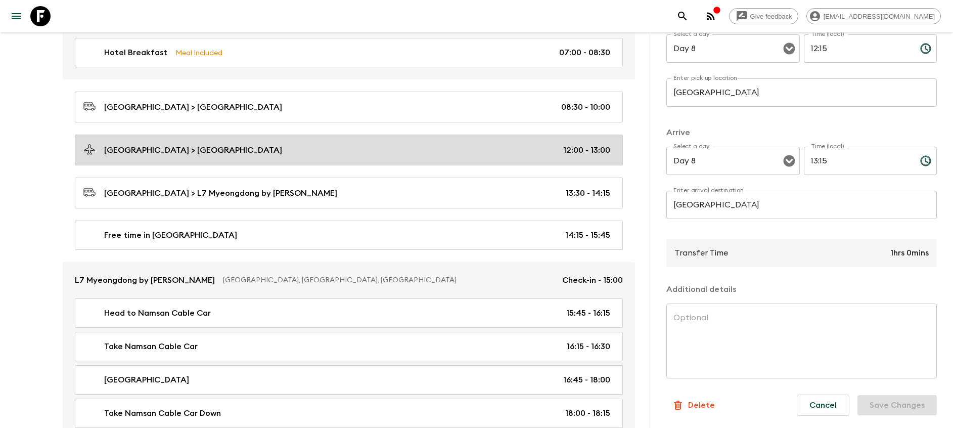
type input "Day 10"
type input "13:00"
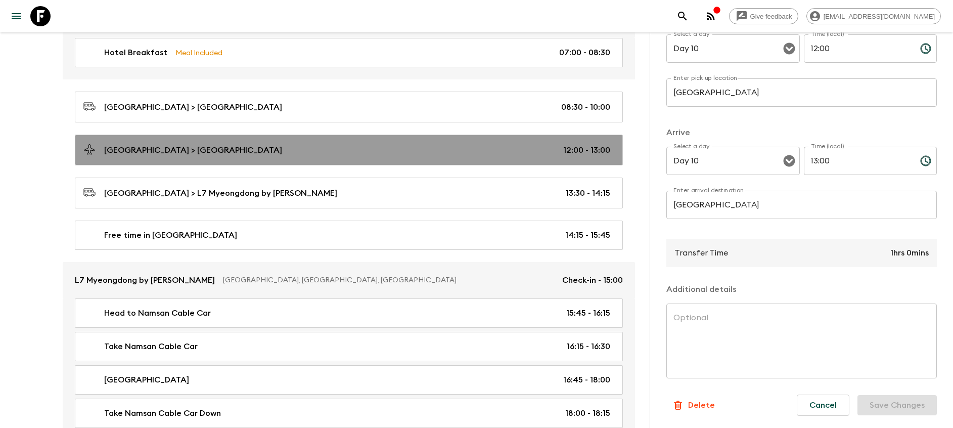
click at [514, 147] on div "[GEOGRAPHIC_DATA] > [GEOGRAPHIC_DATA] 12:00 - 13:00" at bounding box center [346, 150] width 527 height 14
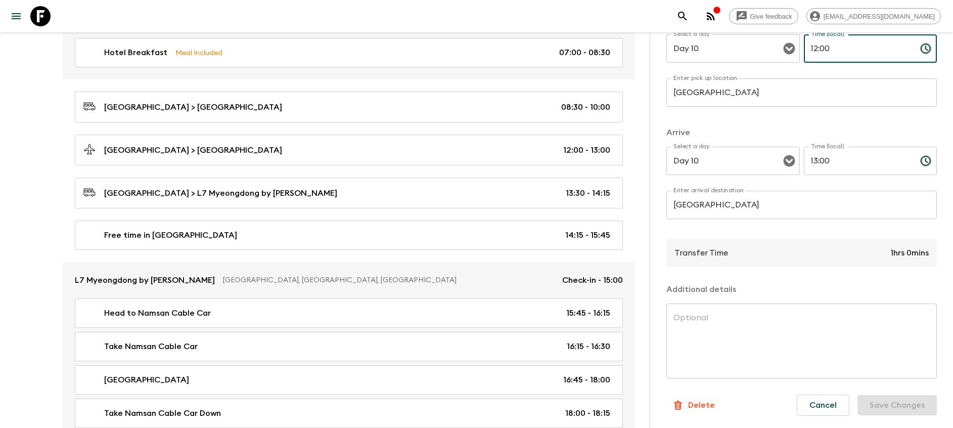
click at [810, 48] on input "12:00" at bounding box center [858, 48] width 108 height 28
drag, startPoint x: 826, startPoint y: 46, endPoint x: 817, endPoint y: 45, distance: 9.2
click at [817, 45] on input "11:00" at bounding box center [858, 48] width 108 height 28
type input "11:05"
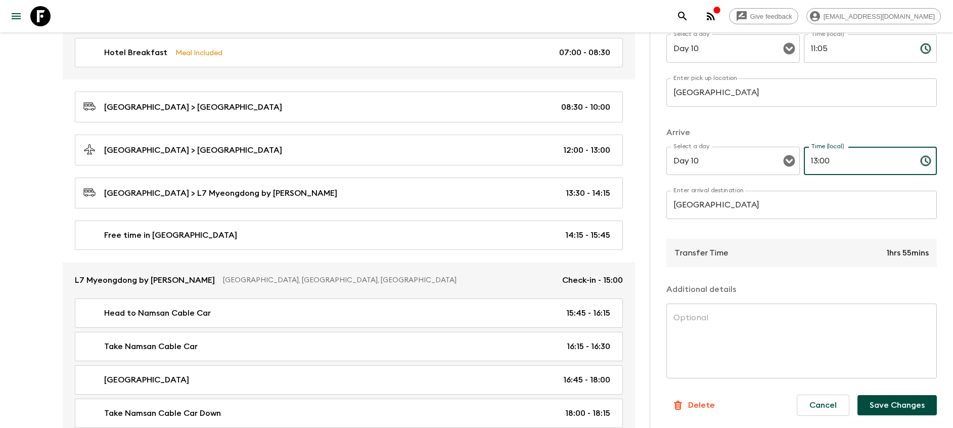
drag, startPoint x: 813, startPoint y: 156, endPoint x: 807, endPoint y: 156, distance: 5.6
click at [807, 156] on input "13:00" at bounding box center [858, 161] width 108 height 28
type input "12:20"
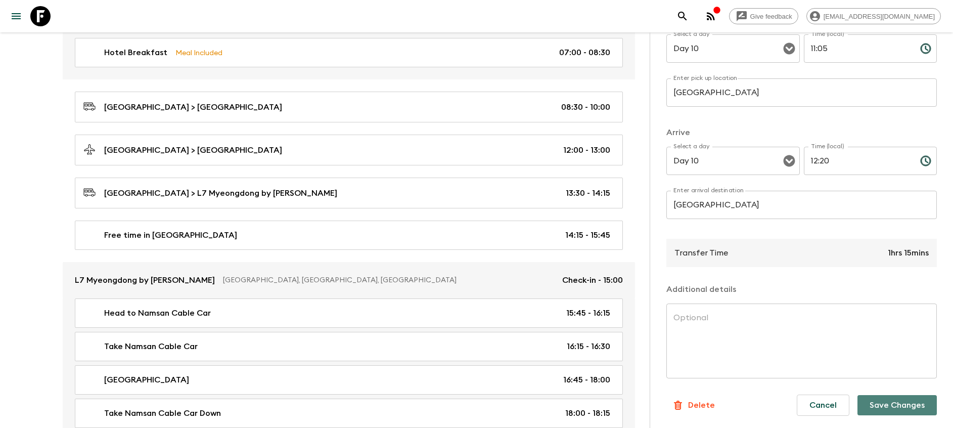
click at [904, 406] on button "Save Changes" at bounding box center [897, 405] width 79 height 20
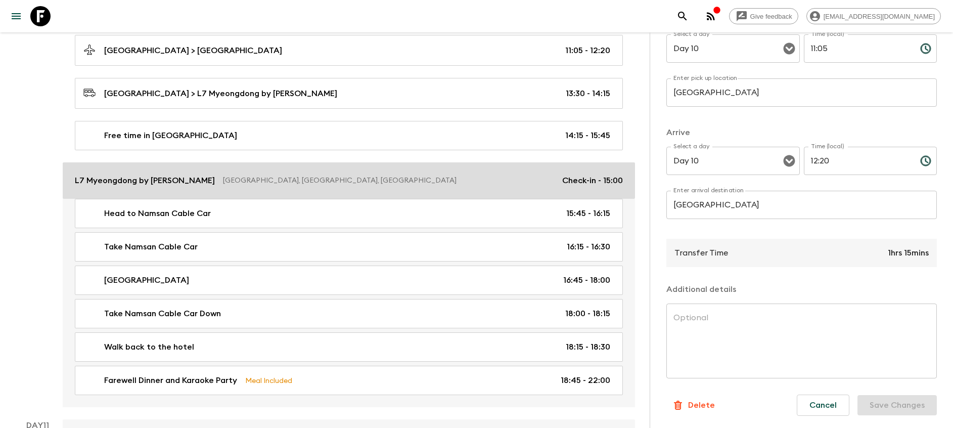
scroll to position [3186, 0]
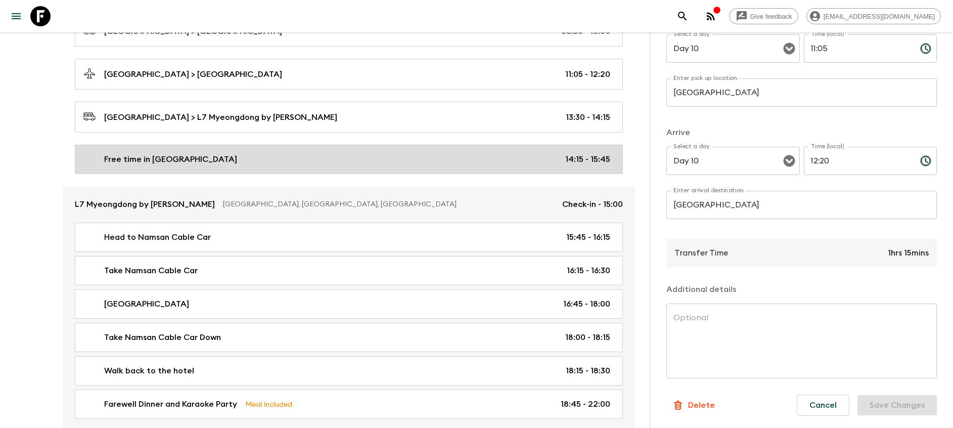
click at [521, 159] on div "Free time in [GEOGRAPHIC_DATA] 14:15 - 15:45" at bounding box center [346, 159] width 527 height 12
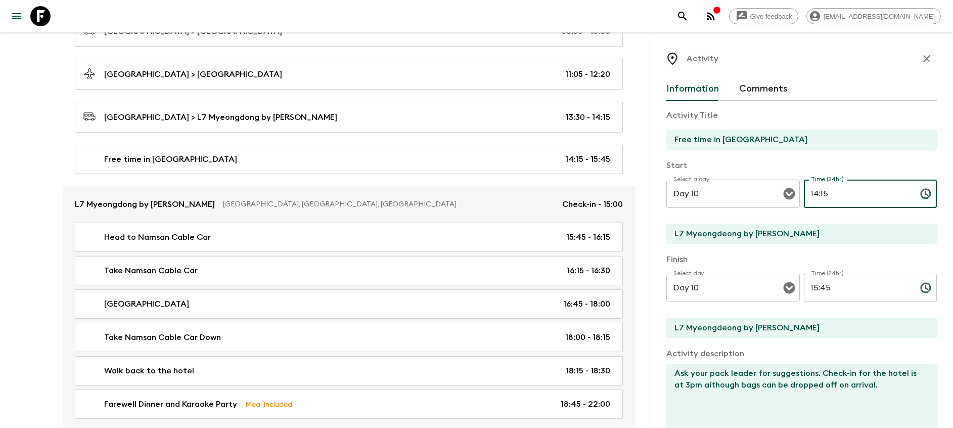
click at [810, 190] on input "14:15" at bounding box center [858, 194] width 108 height 28
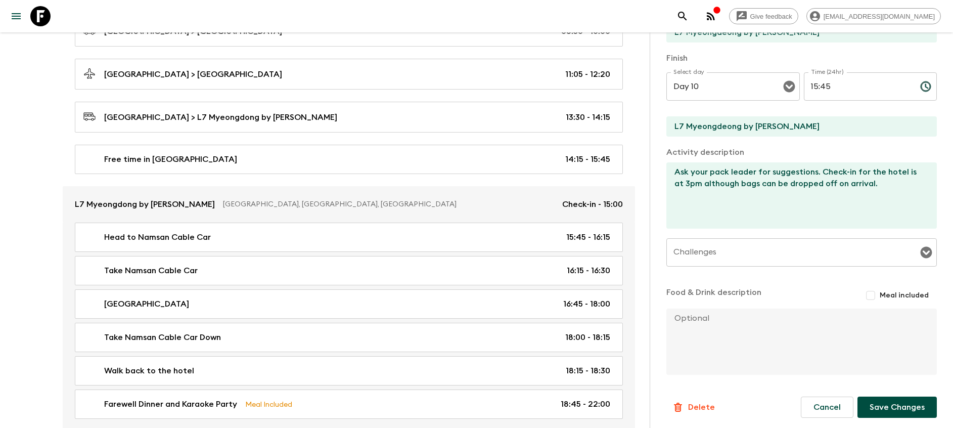
scroll to position [203, 0]
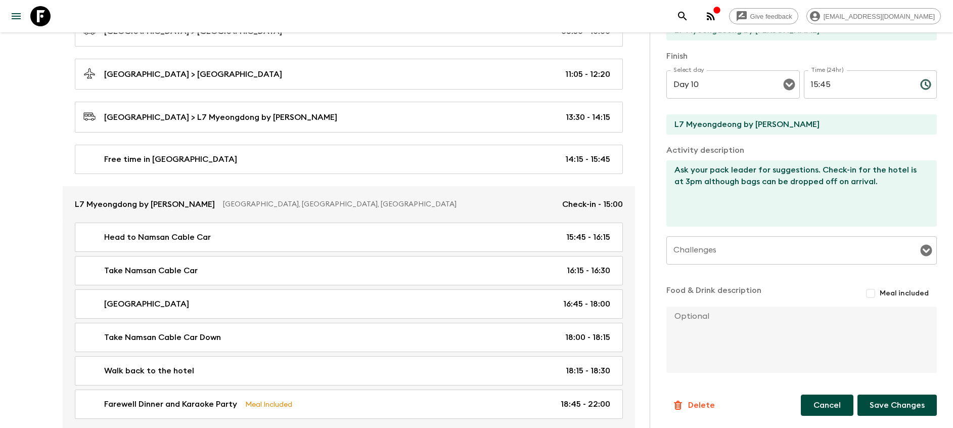
type input "12:41"
click at [808, 408] on button "Cancel" at bounding box center [827, 404] width 53 height 21
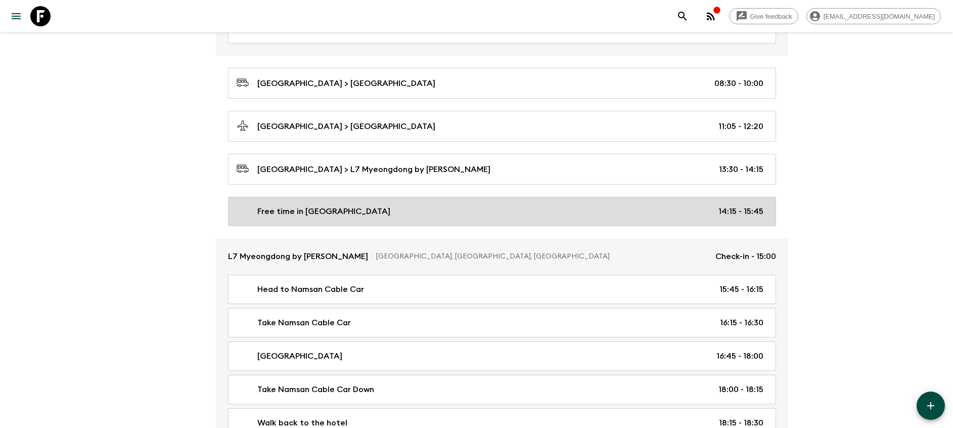
scroll to position [3110, 0]
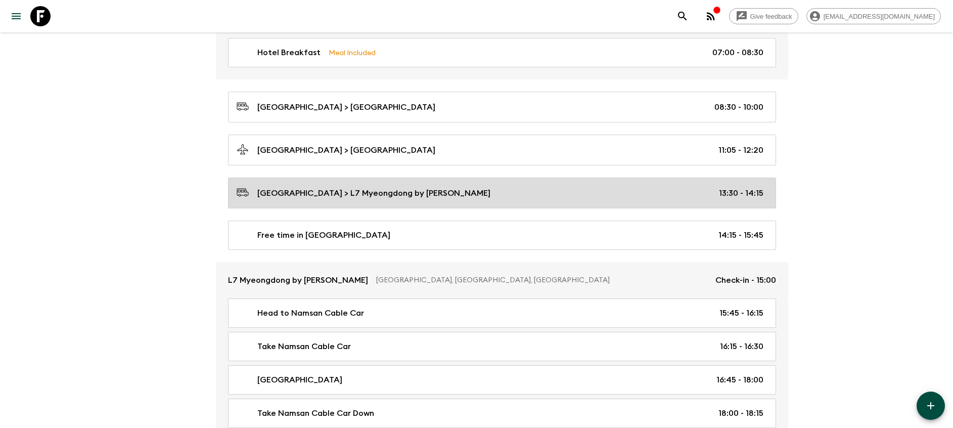
drag, startPoint x: 478, startPoint y: 192, endPoint x: 614, endPoint y: 198, distance: 136.7
click at [478, 192] on div "[GEOGRAPHIC_DATA] > L7 Myeongdong by LOTTE 13:30 - 14:15" at bounding box center [500, 193] width 527 height 14
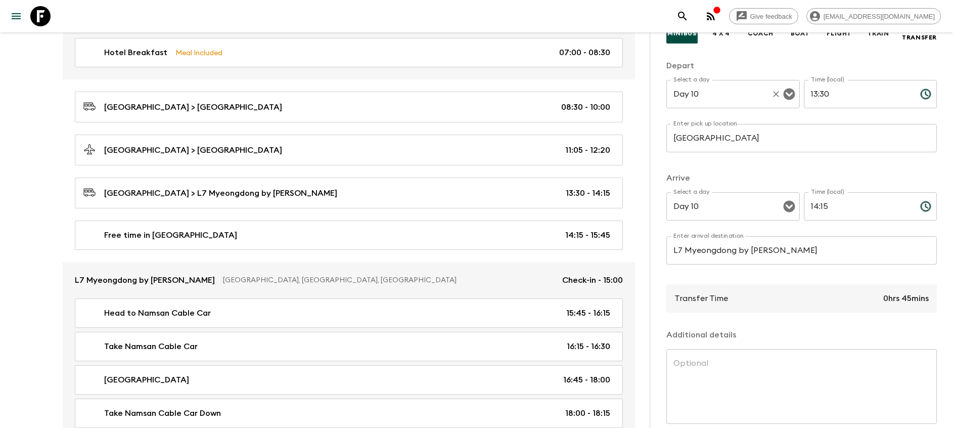
scroll to position [80, 0]
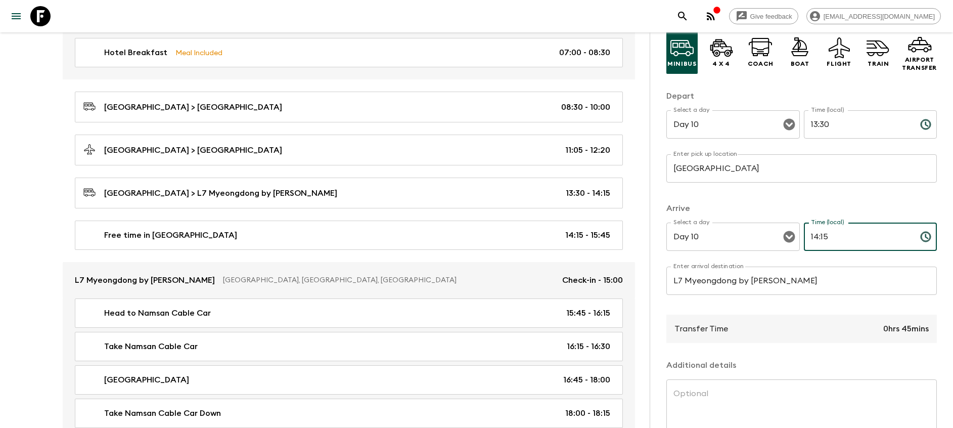
click at [809, 237] on input "14:15" at bounding box center [858, 237] width 108 height 28
click at [813, 235] on input "13:15" at bounding box center [858, 237] width 108 height 28
type input "13:25"
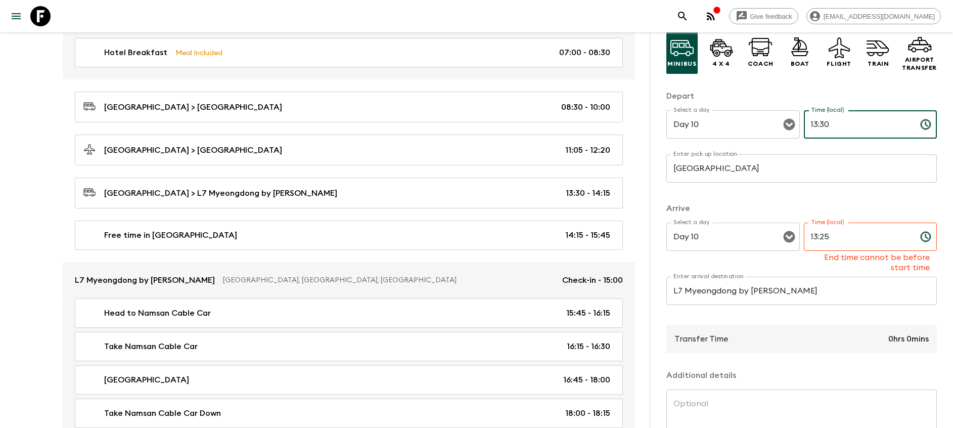
click at [809, 123] on input "13:30" at bounding box center [858, 124] width 108 height 28
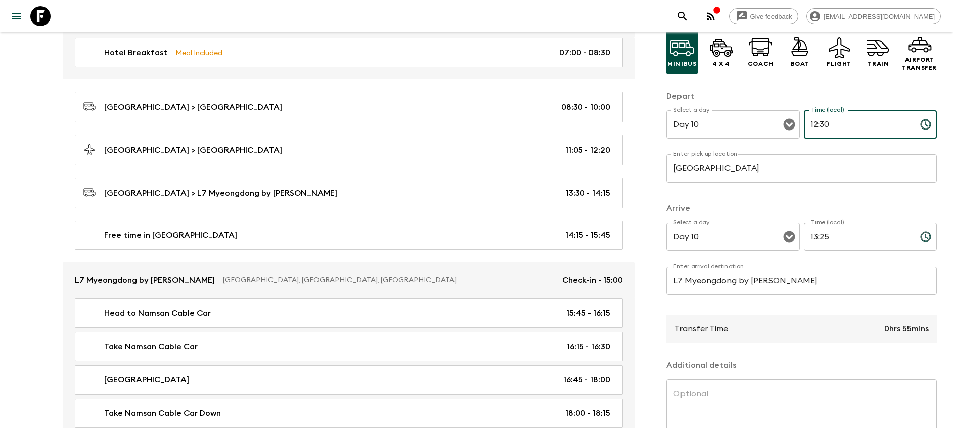
click at [815, 121] on input "12:30" at bounding box center [858, 124] width 108 height 28
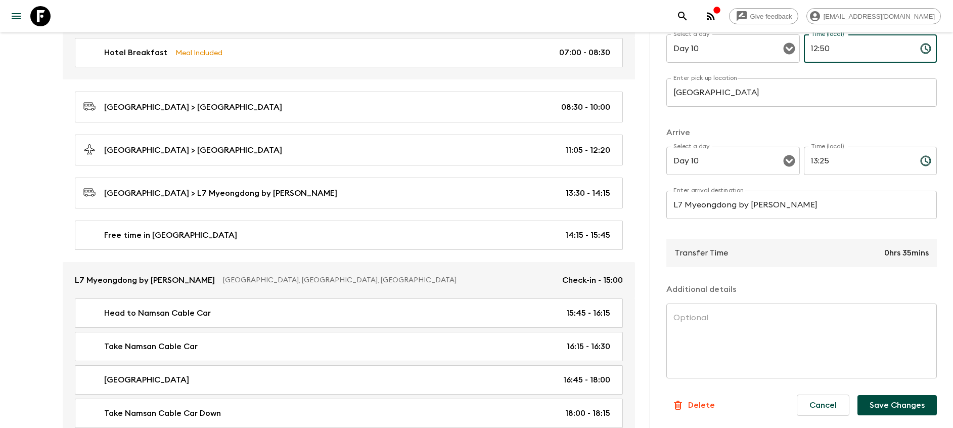
type input "12:50"
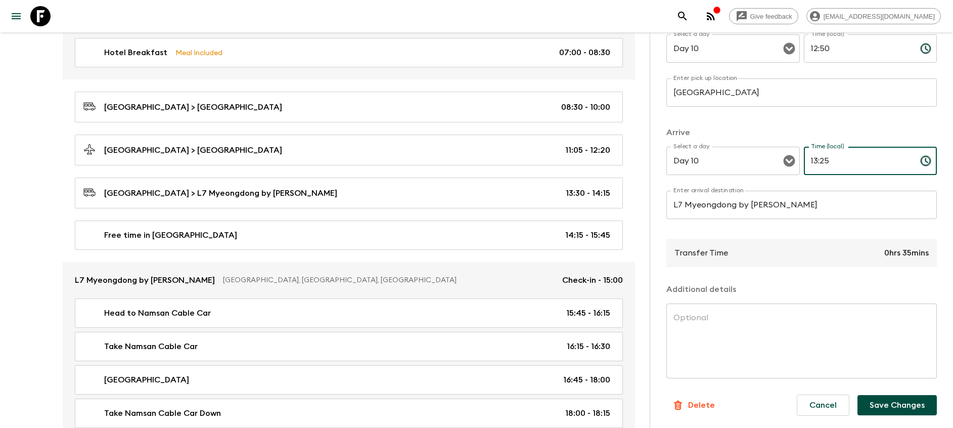
click at [822, 157] on input "13:25" at bounding box center [858, 161] width 108 height 28
click at [827, 159] on input "13:25" at bounding box center [858, 161] width 108 height 28
click at [819, 159] on input "13:25" at bounding box center [858, 161] width 108 height 28
click at [838, 160] on input "13:35" at bounding box center [858, 161] width 108 height 28
type input "13:35"
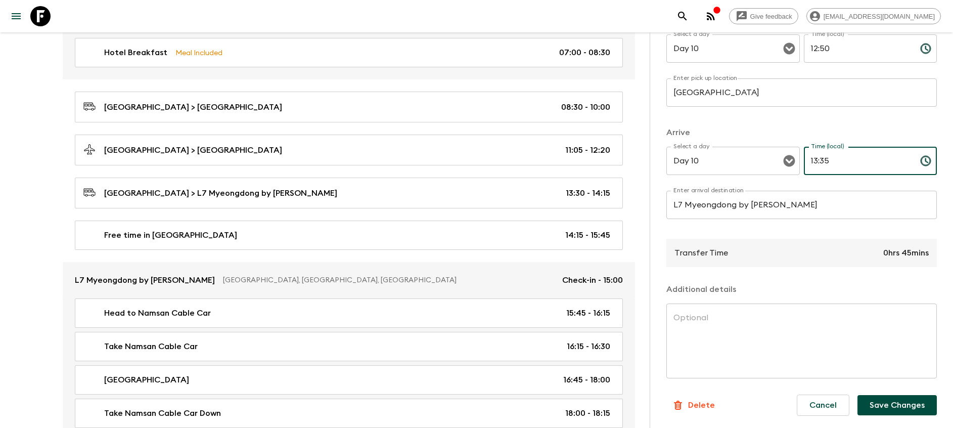
click at [906, 405] on button "Save Changes" at bounding box center [897, 405] width 79 height 20
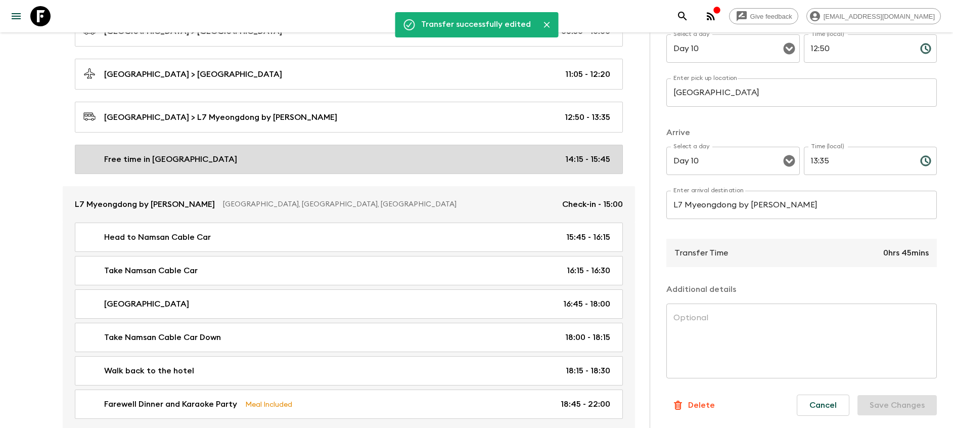
scroll to position [3110, 0]
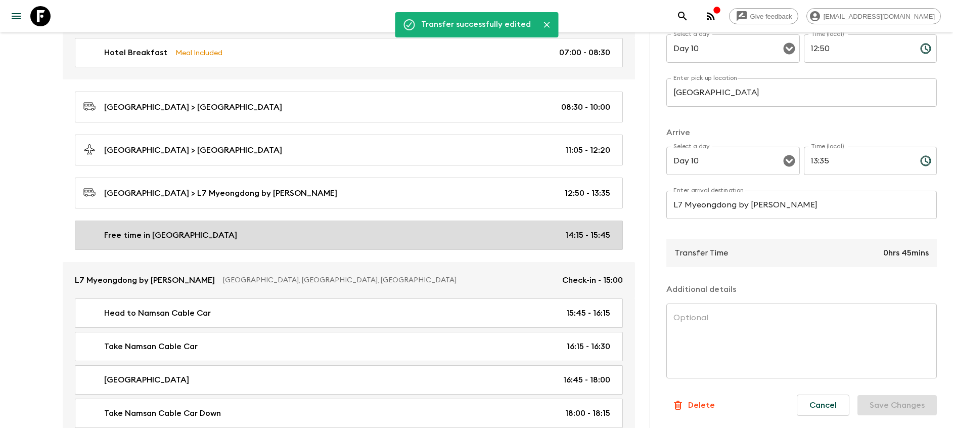
click at [595, 239] on p "14:15 - 15:45" at bounding box center [587, 235] width 45 height 12
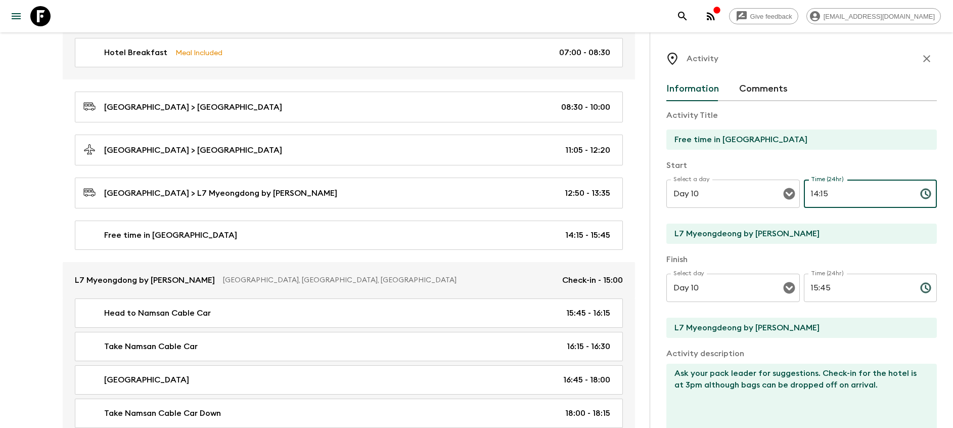
click at [808, 188] on input "14:15" at bounding box center [858, 194] width 108 height 28
click at [815, 190] on input "13:15" at bounding box center [858, 194] width 108 height 28
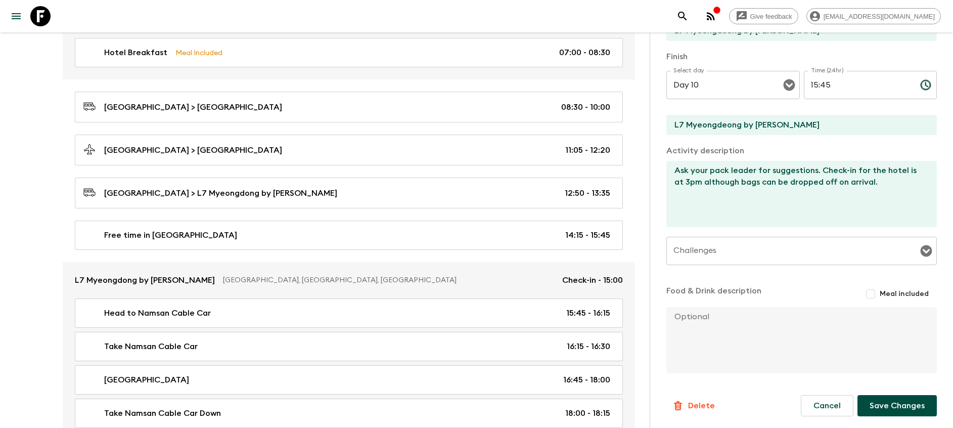
scroll to position [203, 0]
type input "13:35"
click at [902, 409] on button "Save Changes" at bounding box center [897, 404] width 79 height 21
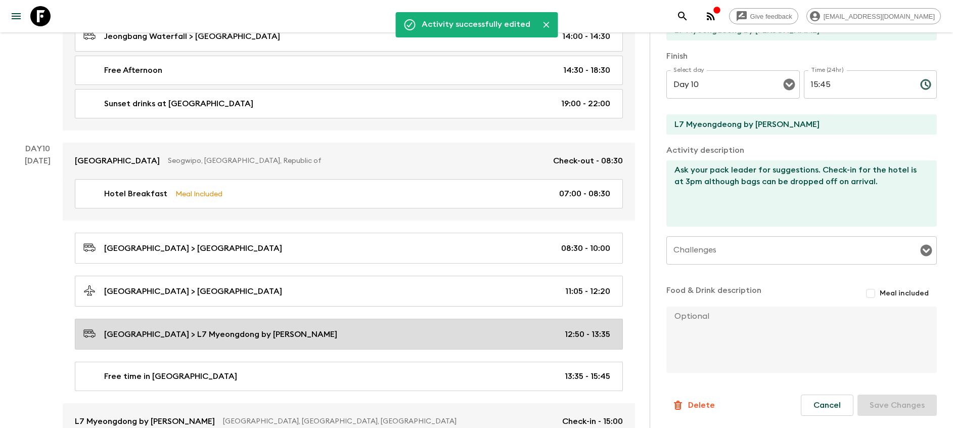
scroll to position [2958, 0]
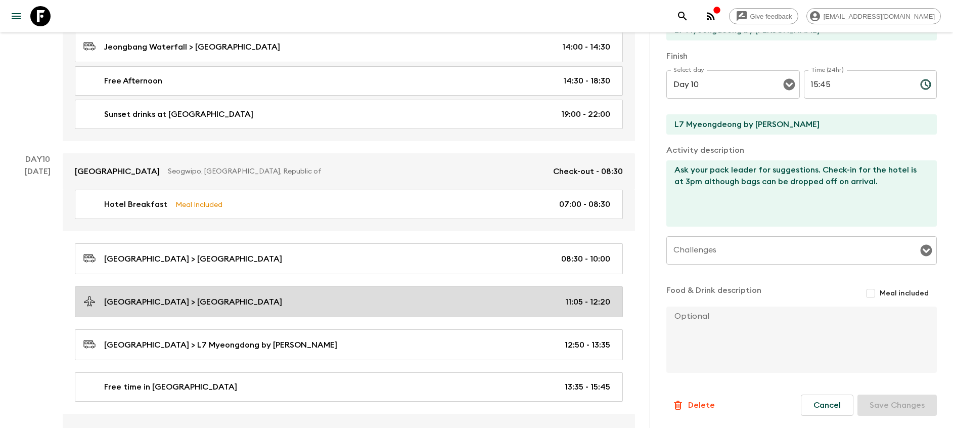
click at [473, 292] on link "[GEOGRAPHIC_DATA] > [GEOGRAPHIC_DATA] 11:05 - 12:20" at bounding box center [349, 301] width 548 height 31
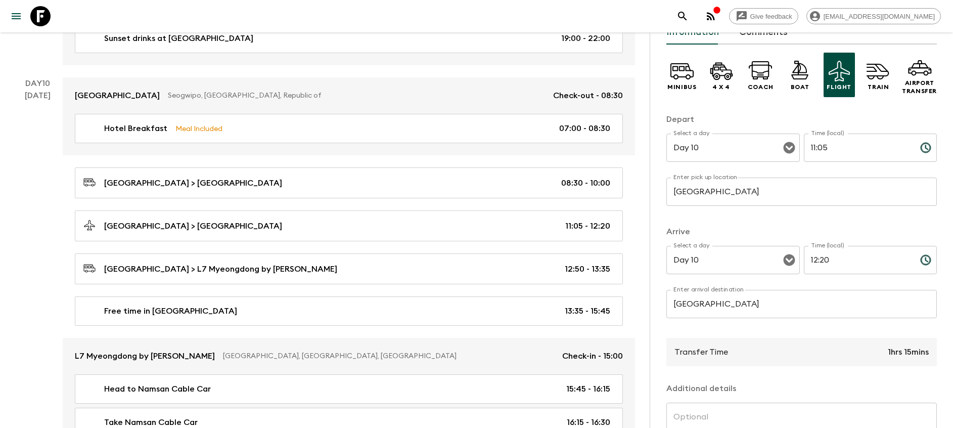
scroll to position [152, 0]
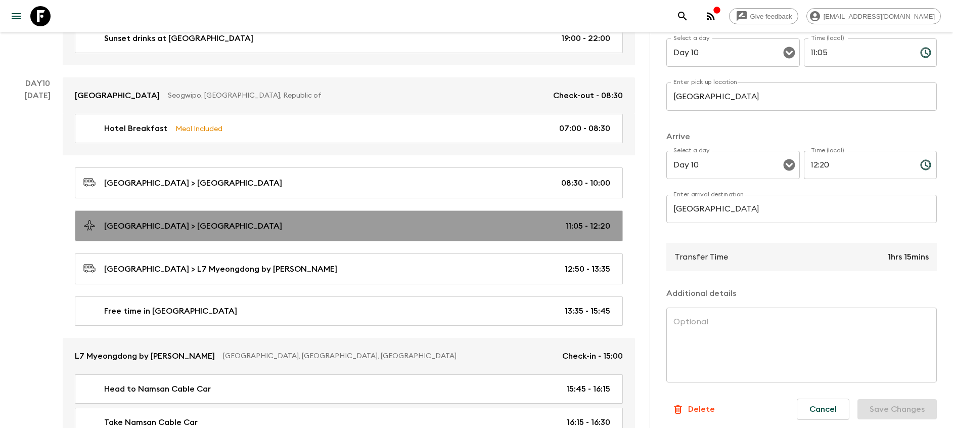
click at [486, 229] on div "[GEOGRAPHIC_DATA] > [GEOGRAPHIC_DATA] 11:05 - 12:20" at bounding box center [346, 226] width 527 height 14
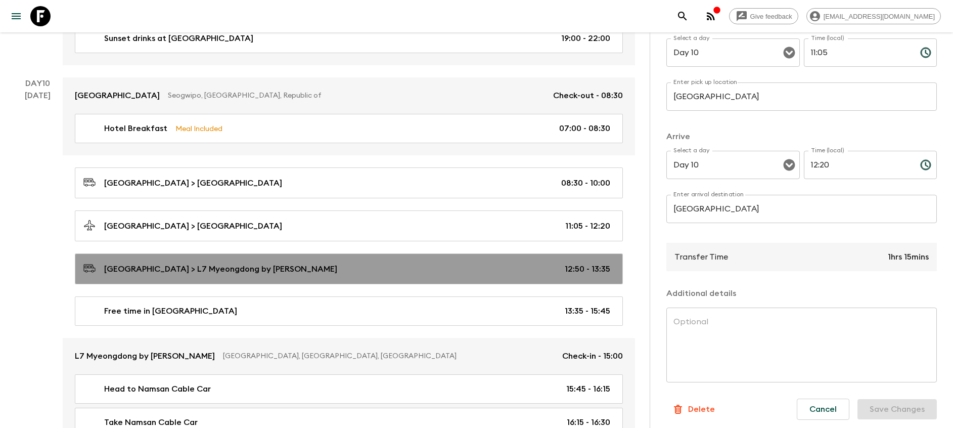
click at [484, 276] on link "[GEOGRAPHIC_DATA] > L7 Myeongdong by LOTTE 12:50 - 13:35" at bounding box center [349, 268] width 548 height 31
type input "[GEOGRAPHIC_DATA]"
type input "L7 Myeongdong by [PERSON_NAME]"
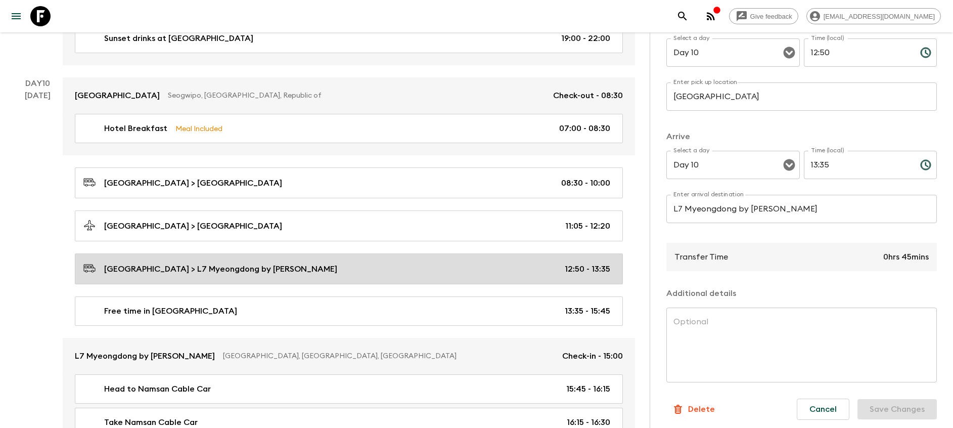
type input "12:50"
type input "13:35"
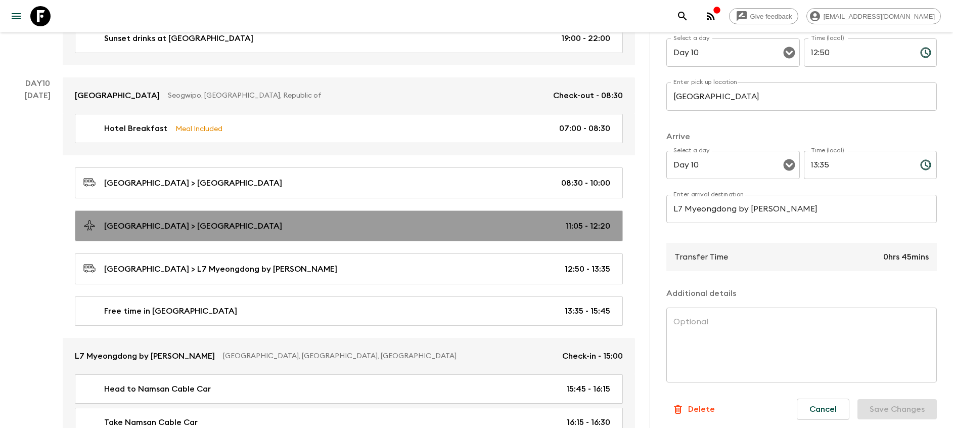
click at [485, 228] on div "[GEOGRAPHIC_DATA] > [GEOGRAPHIC_DATA] 11:05 - 12:20" at bounding box center [346, 226] width 527 height 14
type input "[GEOGRAPHIC_DATA]"
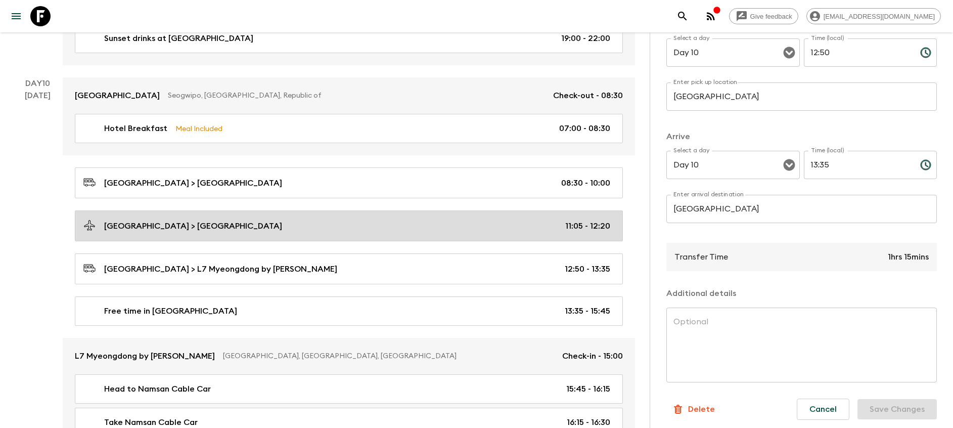
type input "11:05"
type input "12:20"
